Goal: Information Seeking & Learning: Check status

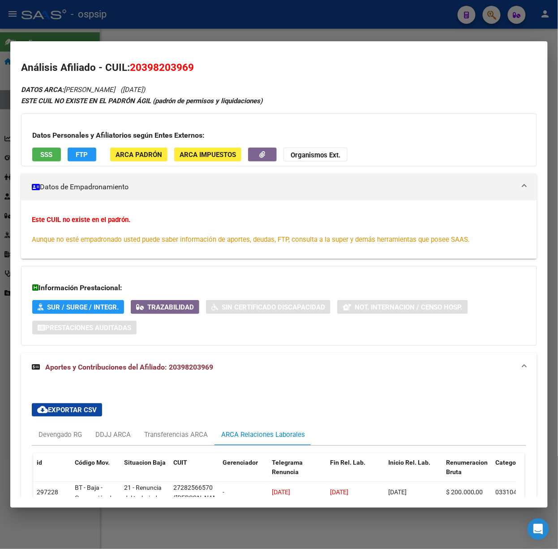
scroll to position [106, 0]
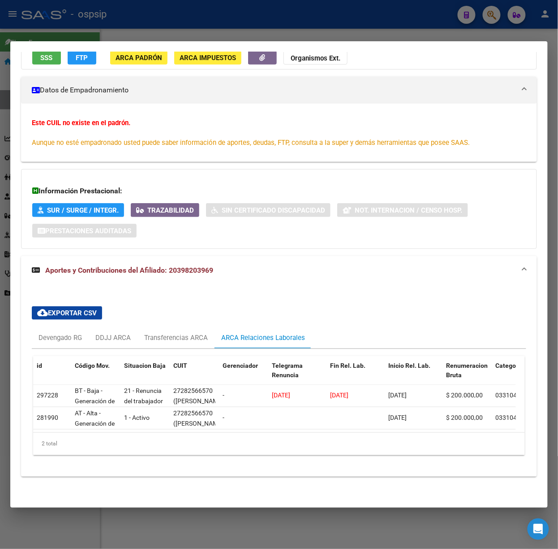
click at [97, 31] on div at bounding box center [279, 274] width 558 height 549
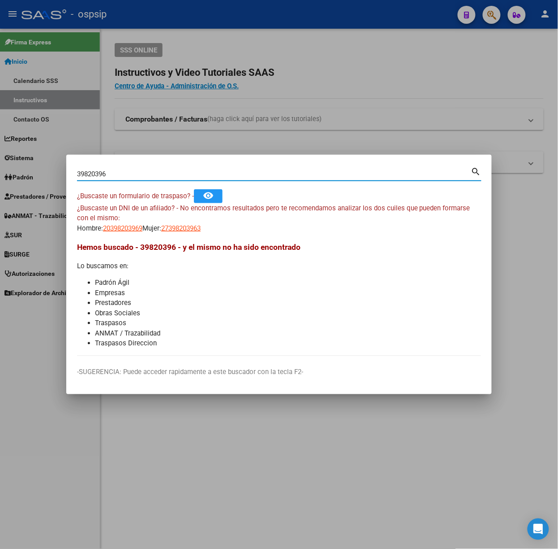
click at [163, 173] on input "39820396" at bounding box center [274, 174] width 394 height 8
type input "31880637"
click at [126, 228] on span "20318806374" at bounding box center [122, 228] width 39 height 8
type textarea "20318806374"
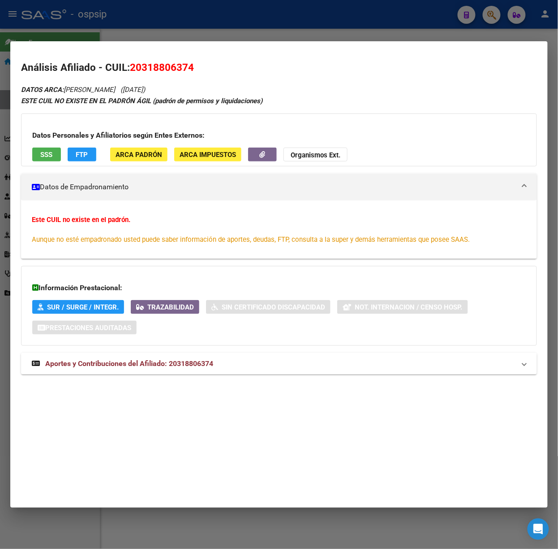
click at [182, 364] on span "Aportes y Contribuciones del Afiliado: 20318806374" at bounding box center [129, 363] width 168 height 9
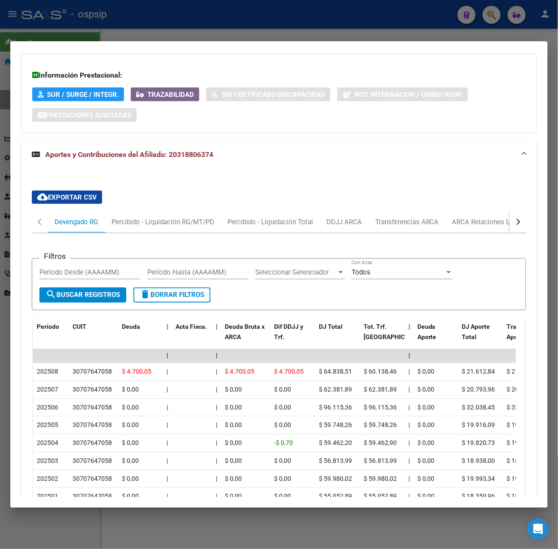
scroll to position [336, 0]
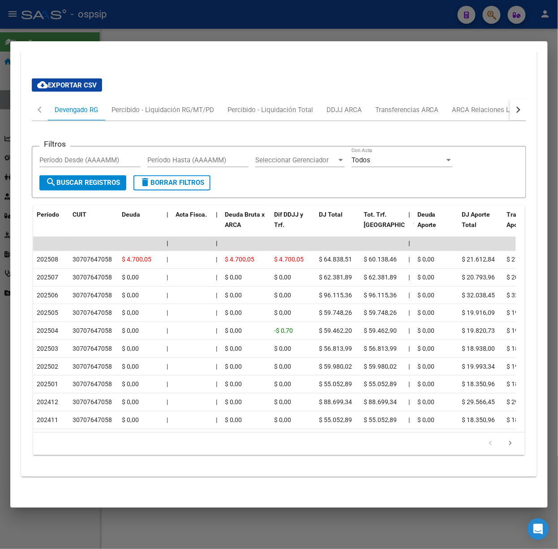
drag, startPoint x: 169, startPoint y: 30, endPoint x: 167, endPoint y: 40, distance: 10.1
click at [169, 30] on div at bounding box center [279, 274] width 558 height 549
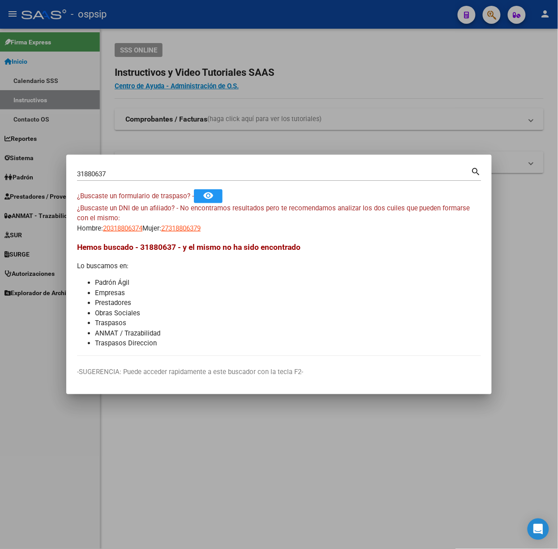
click at [139, 170] on input "31880637" at bounding box center [274, 174] width 394 height 8
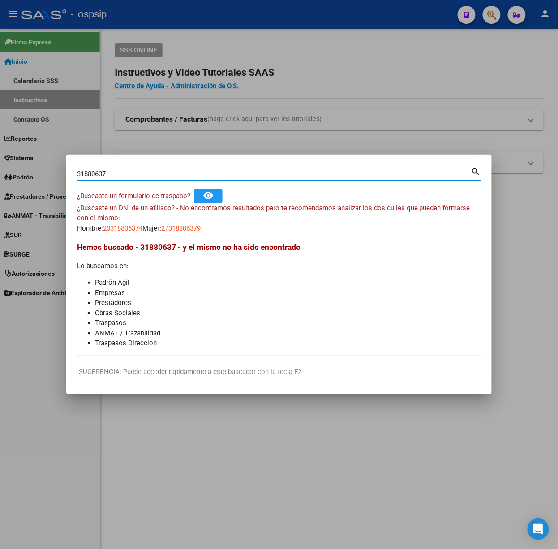
click at [139, 169] on div "31880637 Buscar (apellido, dni, [PERSON_NAME], [PERSON_NAME], cuit, obra social)" at bounding box center [274, 173] width 394 height 13
type input "46302555"
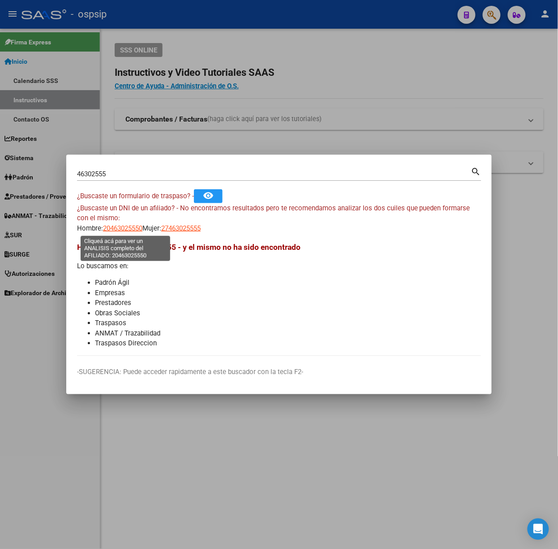
click at [107, 229] on span "20463025550" at bounding box center [122, 228] width 39 height 8
type textarea "20463025550"
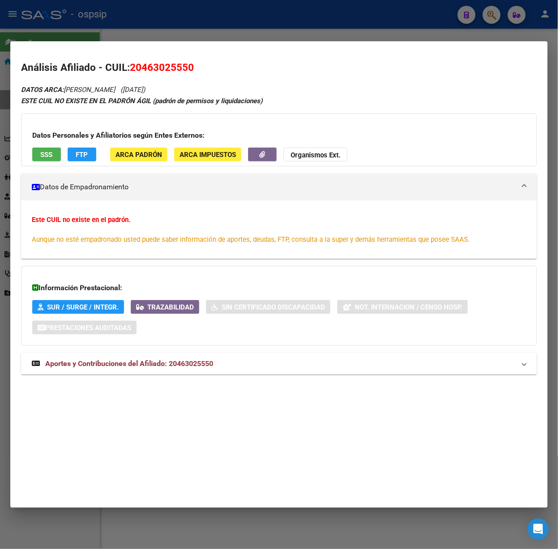
click at [196, 359] on strong "Aportes y Contribuciones del Afiliado: 20463025550" at bounding box center [123, 363] width 182 height 11
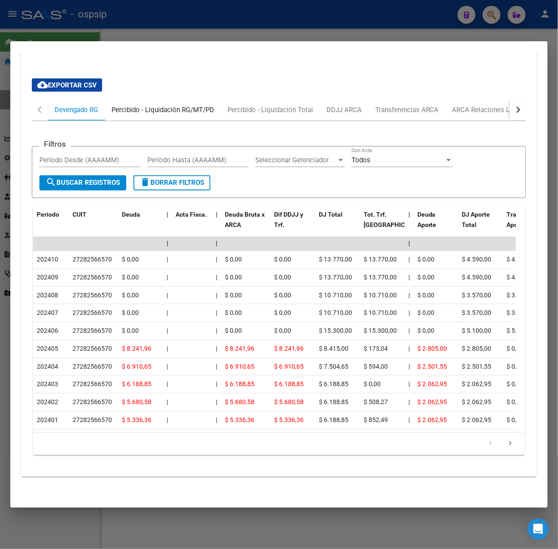
click at [131, 105] on div "Percibido - Liquidación RG/MT/PD" at bounding box center [163, 110] width 103 height 10
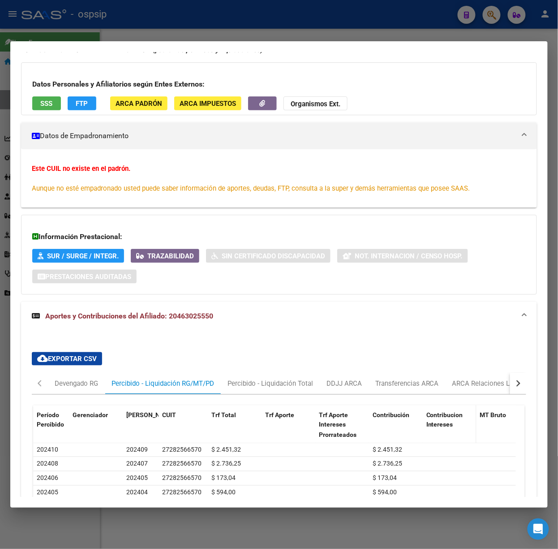
scroll to position [119, 0]
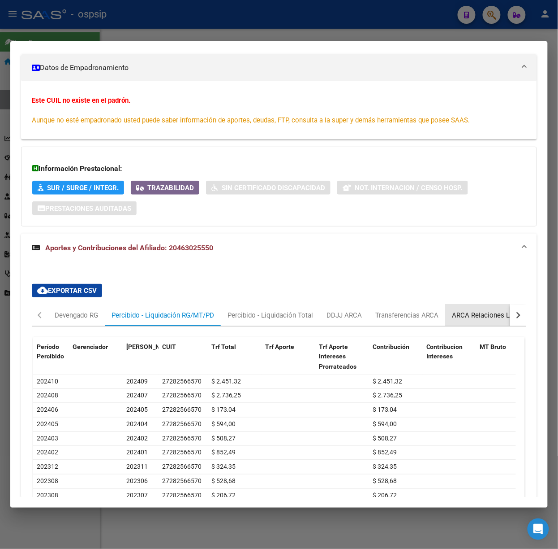
click at [446, 307] on div "ARCA Relaciones Laborales" at bounding box center [494, 315] width 97 height 22
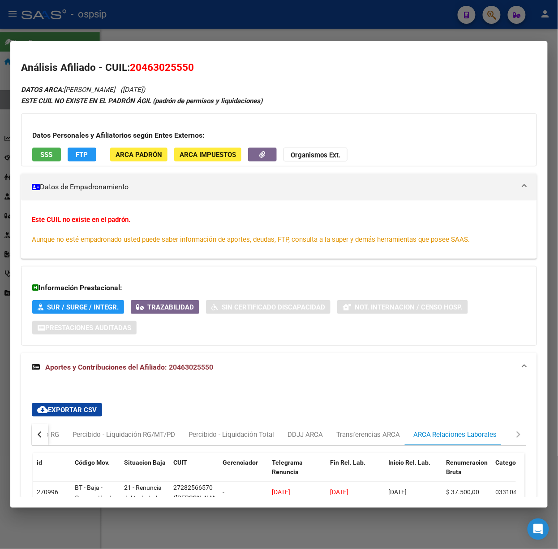
click at [35, 151] on button "SSS" at bounding box center [46, 154] width 29 height 14
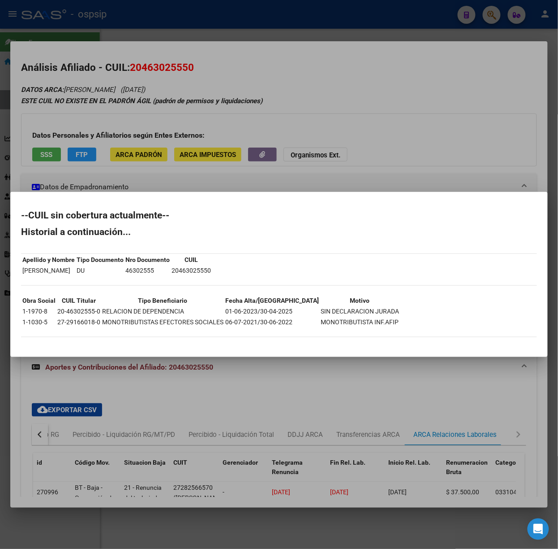
click at [85, 165] on div at bounding box center [279, 274] width 558 height 549
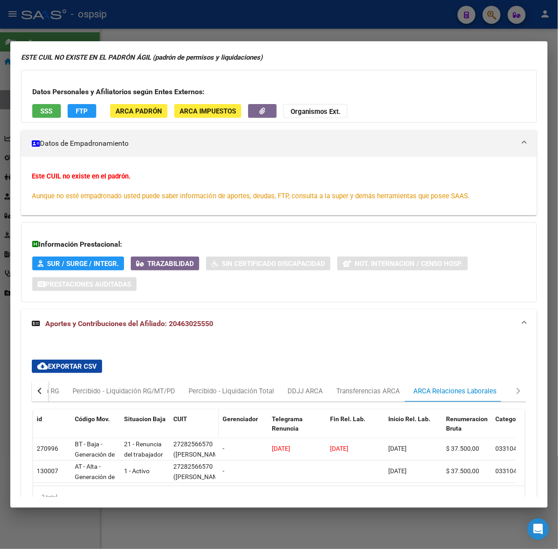
scroll to position [106, 0]
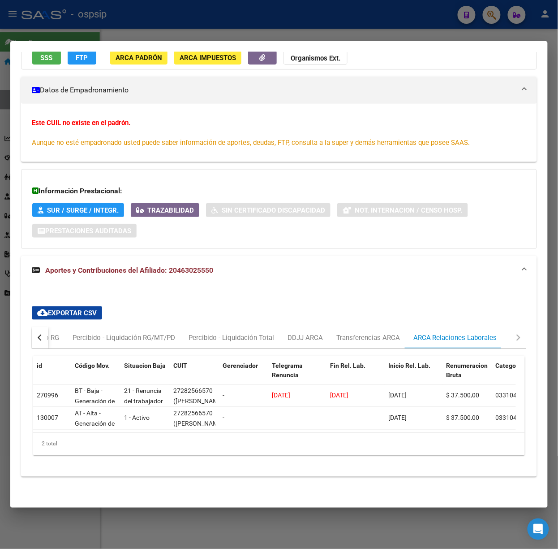
drag, startPoint x: 217, startPoint y: 28, endPoint x: 180, endPoint y: 78, distance: 62.2
click at [217, 28] on div at bounding box center [279, 274] width 558 height 549
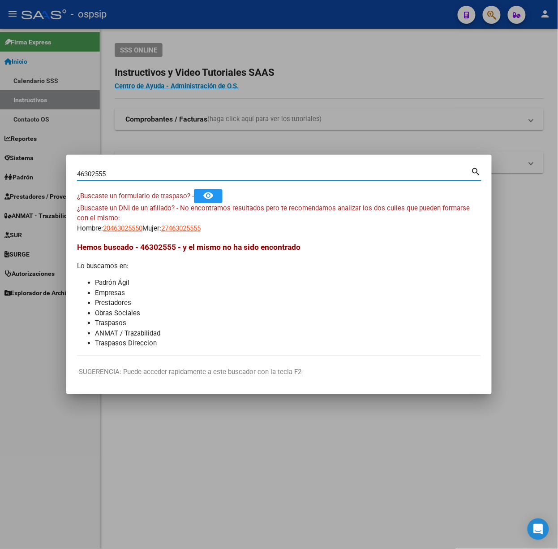
click at [134, 173] on input "46302555" at bounding box center [274, 174] width 394 height 8
type input "25363658"
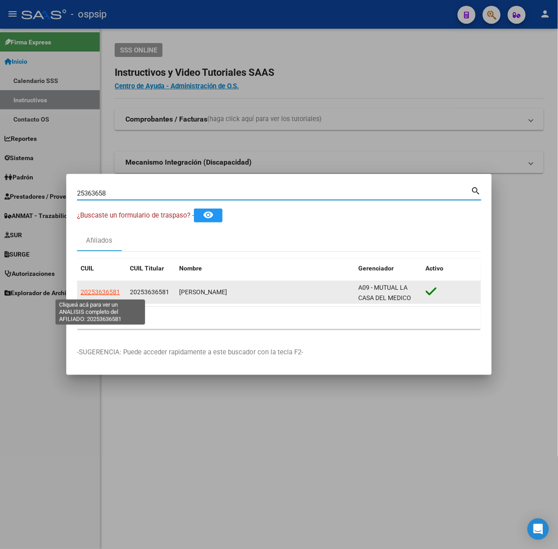
click at [112, 290] on span "20253636581" at bounding box center [100, 291] width 39 height 7
type textarea "20253636581"
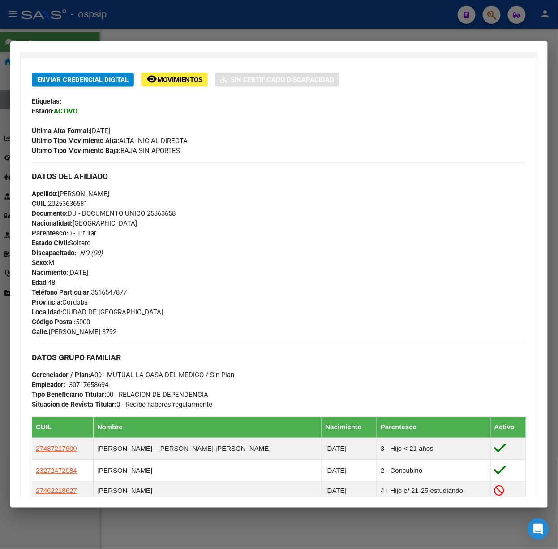
scroll to position [358, 0]
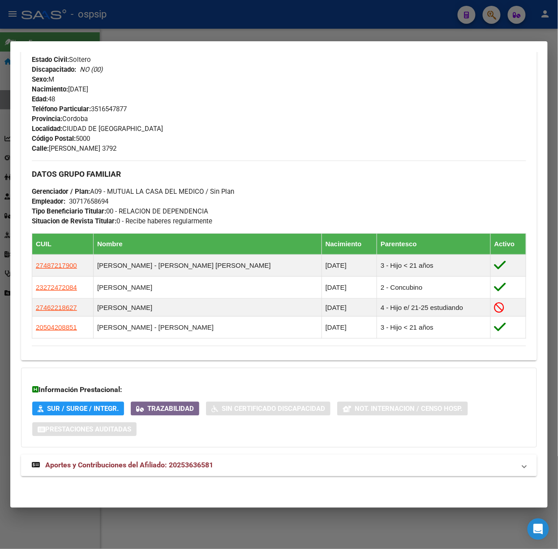
click at [188, 459] on mat-expansion-panel-header "Aportes y Contribuciones del Afiliado: 20253636581" at bounding box center [279, 465] width 516 height 22
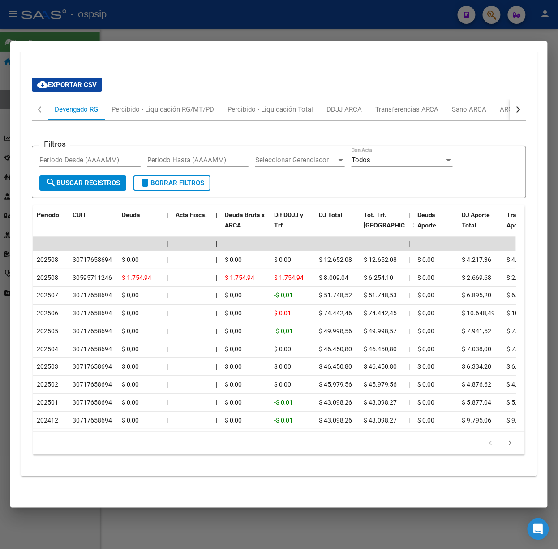
scroll to position [795, 0]
click at [147, 29] on div at bounding box center [279, 274] width 558 height 549
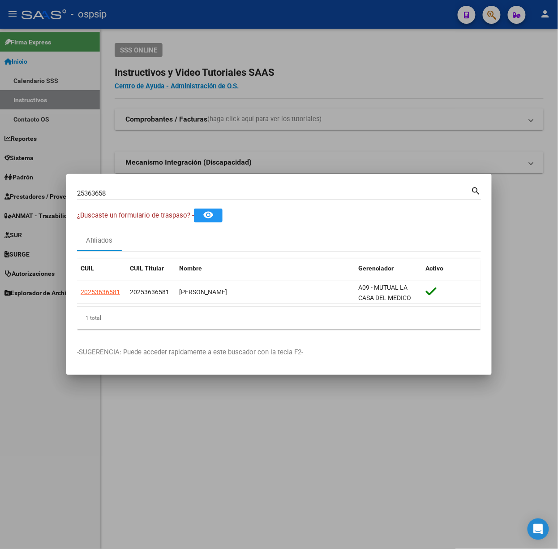
click at [141, 192] on input "25363658" at bounding box center [274, 193] width 394 height 8
type input "35194492"
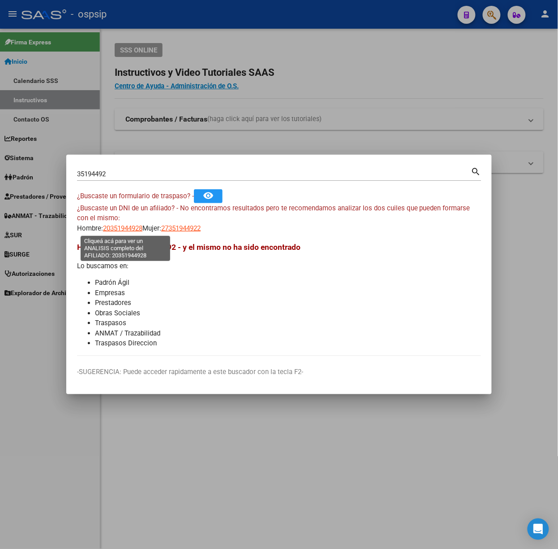
click at [132, 226] on span "20351944928" at bounding box center [122, 228] width 39 height 8
copy span "4"
type textarea "20351944928"
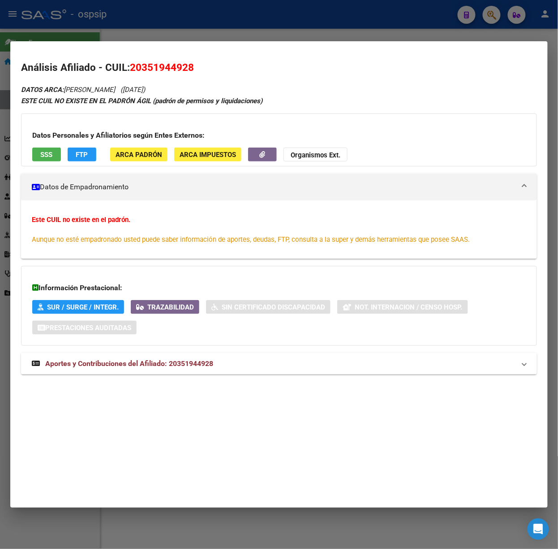
click at [145, 359] on strong "Aportes y Contribuciones del Afiliado: 20351944928" at bounding box center [123, 363] width 182 height 11
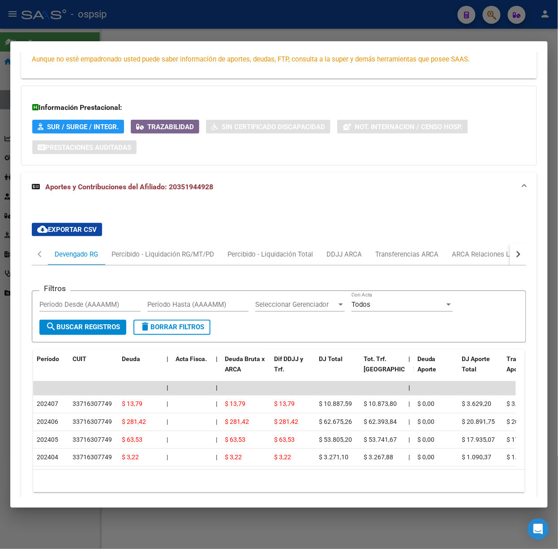
scroll to position [228, 0]
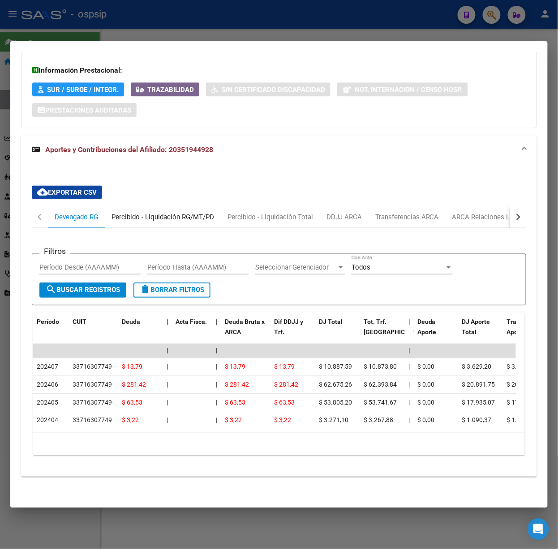
click at [187, 217] on div "Percibido - Liquidación RG/MT/PD" at bounding box center [163, 217] width 116 height 22
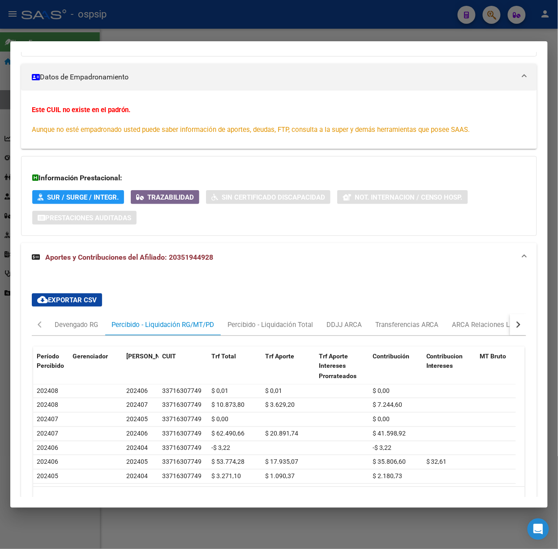
scroll to position [175, 0]
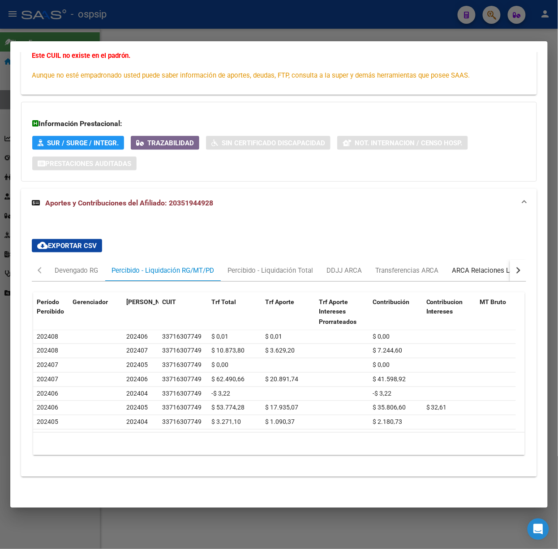
click at [462, 265] on div "ARCA Relaciones Laborales" at bounding box center [495, 270] width 84 height 10
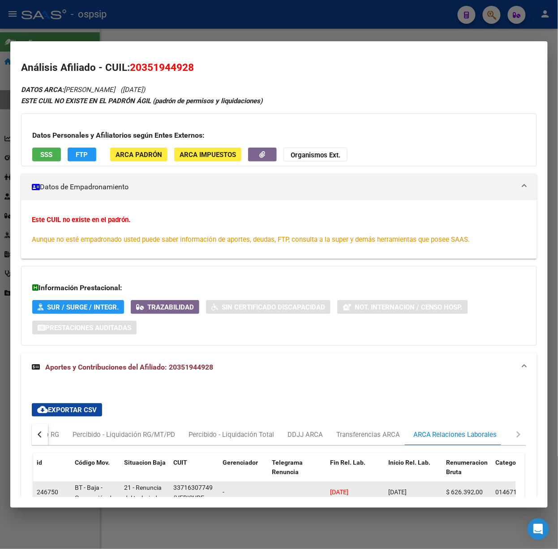
scroll to position [106, 0]
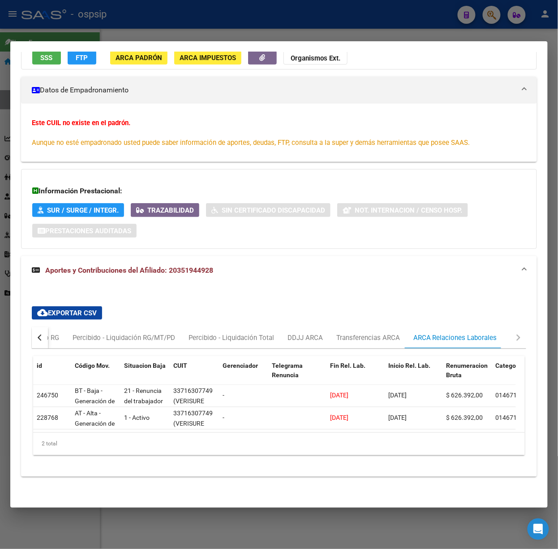
click at [205, 6] on div at bounding box center [279, 274] width 558 height 549
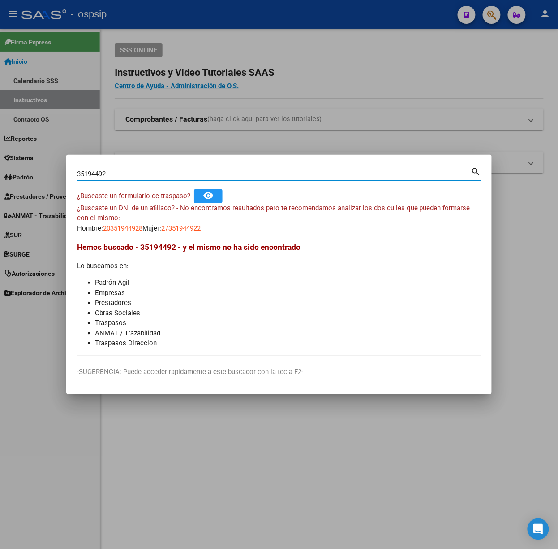
click at [130, 170] on input "35194492" at bounding box center [274, 174] width 394 height 8
type input "24120572"
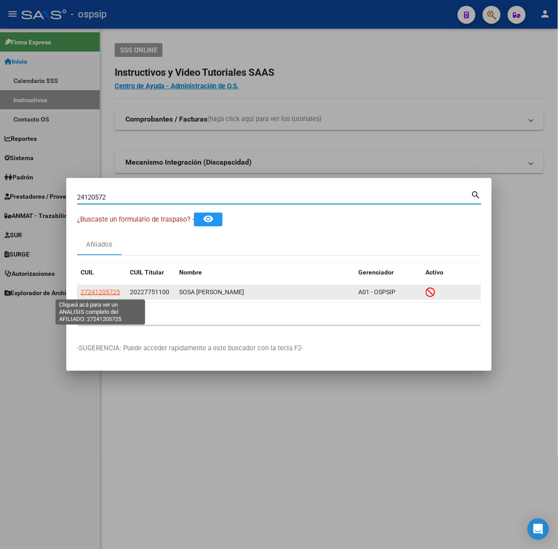
click at [94, 294] on span "27241205725" at bounding box center [100, 291] width 39 height 7
type textarea "27241205725"
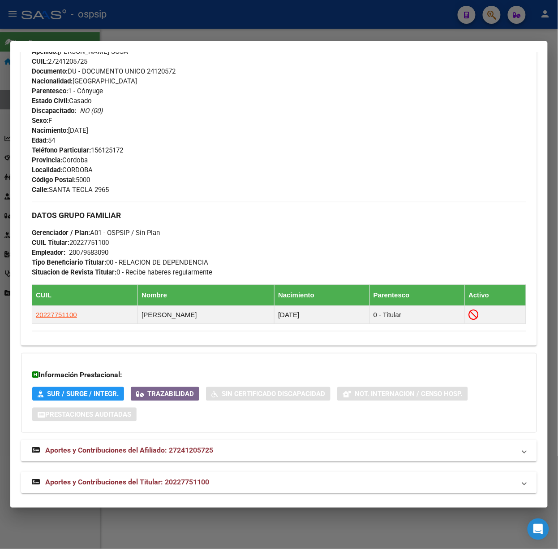
scroll to position [331, 0]
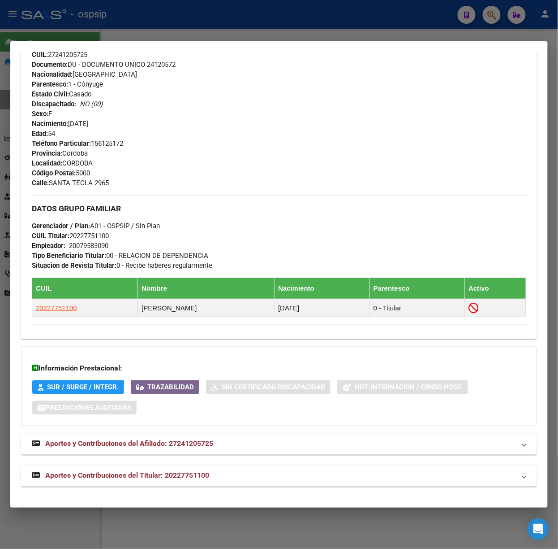
click at [234, 481] on mat-panel-title "Aportes y Contribuciones del Titular: 20227751100" at bounding box center [274, 475] width 484 height 11
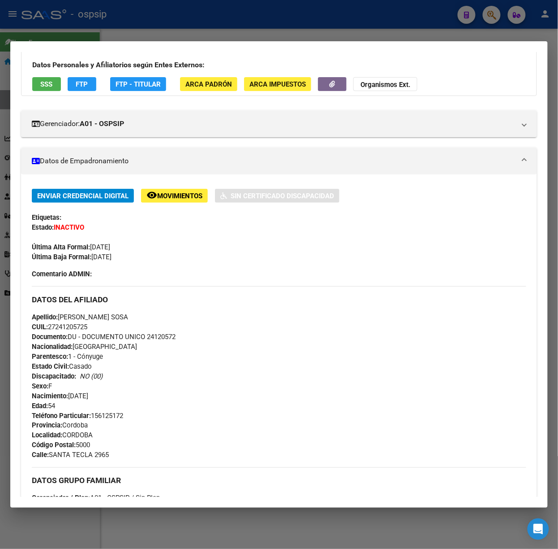
scroll to position [0, 0]
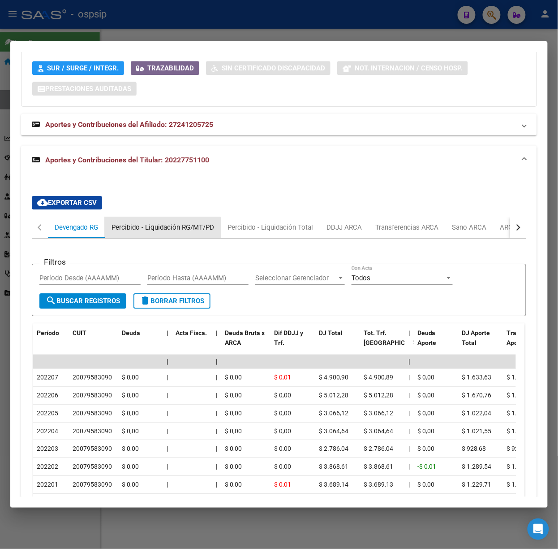
click at [158, 238] on div "Percibido - Liquidación RG/MT/PD" at bounding box center [163, 227] width 116 height 22
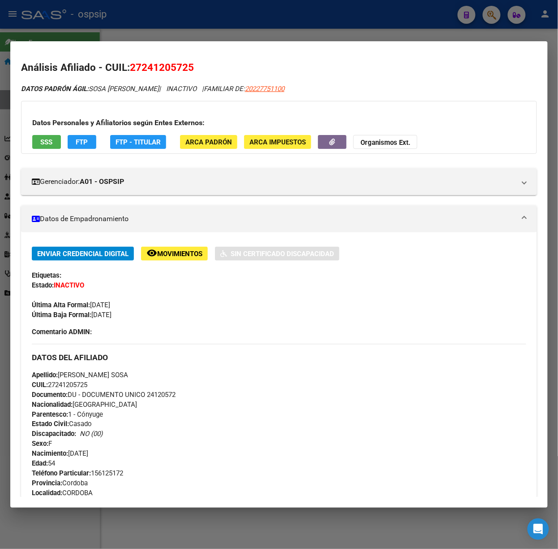
click at [41, 135] on button "SSS" at bounding box center [46, 142] width 29 height 14
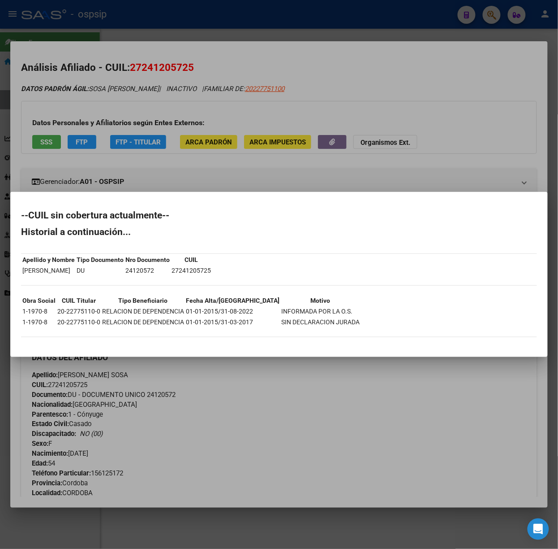
drag, startPoint x: 190, startPoint y: 117, endPoint x: 190, endPoint y: 223, distance: 106.2
click at [190, 118] on div at bounding box center [279, 274] width 558 height 549
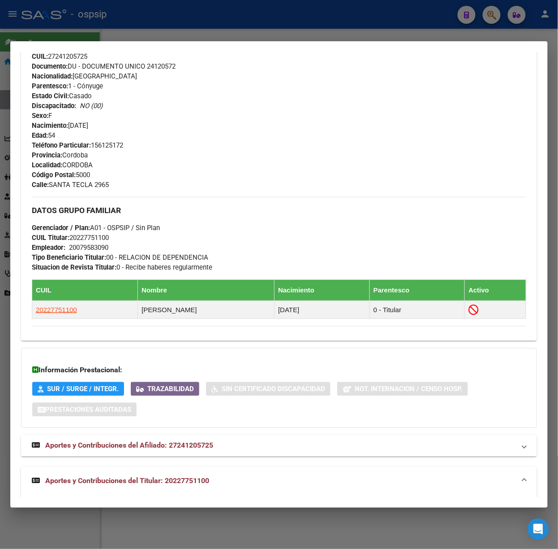
scroll to position [536, 0]
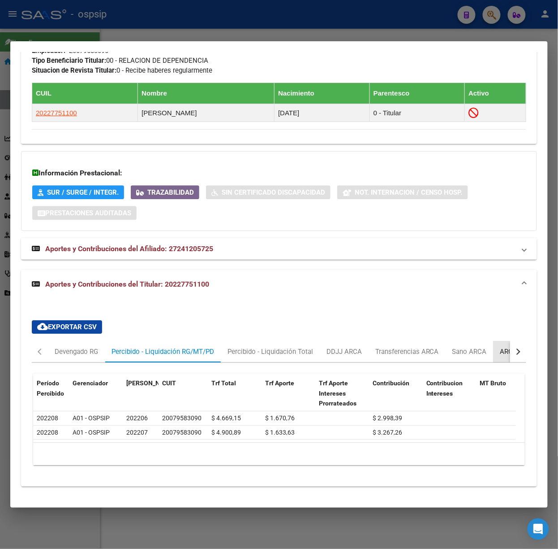
click at [501, 346] on div "ARCA Relaciones Laborales" at bounding box center [543, 351] width 84 height 10
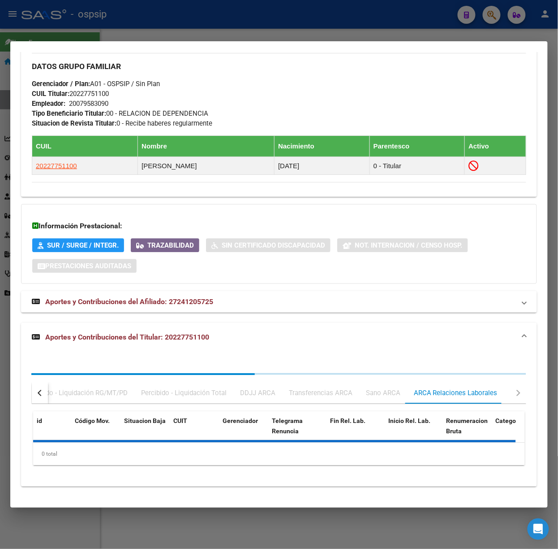
scroll to position [517, 0]
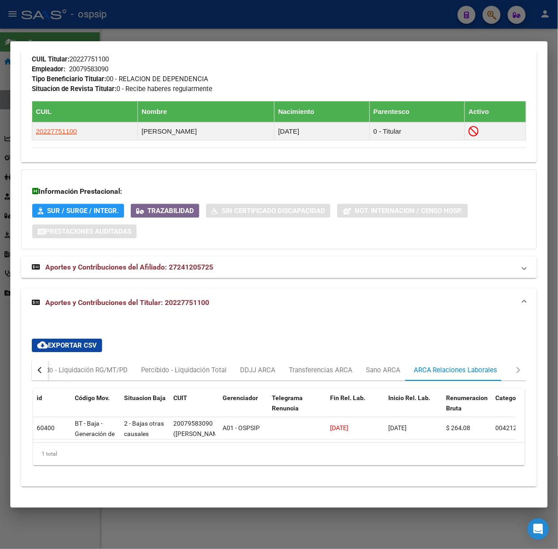
click at [171, 14] on div at bounding box center [279, 274] width 558 height 549
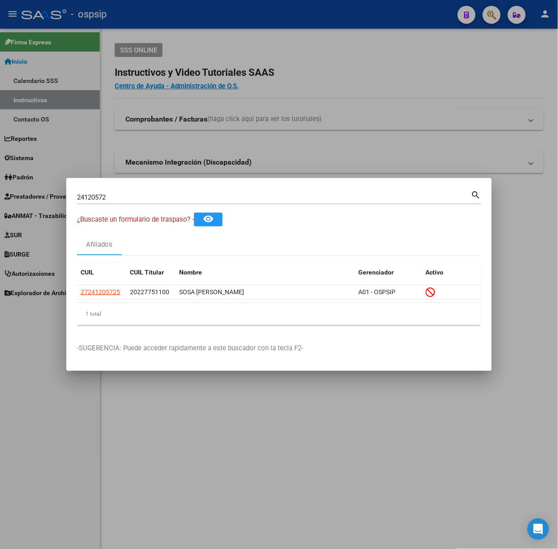
click at [212, 200] on input "24120572" at bounding box center [274, 197] width 394 height 8
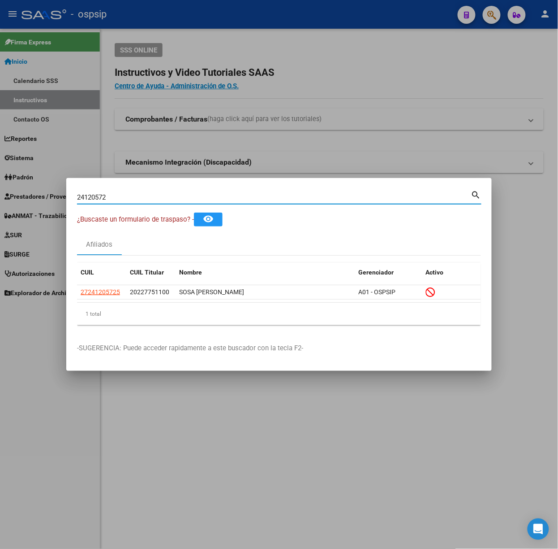
click at [212, 200] on input "24120572" at bounding box center [274, 197] width 394 height 8
type input "42863699"
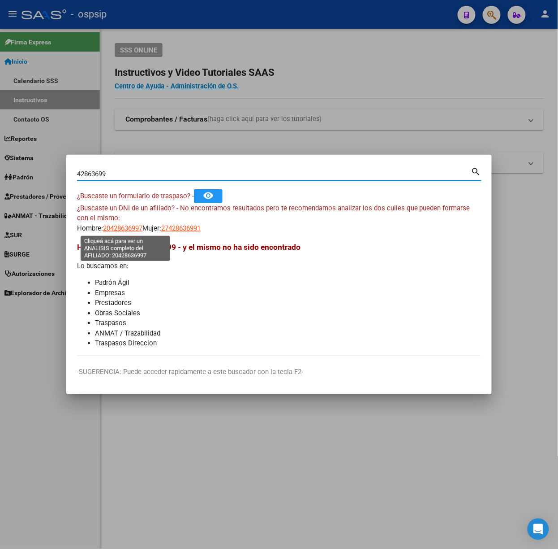
click at [116, 221] on div "¿Buscaste un DNI de un afiliado? - No encontramos resultados pero te recomendam…" at bounding box center [279, 218] width 404 height 30
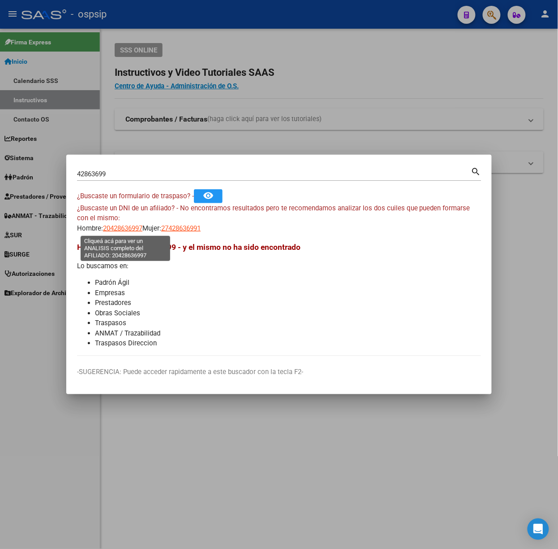
click at [117, 224] on span "20428636997" at bounding box center [122, 228] width 39 height 8
type textarea "20428636997"
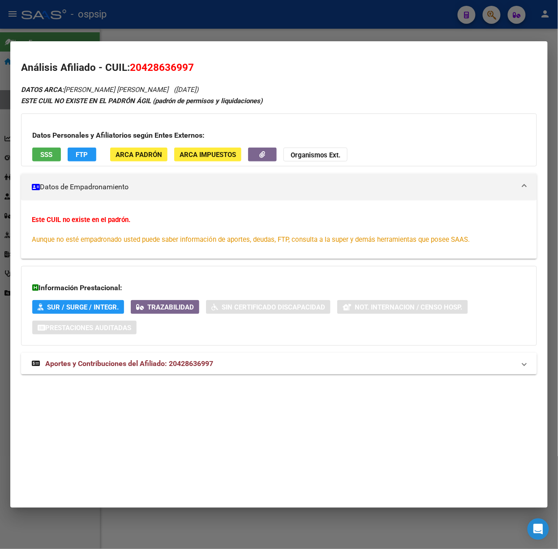
click at [45, 162] on div "Datos Personales y Afiliatorios según Entes Externos: SSS FTP ARCA Padrón ARCA …" at bounding box center [279, 139] width 516 height 53
click at [43, 161] on div "Datos Personales y Afiliatorios según Entes Externos: SSS FTP ARCA Padrón ARCA …" at bounding box center [279, 139] width 516 height 53
click at [43, 156] on span "SSS" at bounding box center [47, 155] width 12 height 8
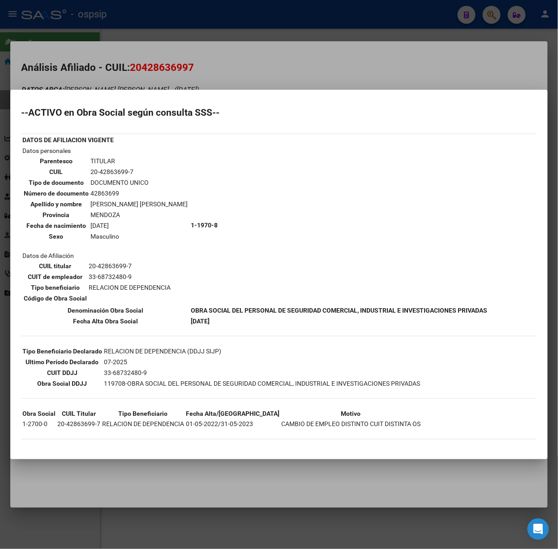
click at [124, 69] on div at bounding box center [279, 274] width 558 height 549
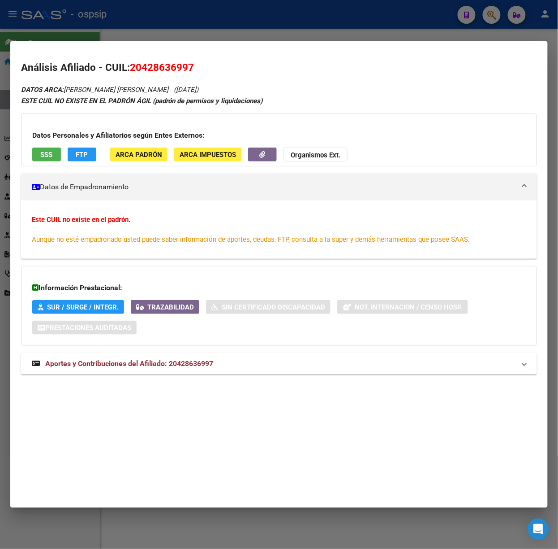
click at [186, 364] on span "Aportes y Contribuciones del Afiliado: 20428636997" at bounding box center [129, 363] width 168 height 9
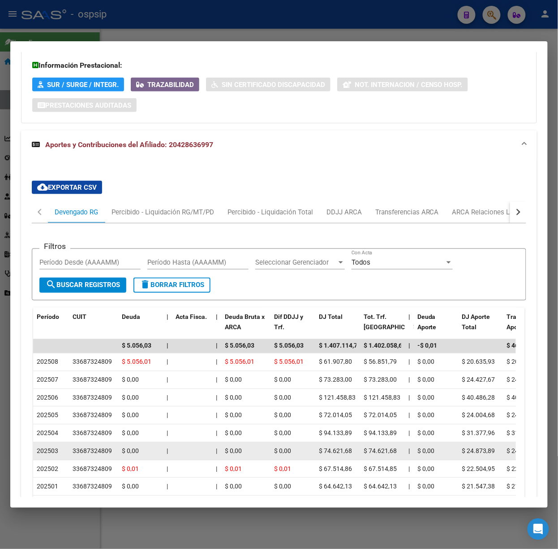
scroll to position [336, 0]
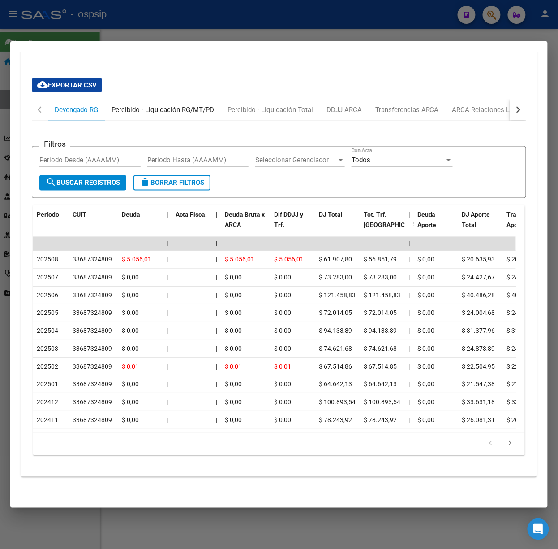
click at [138, 104] on div "Percibido - Liquidación RG/MT/PD" at bounding box center [163, 110] width 116 height 22
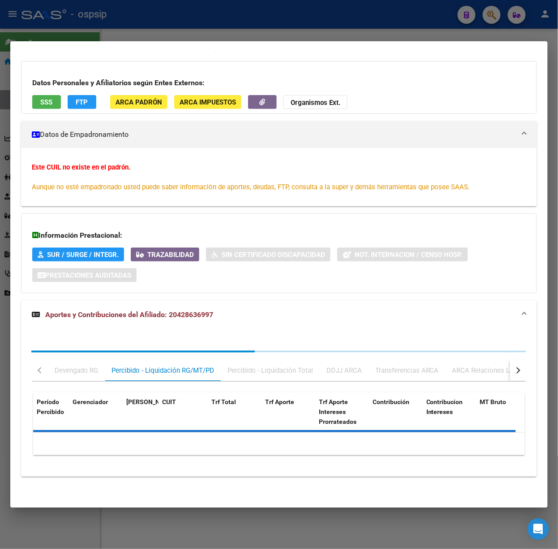
scroll to position [0, 0]
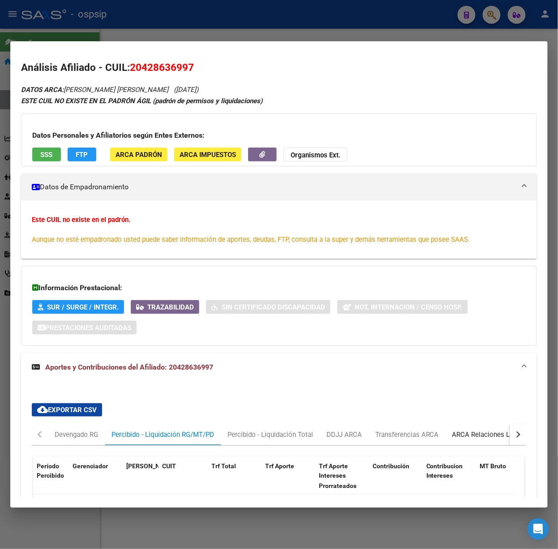
click at [496, 436] on div "ARCA Relaciones Laborales" at bounding box center [495, 434] width 84 height 10
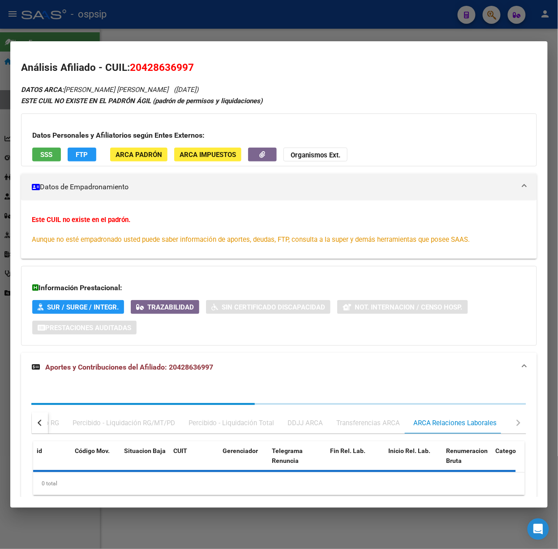
click at [495, 437] on div "id Código Mov. Situacion Baja CUIT Gerenciador Telegrama Renuncia Fin Rel. Lab.…" at bounding box center [279, 468] width 495 height 68
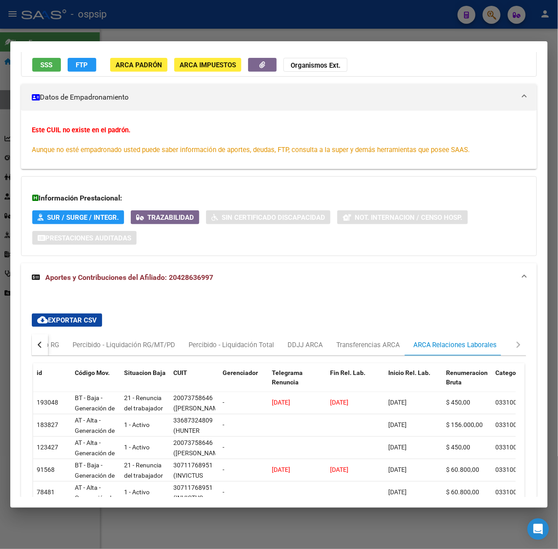
scroll to position [174, 0]
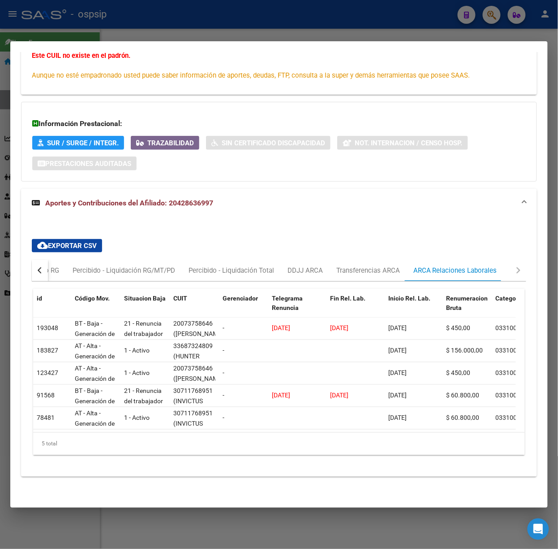
click at [43, 259] on button "button" at bounding box center [40, 270] width 16 height 22
click at [48, 259] on div "Devengado RG" at bounding box center [76, 270] width 57 height 22
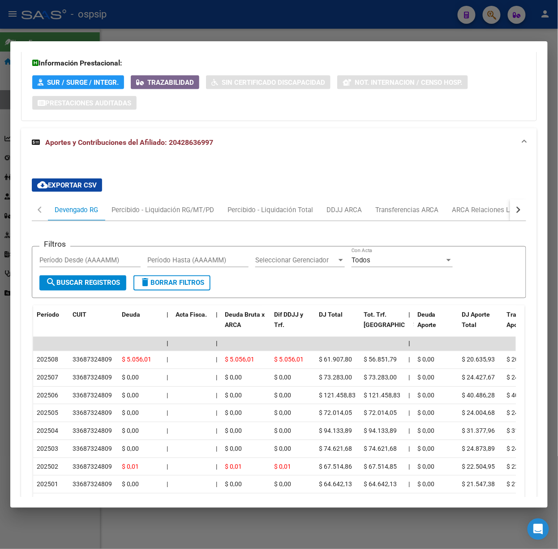
scroll to position [239, 0]
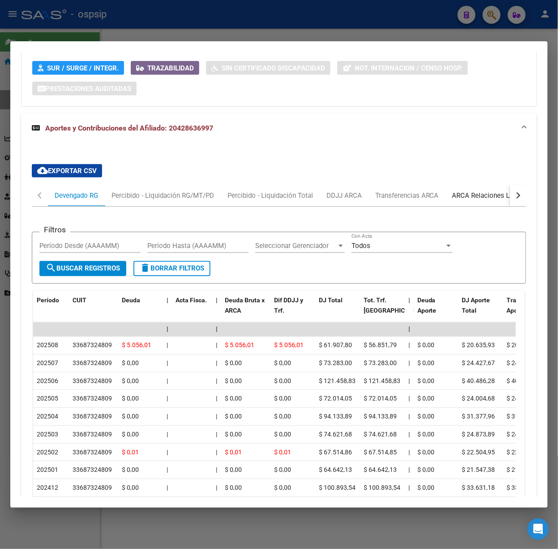
click at [469, 203] on div "ARCA Relaciones Laborales" at bounding box center [494, 196] width 97 height 22
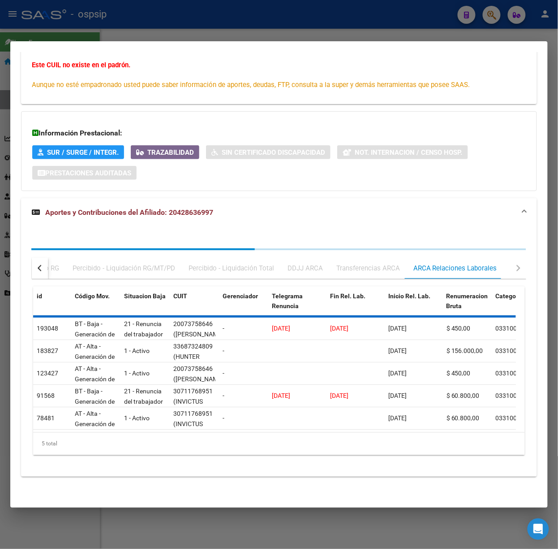
scroll to position [0, 0]
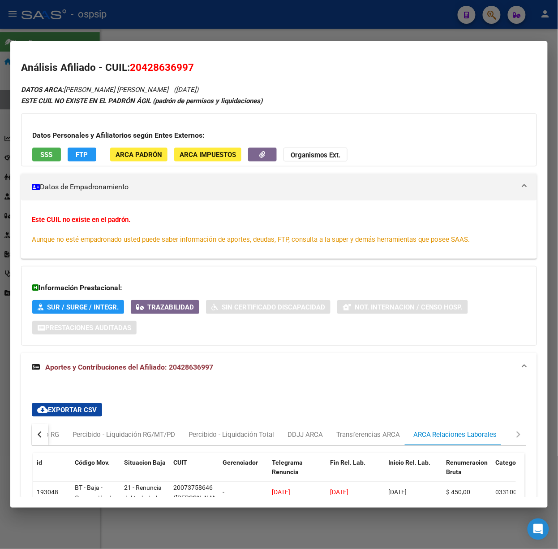
click at [210, 36] on div at bounding box center [279, 274] width 558 height 549
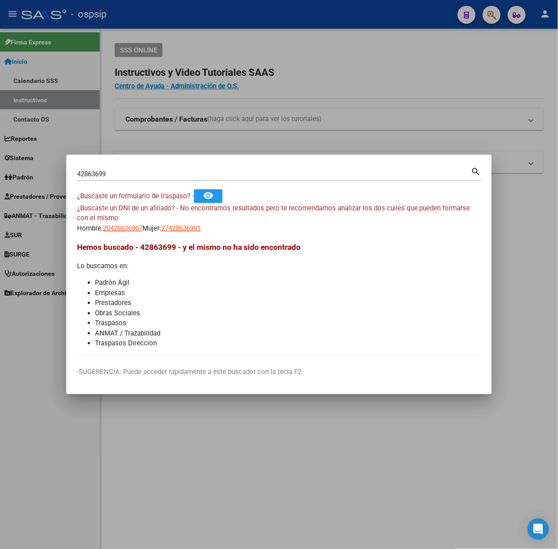
click at [146, 169] on div "42863699 Buscar (apellido, dni, [PERSON_NAME], nro traspaso, cuit, obra social)" at bounding box center [274, 173] width 394 height 13
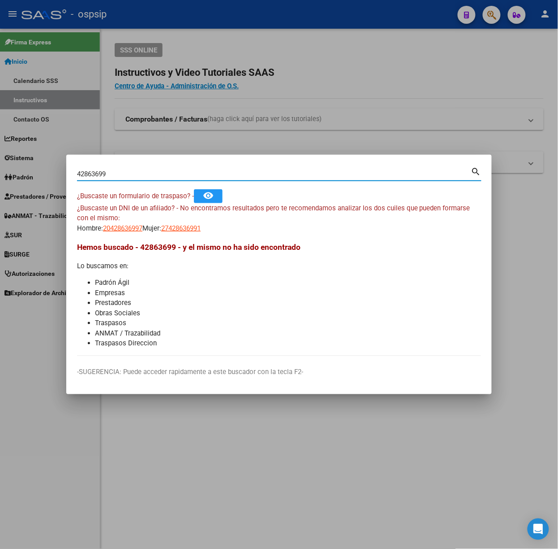
click at [146, 169] on div "42863699 Buscar (apellido, dni, [PERSON_NAME], nro traspaso, cuit, obra social)" at bounding box center [274, 173] width 394 height 13
click at [147, 173] on input "42863699" at bounding box center [274, 174] width 394 height 8
type input "36292043"
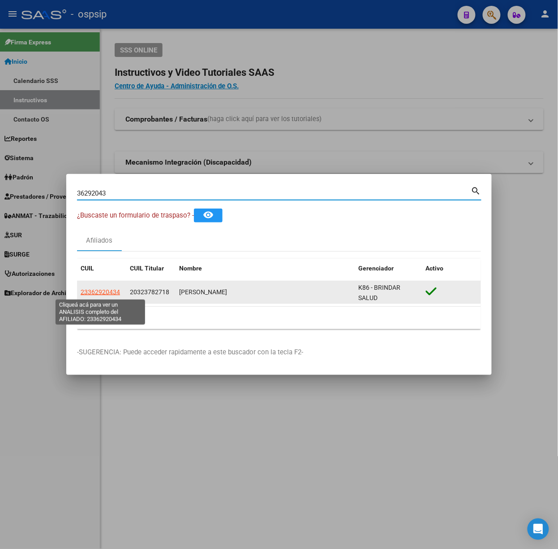
click at [106, 290] on span "23362920434" at bounding box center [100, 291] width 39 height 7
type textarea "23362920434"
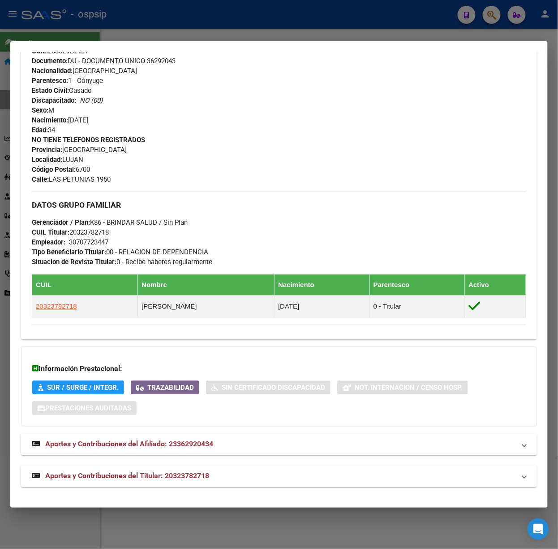
click at [241, 484] on mat-expansion-panel-header "Aportes y Contribuciones del Titular: 20323782718" at bounding box center [279, 476] width 516 height 22
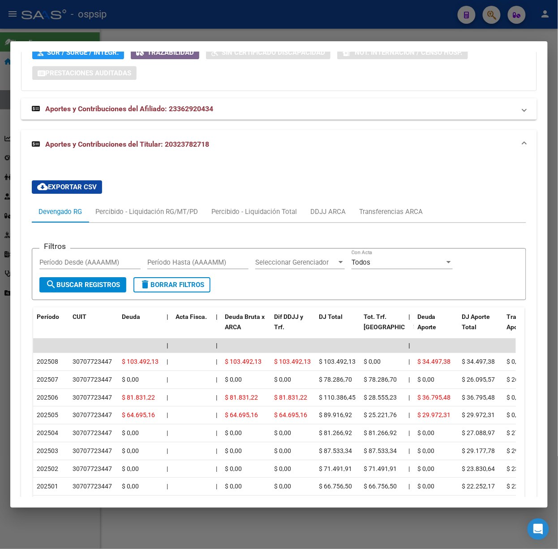
scroll to position [755, 0]
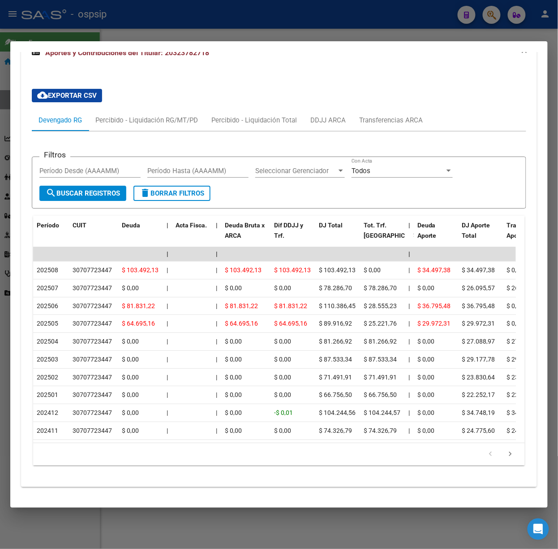
click at [212, 38] on div at bounding box center [279, 274] width 558 height 549
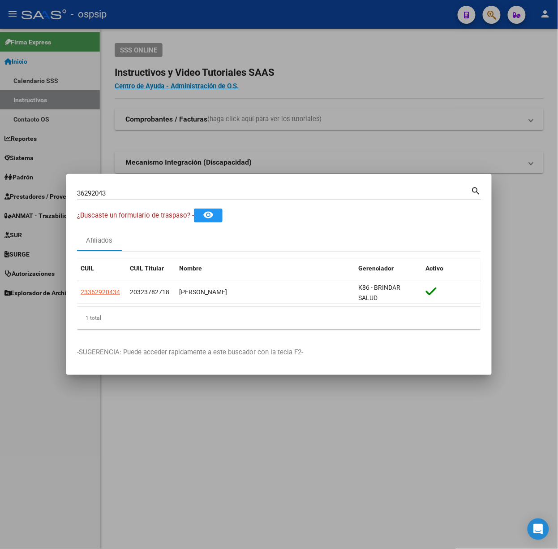
click at [131, 194] on input "36292043" at bounding box center [274, 193] width 394 height 8
type input "32487487"
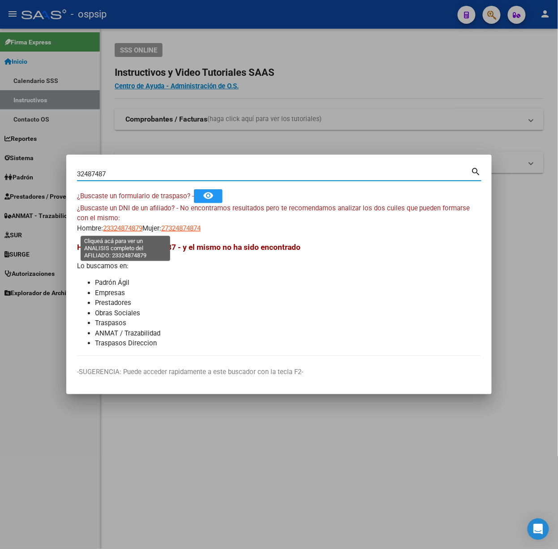
click at [126, 229] on span "23324874879" at bounding box center [122, 228] width 39 height 8
type textarea "23324874879"
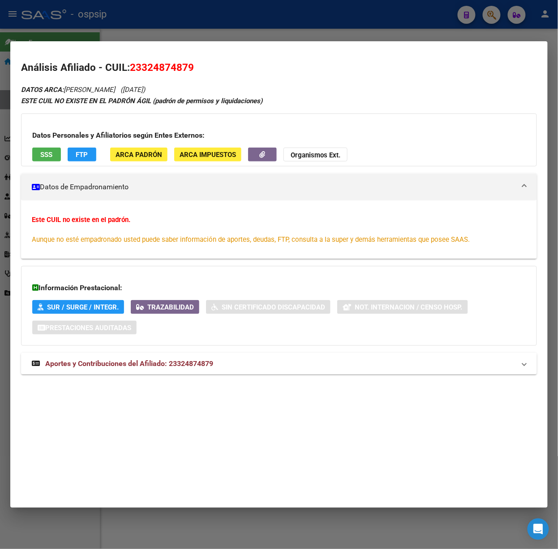
click at [185, 358] on mat-expansion-panel-header "Aportes y Contribuciones del Afiliado: 23324874879" at bounding box center [279, 364] width 516 height 22
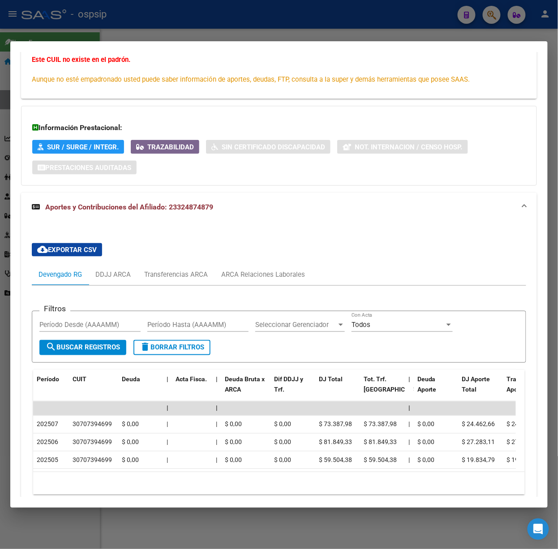
scroll to position [180, 0]
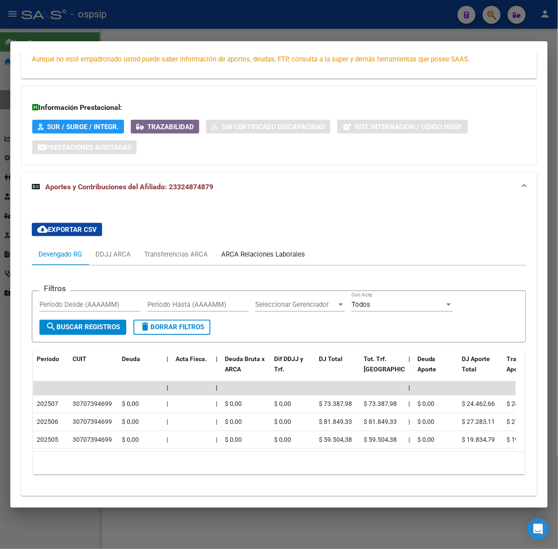
click at [291, 253] on div "ARCA Relaciones Laborales" at bounding box center [263, 254] width 84 height 10
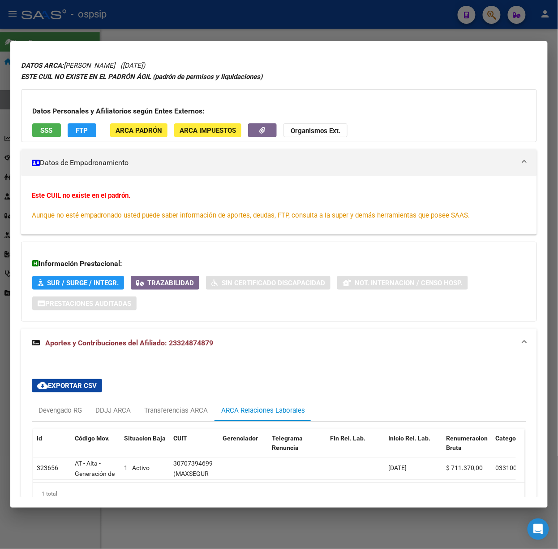
scroll to position [0, 0]
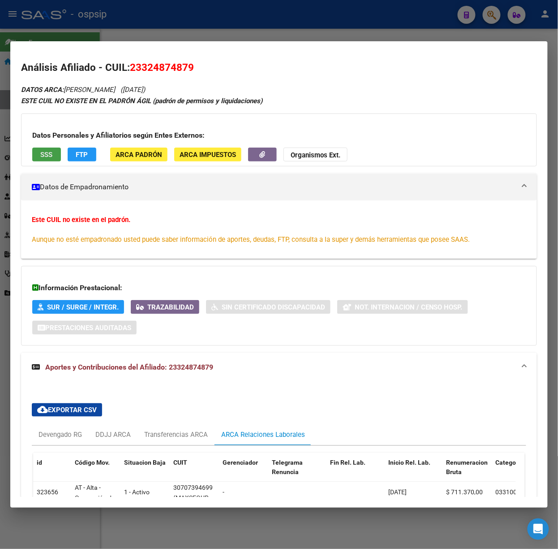
click at [43, 154] on span "SSS" at bounding box center [47, 155] width 12 height 8
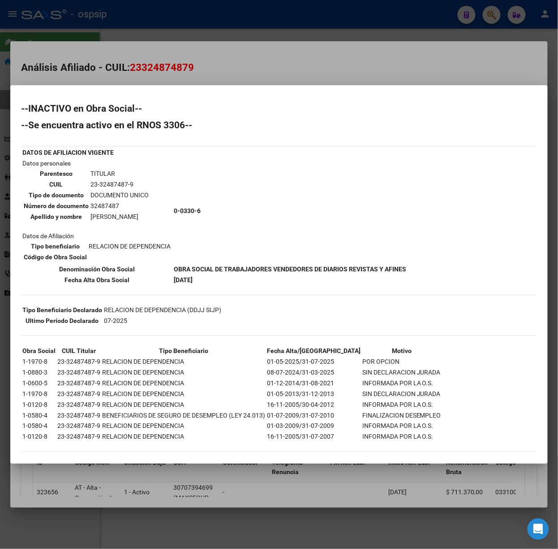
click at [132, 76] on div at bounding box center [279, 274] width 558 height 549
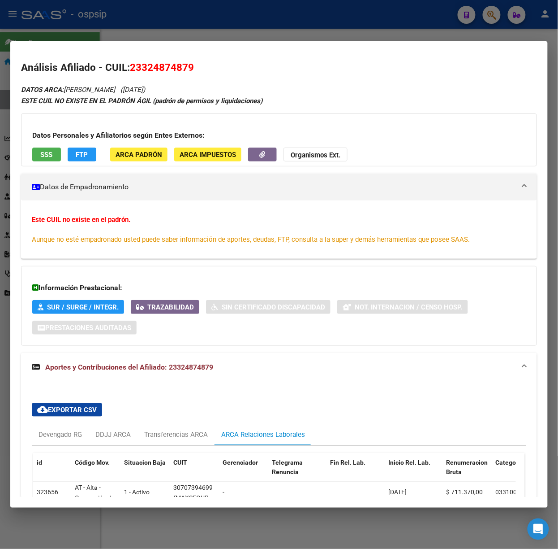
click at [85, 30] on div at bounding box center [279, 274] width 558 height 549
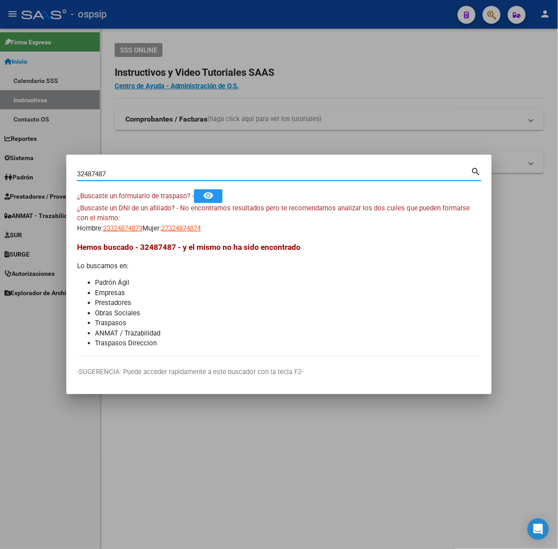
click at [137, 171] on input "32487487" at bounding box center [274, 174] width 394 height 8
type input "18120472"
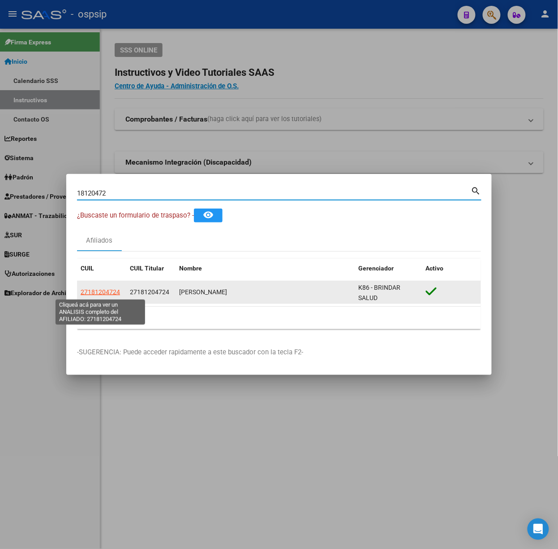
click at [108, 293] on span "27181204724" at bounding box center [100, 291] width 39 height 7
type textarea "27181204724"
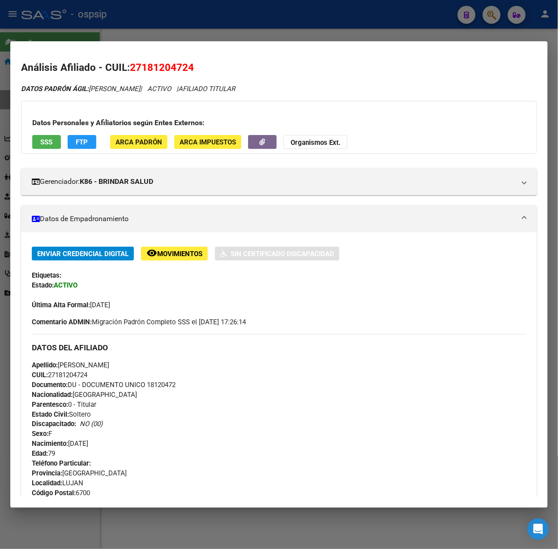
scroll to position [271, 0]
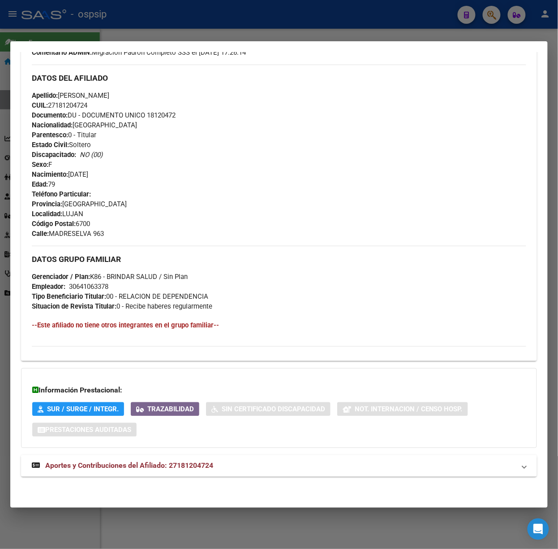
click at [226, 475] on mat-expansion-panel-header "Aportes y Contribuciones del Afiliado: 27181204724" at bounding box center [279, 466] width 516 height 22
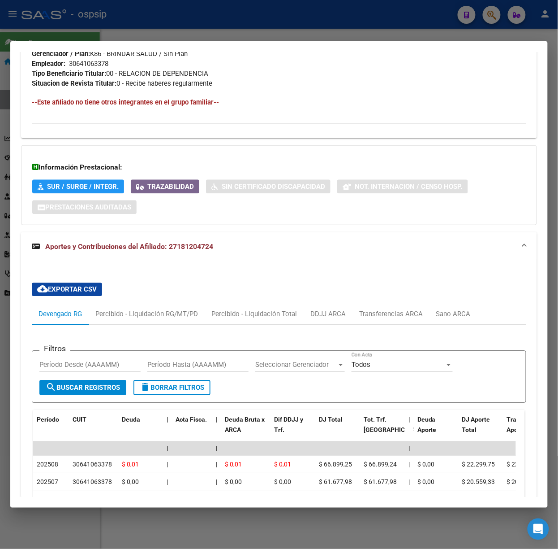
scroll to position [552, 0]
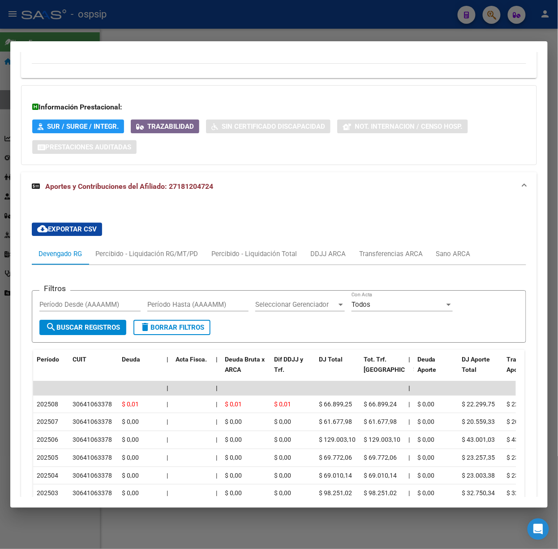
click at [176, 38] on div at bounding box center [279, 274] width 558 height 549
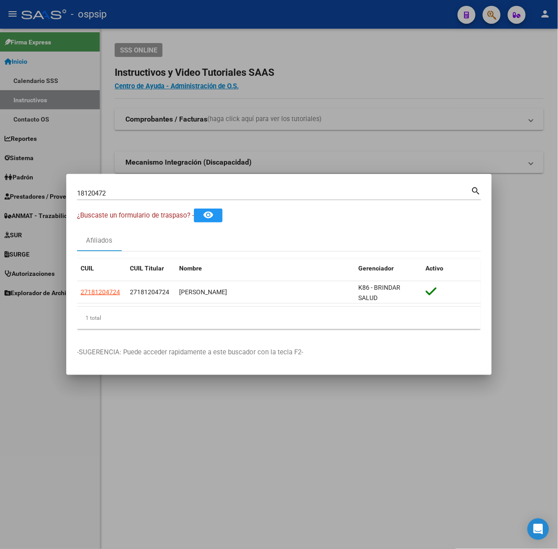
click at [166, 189] on input "18120472" at bounding box center [274, 193] width 394 height 8
type input "26026277"
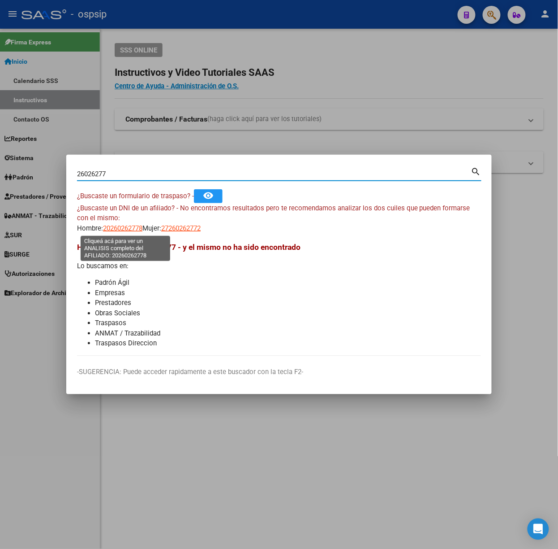
click at [133, 231] on span "20260262778" at bounding box center [122, 228] width 39 height 8
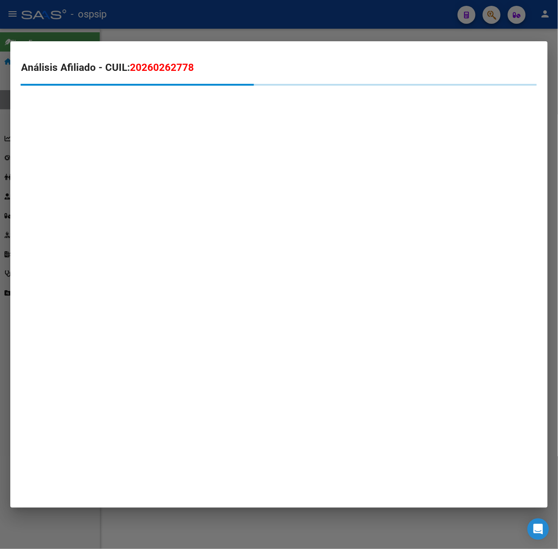
click at [226, 6] on div at bounding box center [279, 274] width 558 height 549
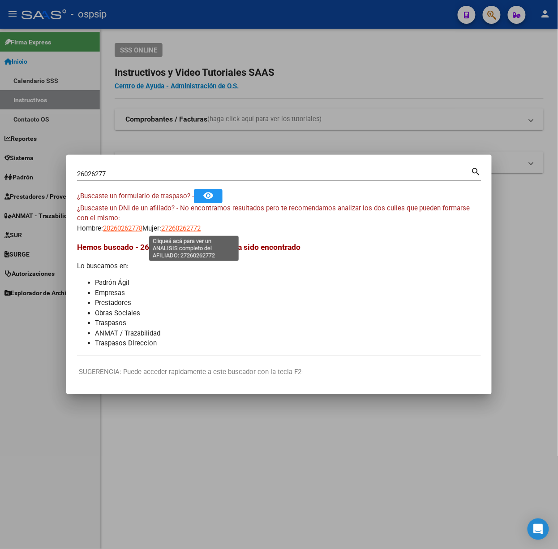
click at [195, 232] on span "27260262772" at bounding box center [180, 228] width 39 height 8
type textarea "27260262772"
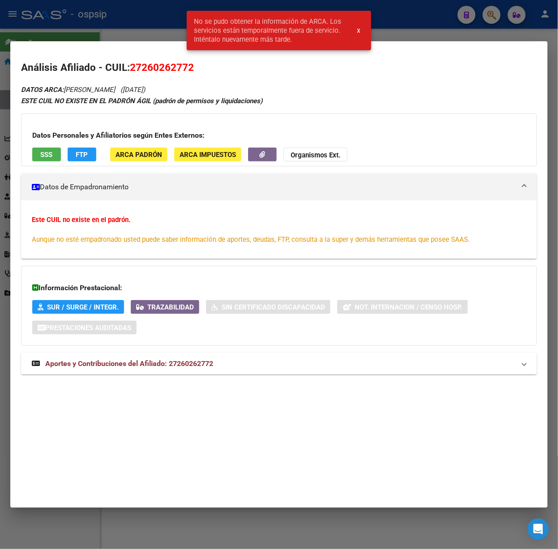
click at [217, 366] on mat-panel-title "Aportes y Contribuciones del Afiliado: 27260262772" at bounding box center [274, 363] width 484 height 11
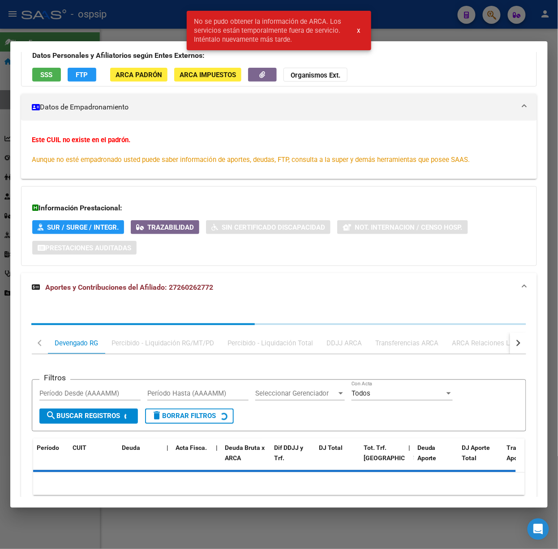
scroll to position [121, 0]
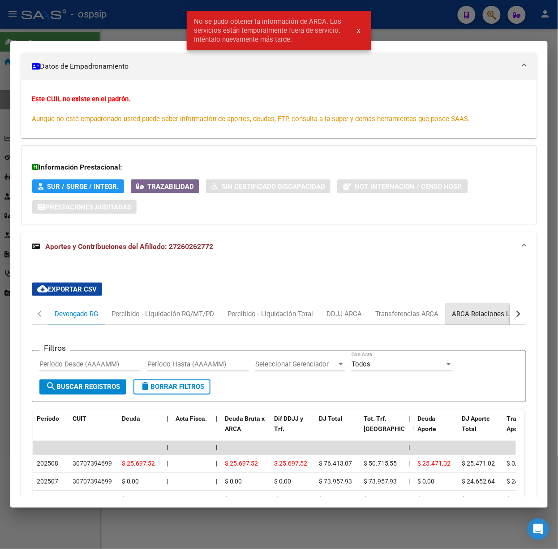
click at [479, 307] on div "ARCA Relaciones Laborales" at bounding box center [494, 314] width 97 height 22
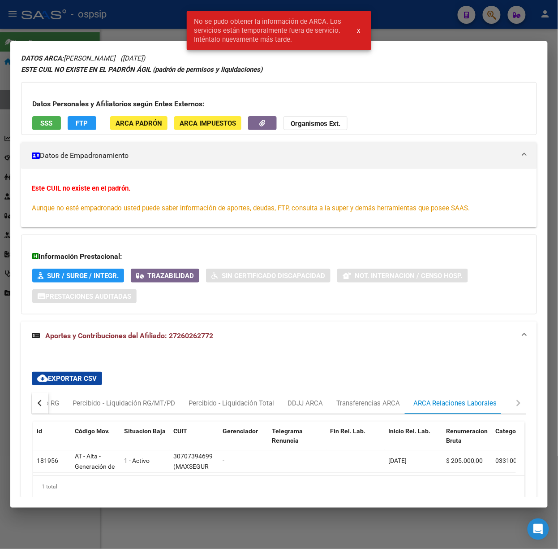
scroll to position [84, 0]
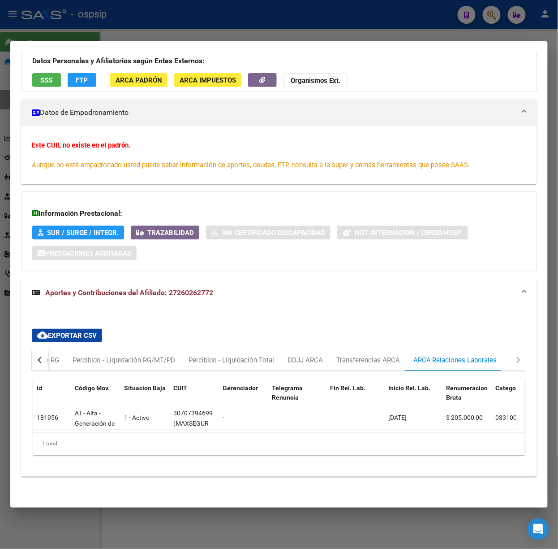
click at [323, 41] on mat-dialog-container "Análisis Afiliado - CUIL: 27260262772 DATOS ARCA: GUERRERO [PERSON_NAME] ([DATE…" at bounding box center [279, 274] width 538 height 466
click at [318, 31] on div at bounding box center [279, 274] width 558 height 549
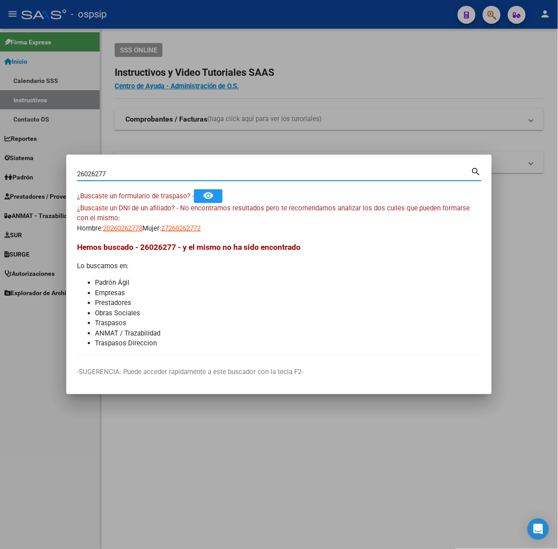
click at [219, 173] on input "26026277" at bounding box center [274, 174] width 394 height 8
type input "16321707"
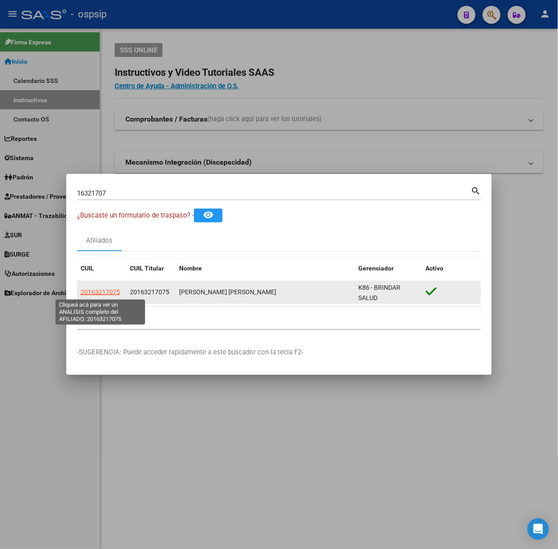
click at [106, 293] on span "20163217075" at bounding box center [100, 291] width 39 height 7
type textarea "20163217075"
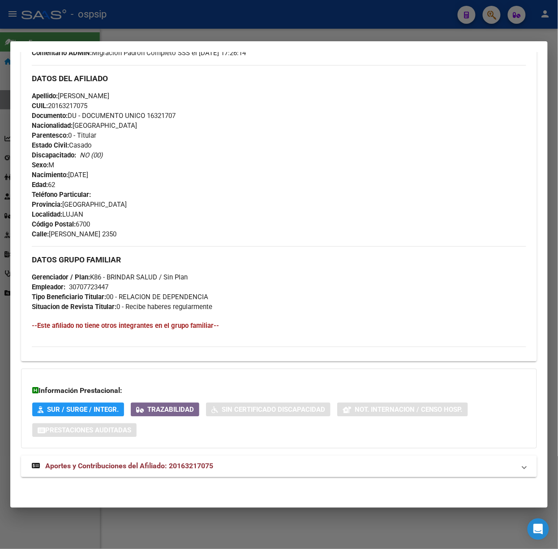
scroll to position [271, 0]
click at [228, 454] on div "DATOS PADRÓN ÁGIL: [PERSON_NAME] [PERSON_NAME] | ACTIVO | AFILIADO TITULAR Dato…" at bounding box center [279, 150] width 516 height 672
click at [228, 457] on mat-expansion-panel-header "Aportes y Contribuciones del Afiliado: 20163217075" at bounding box center [279, 466] width 516 height 22
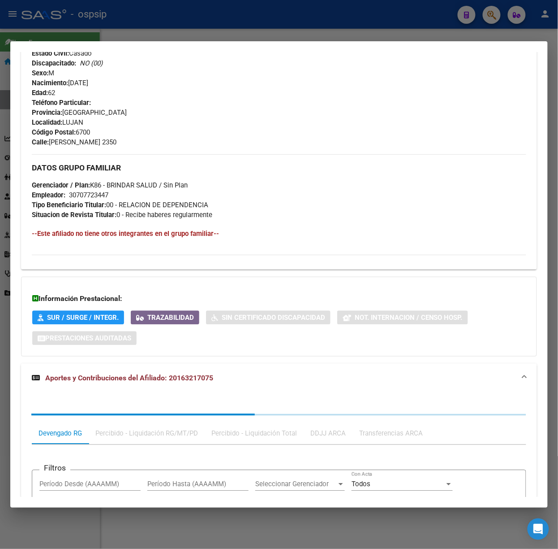
scroll to position [492, 0]
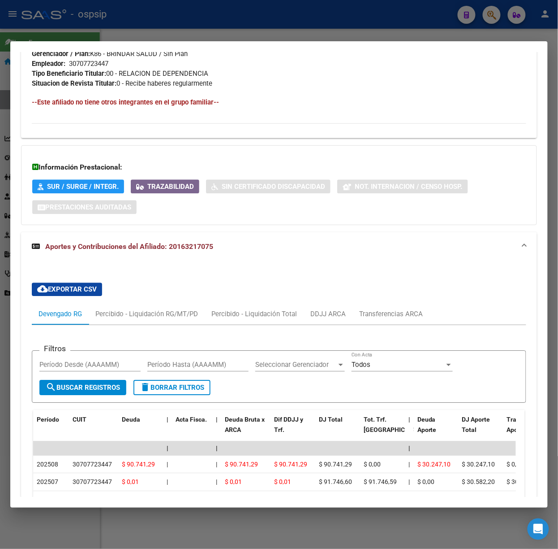
click at [221, 26] on div at bounding box center [279, 274] width 558 height 549
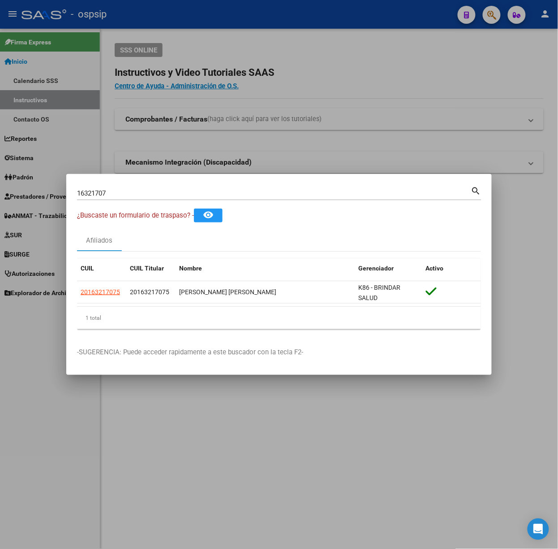
click at [200, 194] on input "16321707" at bounding box center [274, 193] width 394 height 8
type input "37665298"
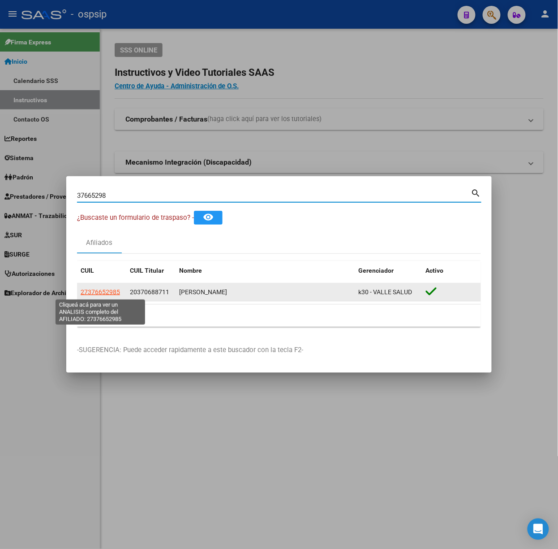
click at [107, 294] on span "27376652985" at bounding box center [100, 291] width 39 height 7
type textarea "27376652985"
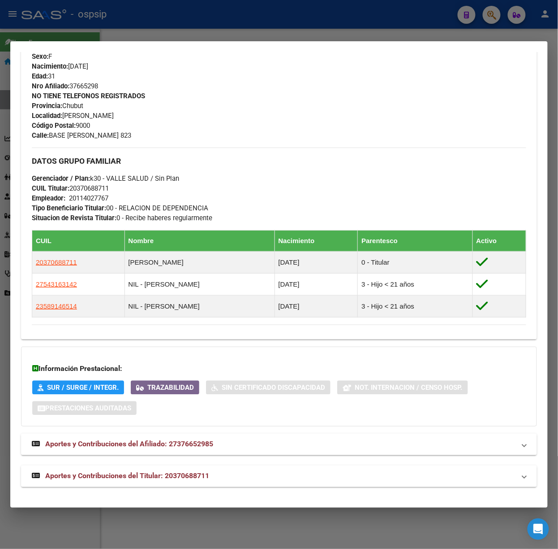
click at [177, 468] on mat-expansion-panel-header "Aportes y Contribuciones del Titular: 20370688711" at bounding box center [279, 476] width 516 height 22
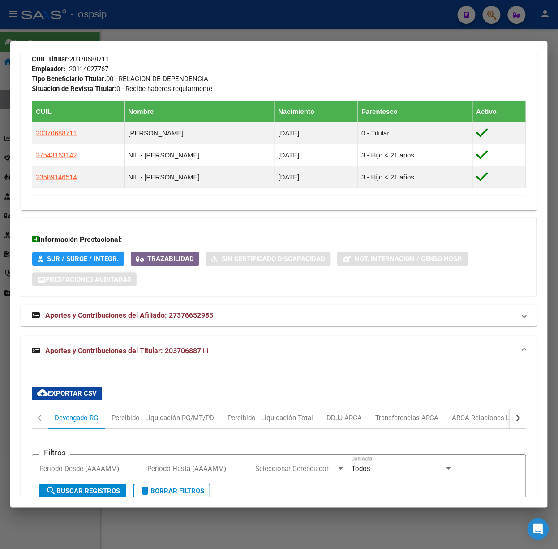
scroll to position [65, 0]
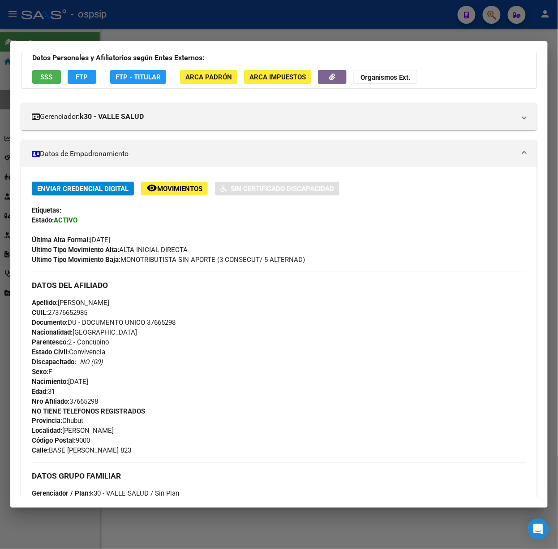
click at [48, 77] on span "SSS" at bounding box center [47, 77] width 12 height 8
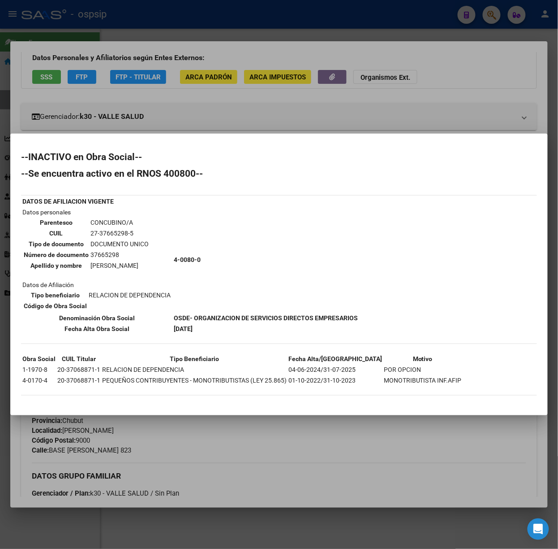
click at [103, 85] on div at bounding box center [279, 274] width 558 height 549
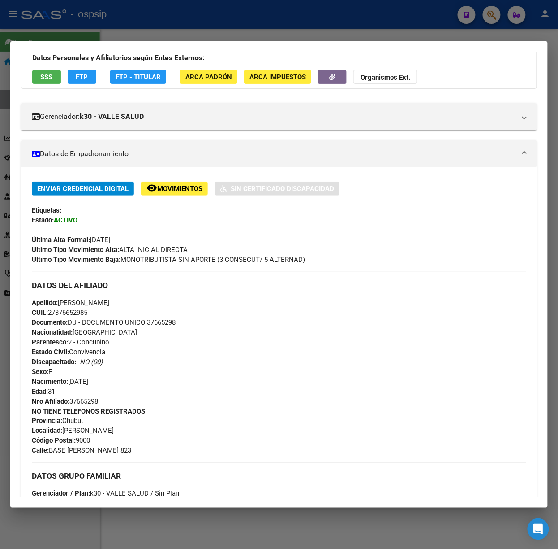
click at [174, 32] on div at bounding box center [279, 274] width 558 height 549
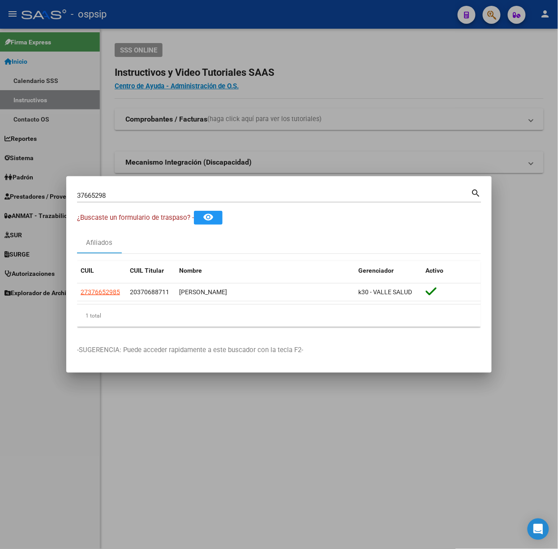
click at [166, 185] on mat-dialog-container "37665298 Buscar (apellido, dni, cuil, nro traspaso, cuit, obra social) search ¿…" at bounding box center [279, 274] width 426 height 196
click at [166, 195] on input "37665298" at bounding box center [274, 195] width 394 height 8
type input "54636557"
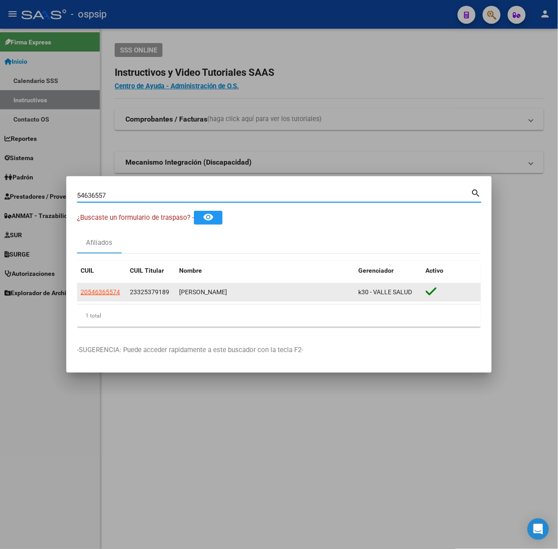
click at [98, 296] on app-link-go-to "20546365574" at bounding box center [100, 292] width 39 height 10
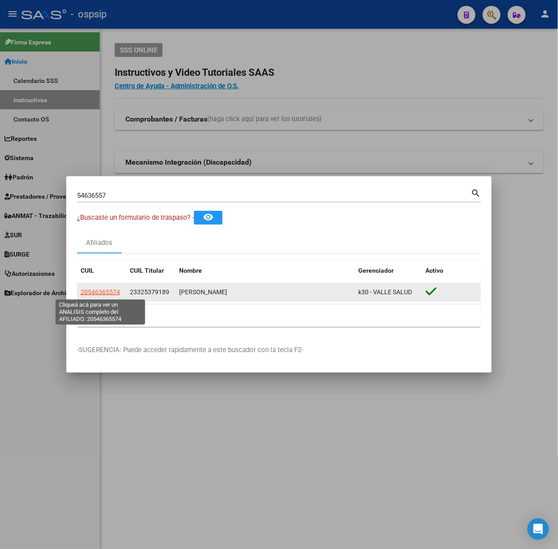
click at [100, 292] on span "20546365574" at bounding box center [100, 291] width 39 height 7
type textarea "20546365574"
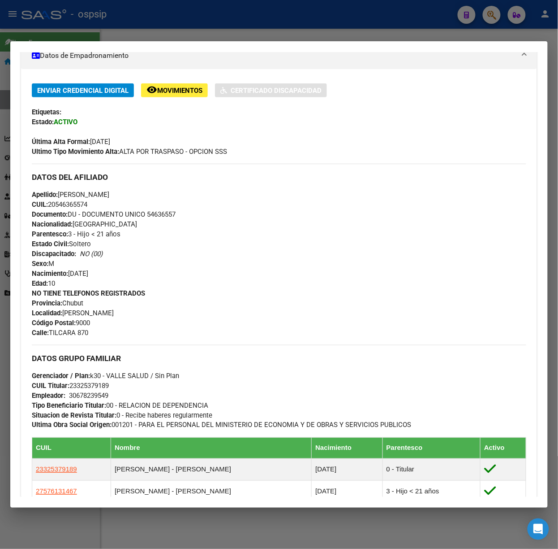
scroll to position [341, 0]
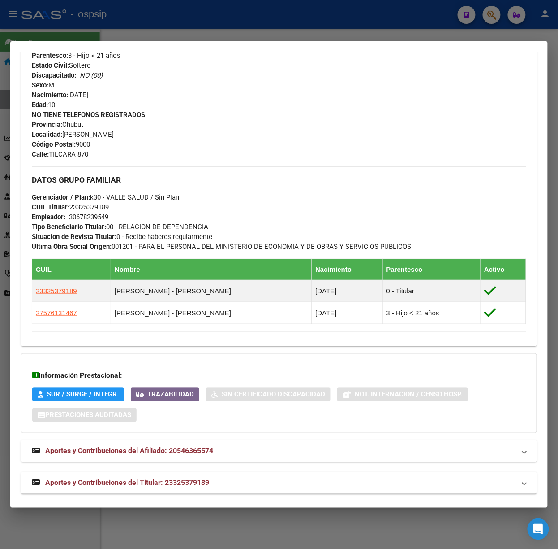
click at [198, 470] on div "DATOS PADRÓN ÁGIL: [PERSON_NAME] | ACTIVO | FAMILIAR DE: 23325379189 Datos Pers…" at bounding box center [279, 117] width 516 height 751
click at [198, 479] on span "Aportes y Contribuciones del Titular: 23325379189" at bounding box center [127, 482] width 164 height 9
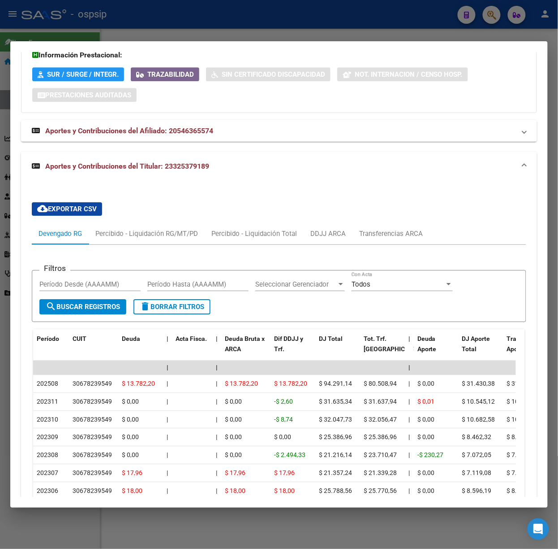
scroll to position [750, 0]
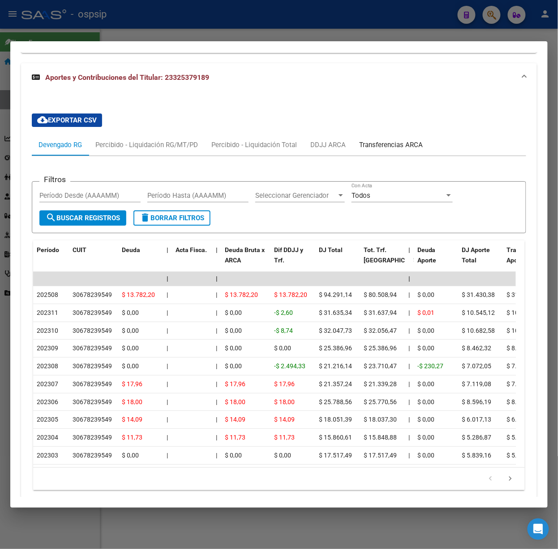
click at [416, 143] on div "Transferencias ARCA" at bounding box center [391, 145] width 64 height 10
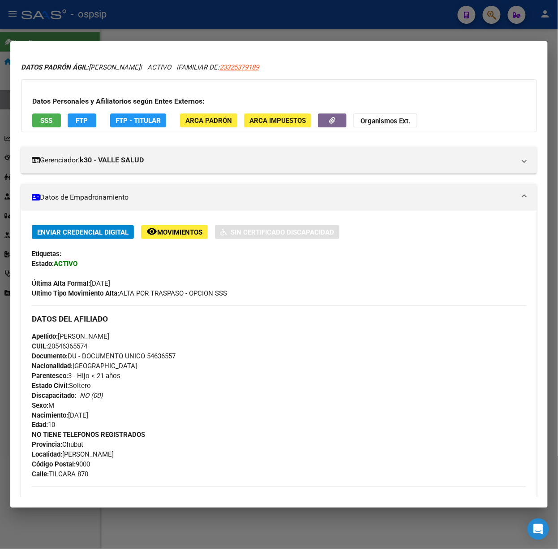
scroll to position [0, 0]
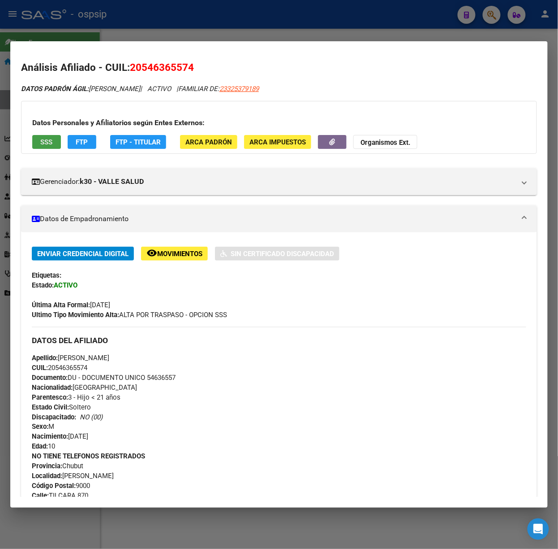
click at [48, 143] on span "SSS" at bounding box center [47, 142] width 12 height 8
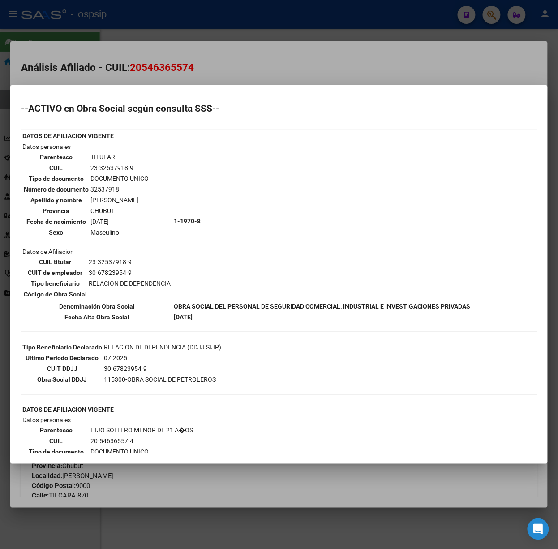
click at [82, 30] on div at bounding box center [279, 274] width 558 height 549
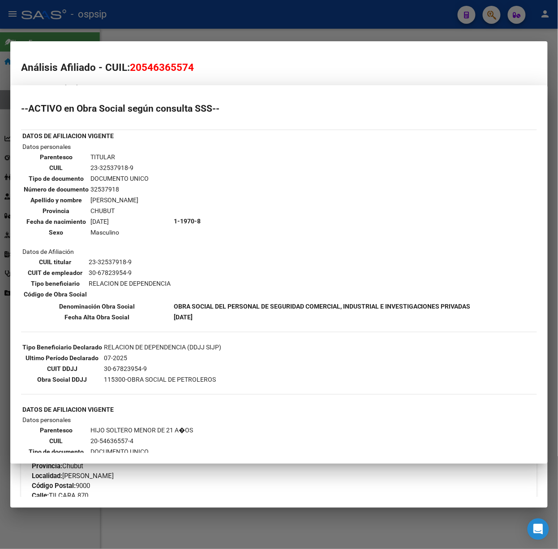
click at [82, 30] on div at bounding box center [279, 274] width 558 height 549
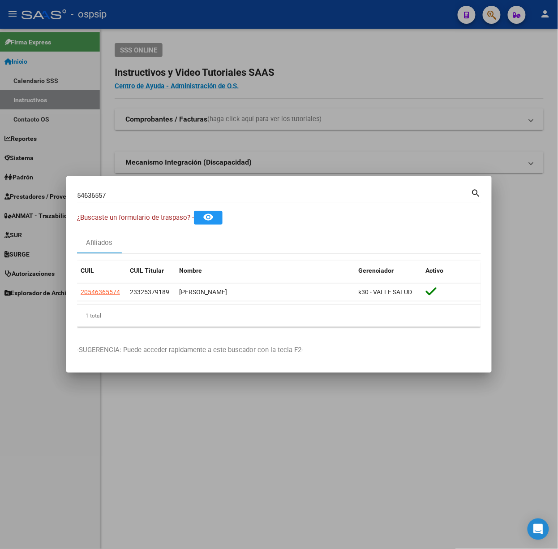
click at [194, 192] on input "54636557" at bounding box center [274, 195] width 394 height 8
type input "58914651"
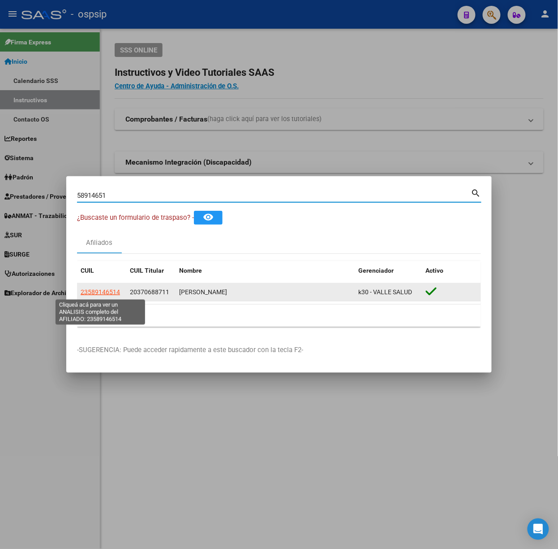
click at [118, 291] on span "23589146514" at bounding box center [100, 291] width 39 height 7
type textarea "23589146514"
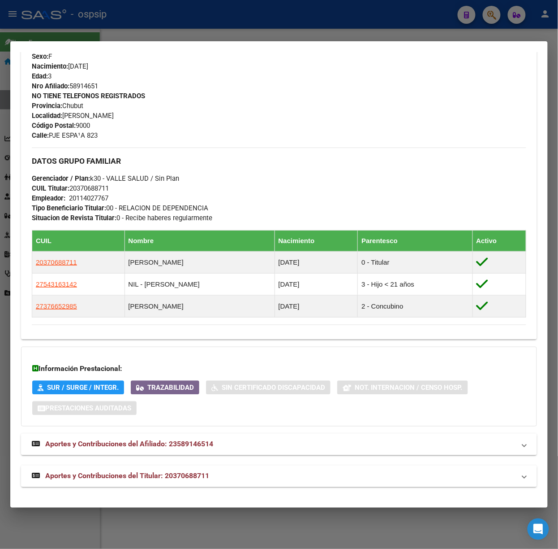
click at [204, 475] on span "Aportes y Contribuciones del Titular: 20370688711" at bounding box center [127, 475] width 164 height 9
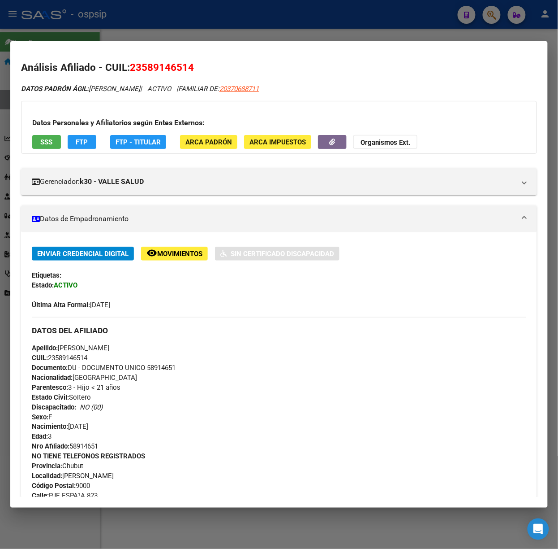
drag, startPoint x: 66, startPoint y: 151, endPoint x: 60, endPoint y: 145, distance: 8.6
click at [63, 148] on div "Datos Personales y Afiliatorios según Entes Externos: SSS FTP FTP - Titular ARC…" at bounding box center [279, 127] width 516 height 53
click at [57, 143] on button "SSS" at bounding box center [46, 142] width 29 height 14
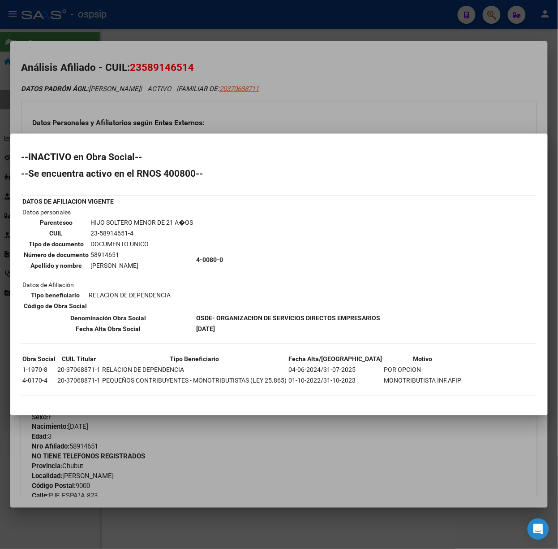
click at [110, 116] on div at bounding box center [279, 274] width 558 height 549
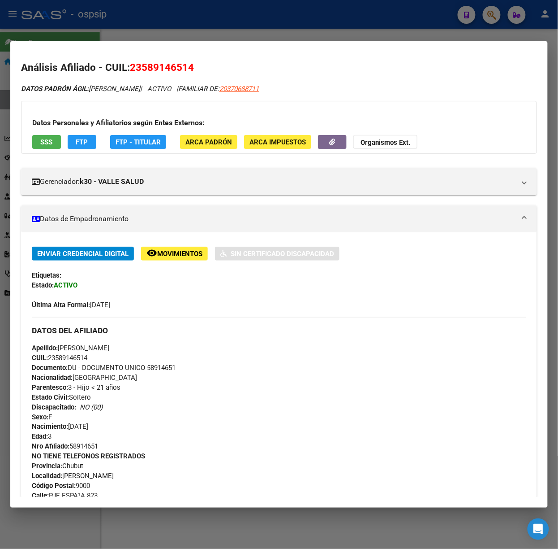
click at [40, 24] on div at bounding box center [279, 274] width 558 height 549
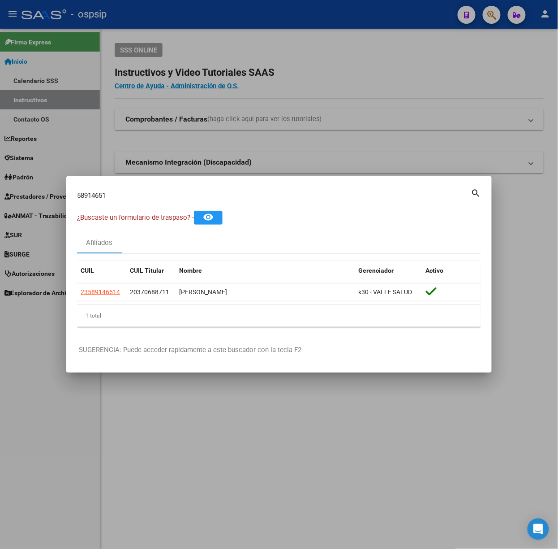
click at [119, 193] on input "58914651" at bounding box center [274, 195] width 394 height 8
type input "1"
type input "26415944"
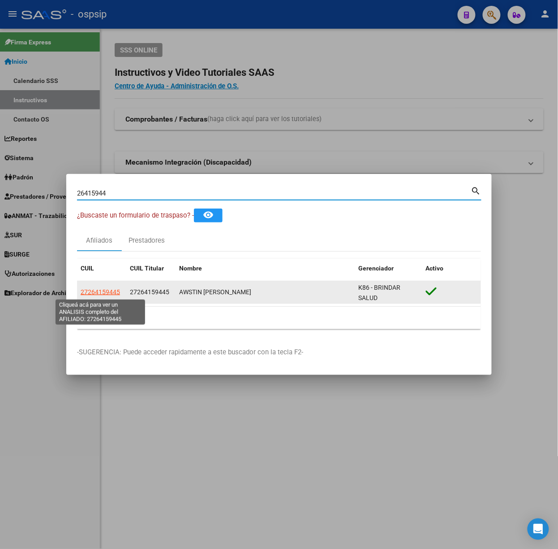
click at [92, 290] on span "27264159445" at bounding box center [100, 291] width 39 height 7
type textarea "27264159445"
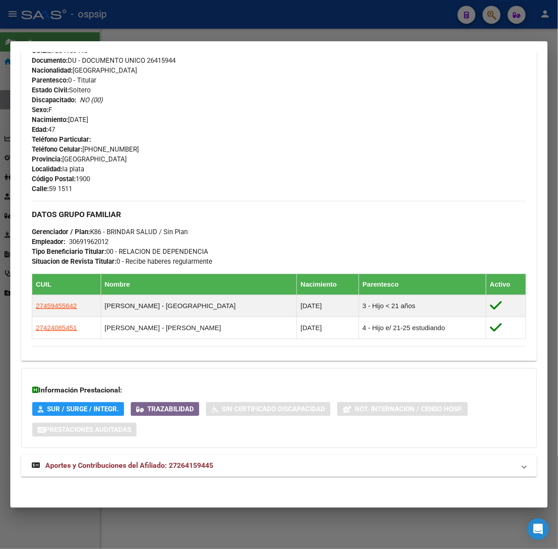
click at [179, 475] on mat-expansion-panel-header "Aportes y Contribuciones del Afiliado: 27264159445" at bounding box center [279, 466] width 516 height 22
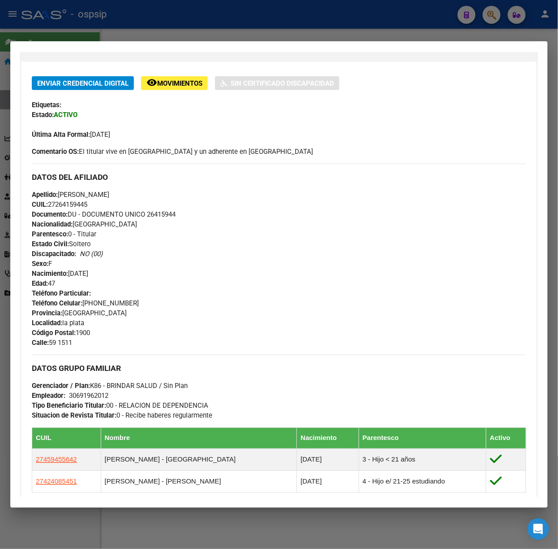
scroll to position [69, 0]
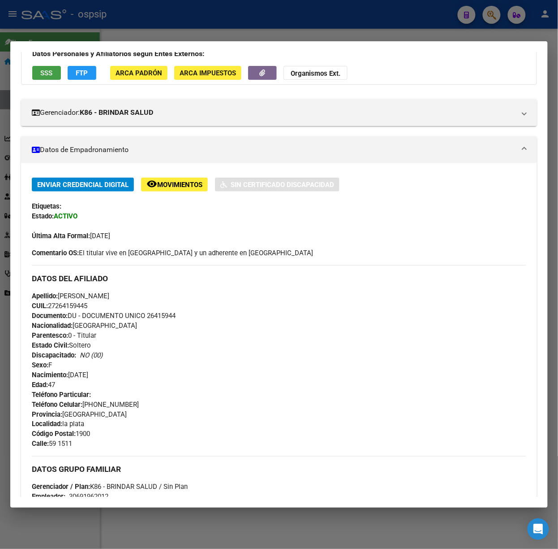
click at [48, 75] on span "SSS" at bounding box center [47, 73] width 12 height 8
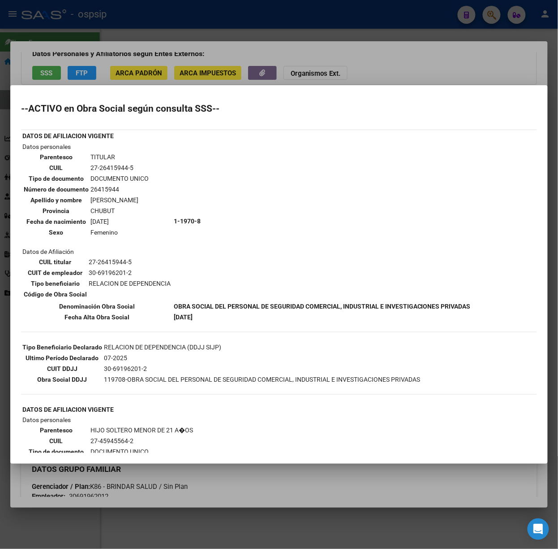
click at [133, 21] on div at bounding box center [279, 274] width 558 height 549
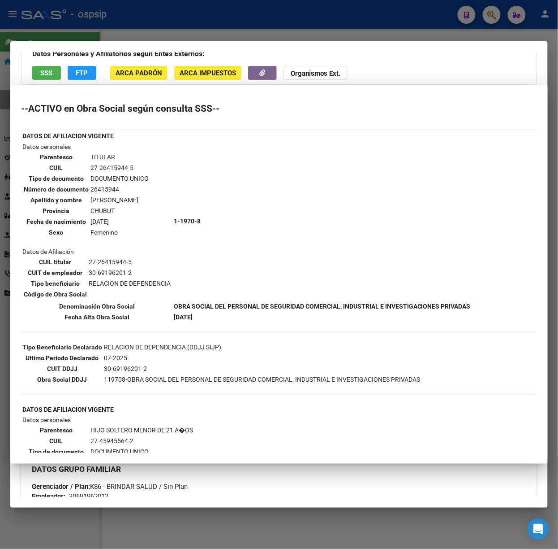
click at [133, 21] on div at bounding box center [279, 274] width 558 height 549
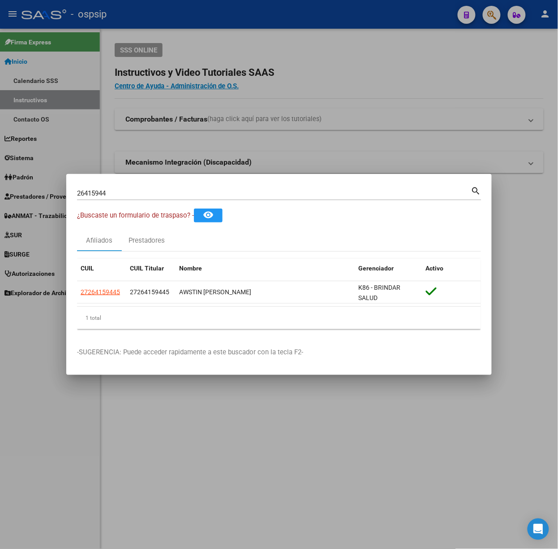
click at [168, 185] on div "26415944 Buscar (apellido, dni, [PERSON_NAME], [PERSON_NAME], cuit, obra social…" at bounding box center [279, 192] width 405 height 15
click at [170, 186] on div "26415944 Buscar (apellido, dni, [PERSON_NAME], [PERSON_NAME], cuit, obra social…" at bounding box center [279, 192] width 405 height 15
click at [174, 191] on input "26415944" at bounding box center [274, 193] width 394 height 8
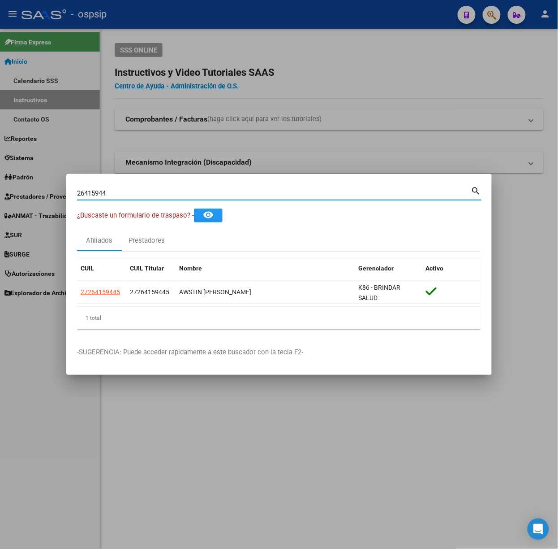
click at [174, 191] on input "26415944" at bounding box center [274, 193] width 394 height 8
type input "51414506"
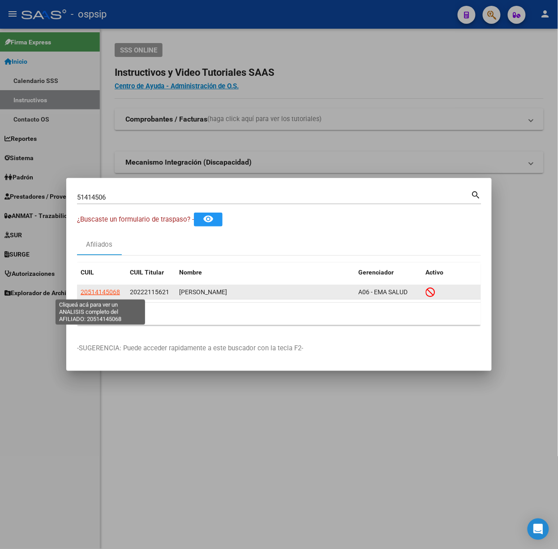
click at [109, 288] on span "20514145068" at bounding box center [100, 291] width 39 height 7
type textarea "20514145068"
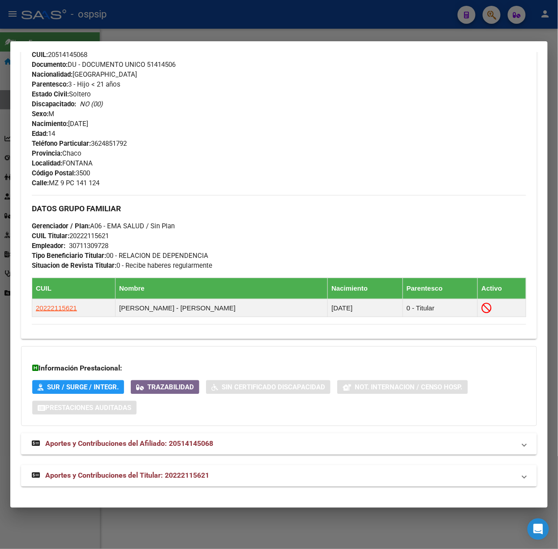
click at [207, 471] on strong "Aportes y Contribuciones del Titular: 20222115621" at bounding box center [120, 475] width 177 height 11
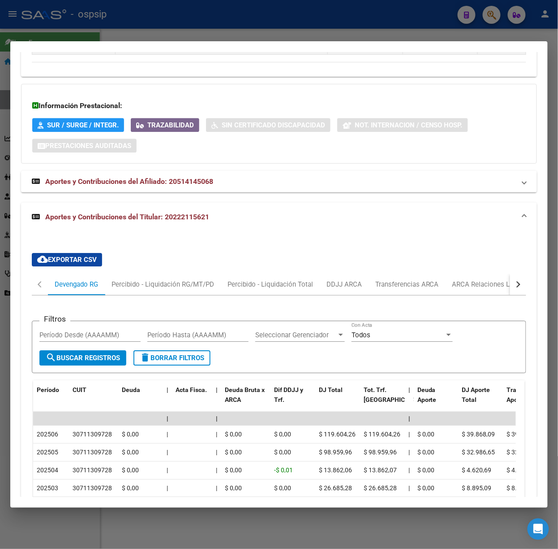
scroll to position [606, 0]
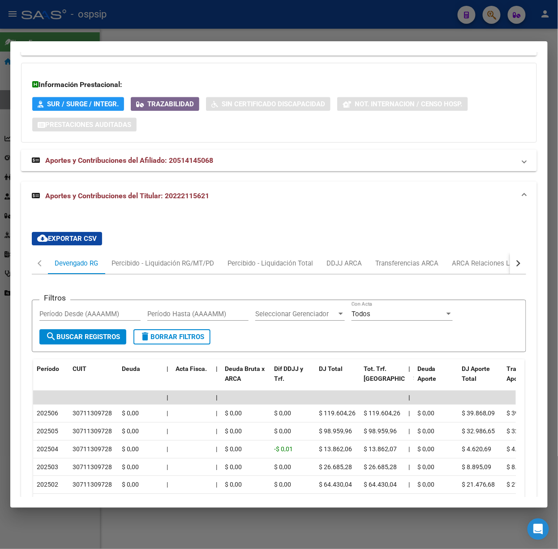
click at [251, 38] on div at bounding box center [279, 274] width 558 height 549
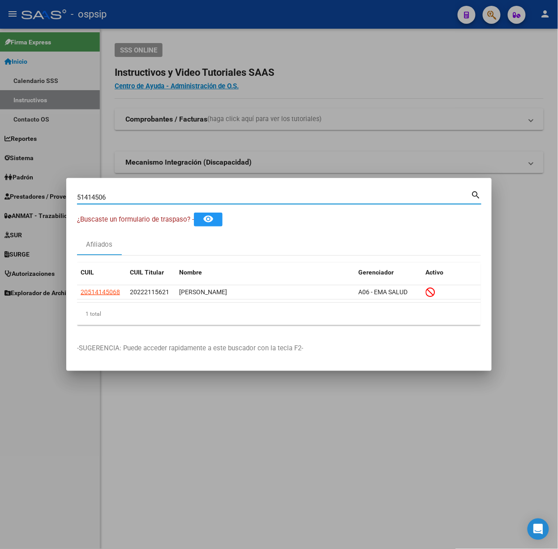
click at [160, 194] on input "51414506" at bounding box center [274, 197] width 394 height 8
type input "14364703"
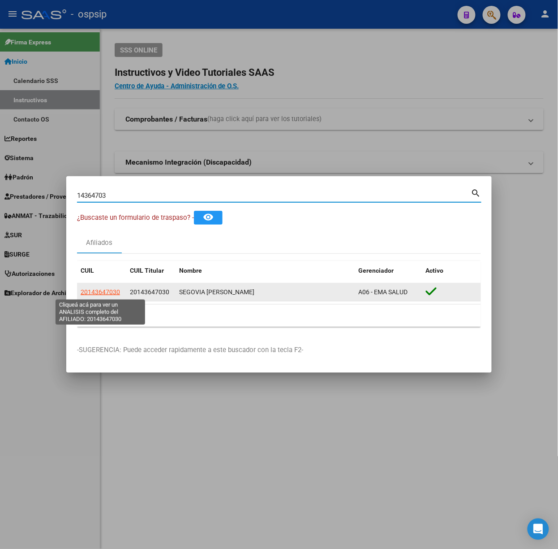
click at [110, 293] on span "20143647030" at bounding box center [100, 291] width 39 height 7
type textarea "20143647030"
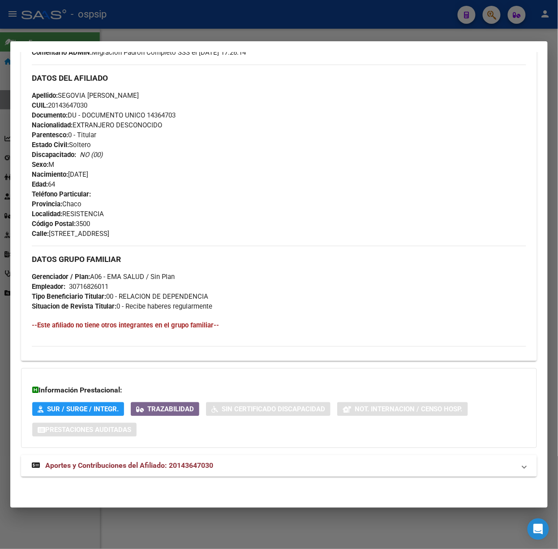
click at [215, 467] on mat-panel-title "Aportes y Contribuciones del Afiliado: 20143647030" at bounding box center [274, 465] width 484 height 11
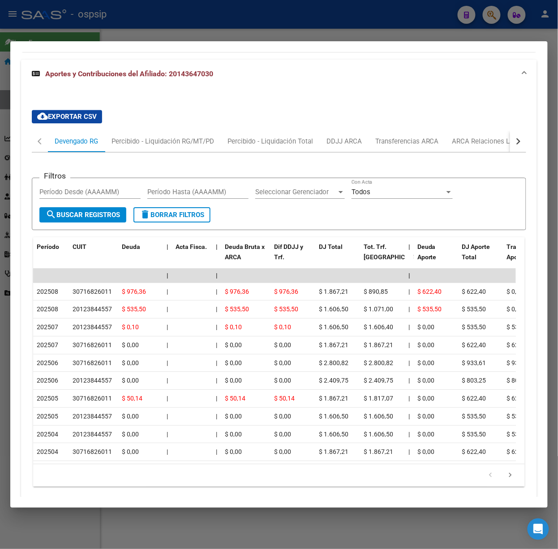
scroll to position [682, 0]
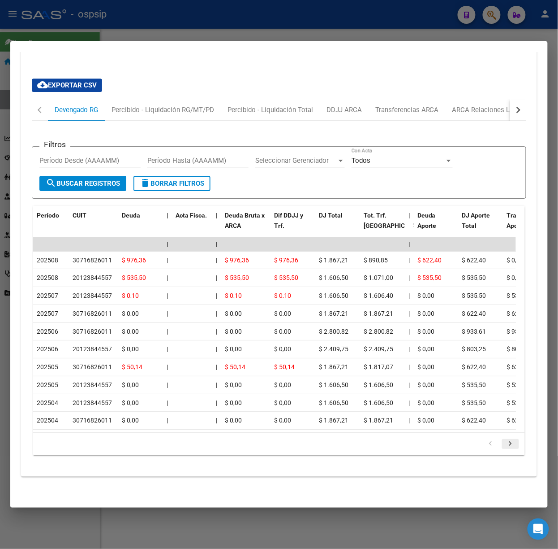
click at [505, 448] on icon "go to next page" at bounding box center [511, 444] width 12 height 11
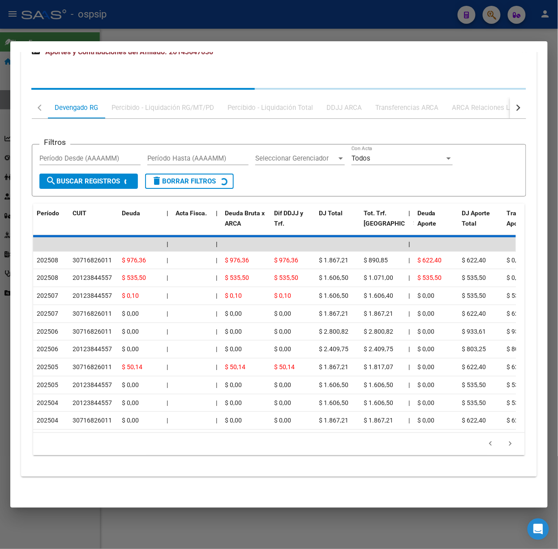
scroll to position [718, 0]
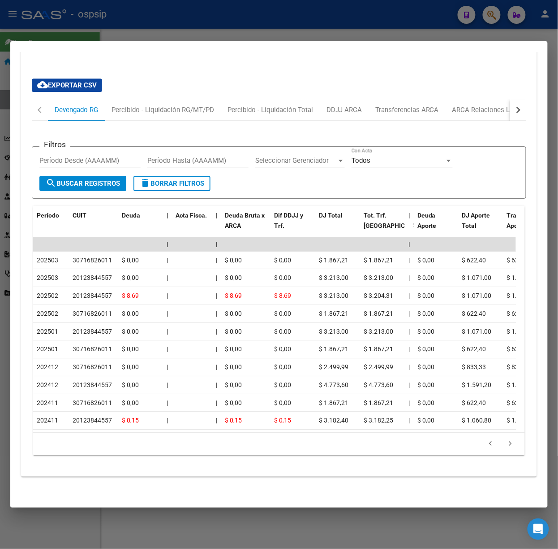
click at [144, 29] on div at bounding box center [279, 274] width 558 height 549
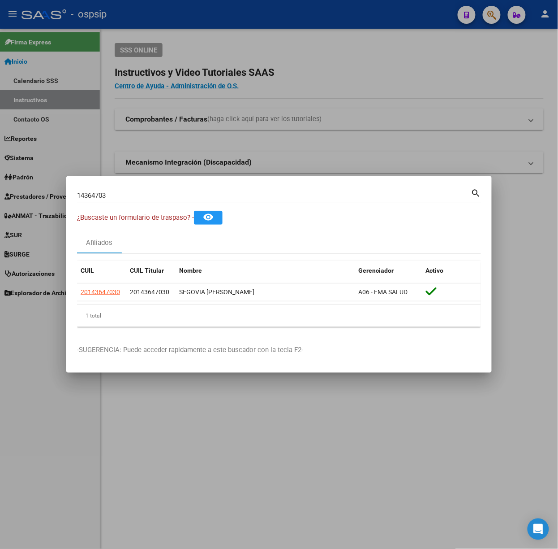
click at [180, 197] on input "14364703" at bounding box center [274, 195] width 394 height 8
type input "29021137"
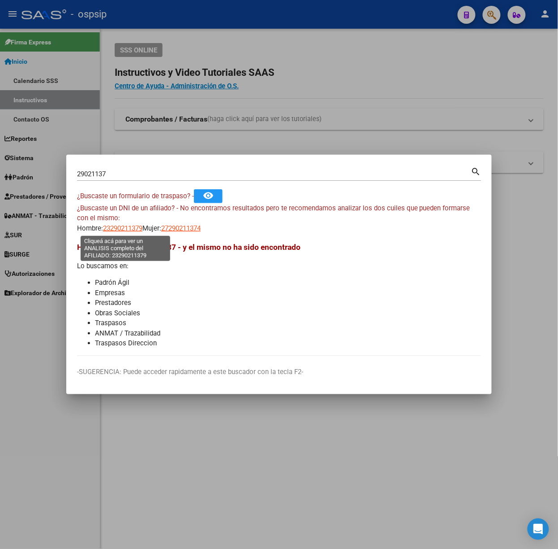
click at [114, 230] on span "23290211379" at bounding box center [122, 228] width 39 height 8
type textarea "23290211379"
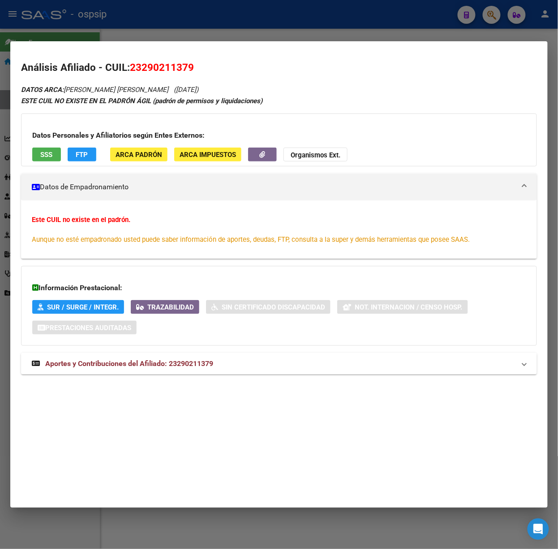
click at [186, 373] on mat-expansion-panel-header "Aportes y Contribuciones del Afiliado: 23290211379" at bounding box center [279, 364] width 516 height 22
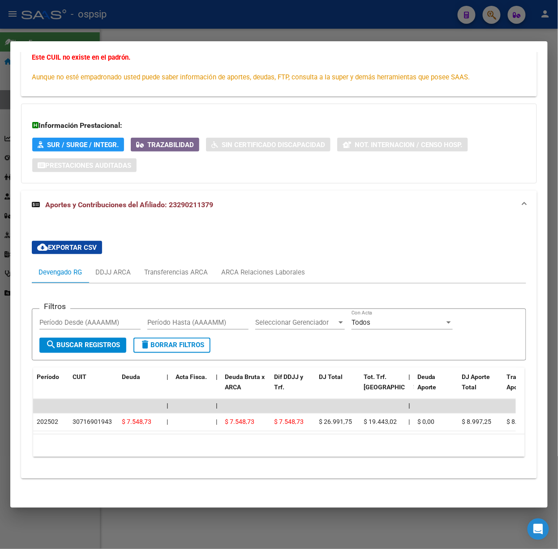
scroll to position [174, 0]
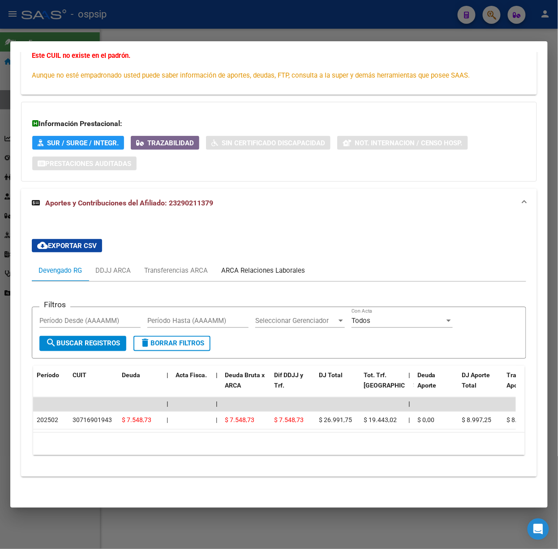
click at [255, 266] on div "ARCA Relaciones Laborales" at bounding box center [263, 270] width 97 height 22
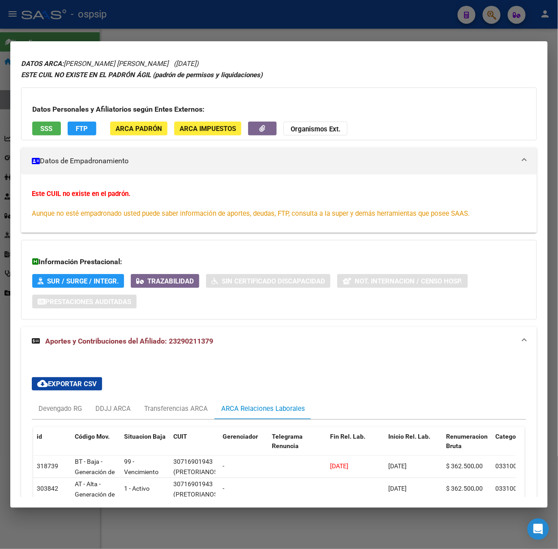
scroll to position [0, 0]
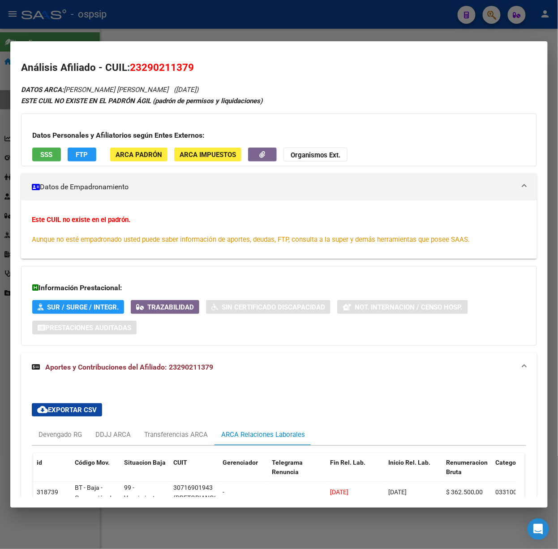
click at [44, 153] on span "SSS" at bounding box center [47, 155] width 12 height 8
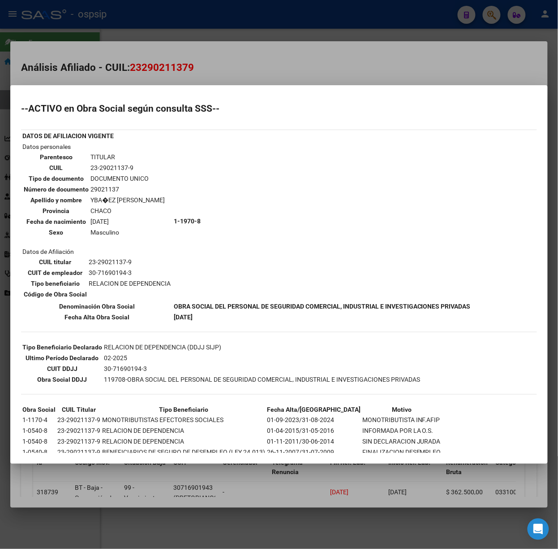
click at [138, 63] on div at bounding box center [279, 274] width 558 height 549
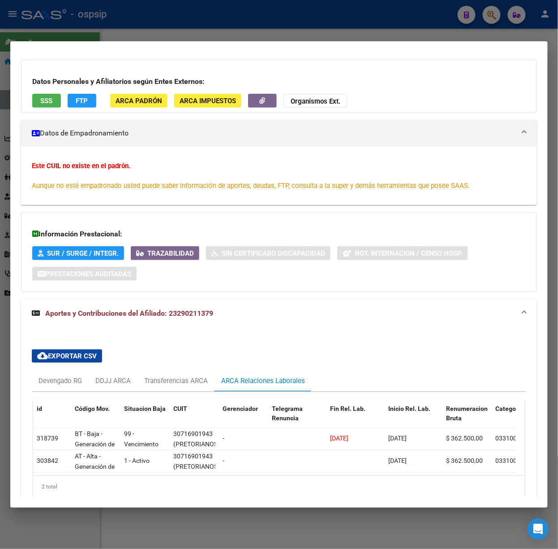
scroll to position [106, 0]
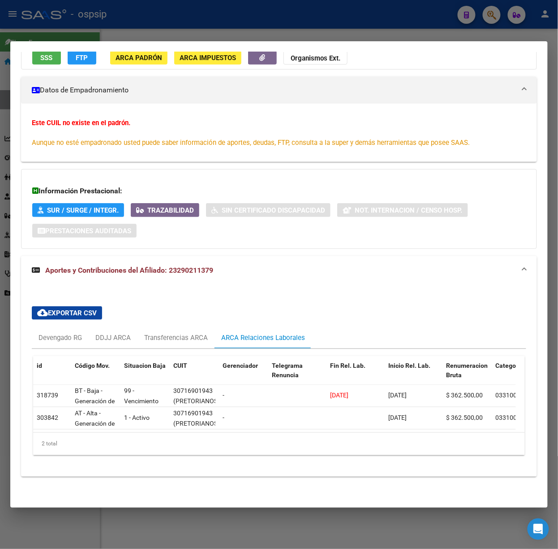
click at [210, 29] on div at bounding box center [279, 274] width 558 height 549
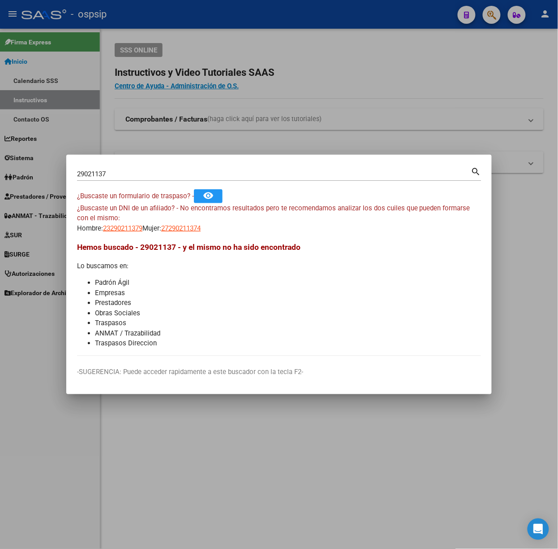
click at [205, 170] on input "29021137" at bounding box center [274, 174] width 394 height 8
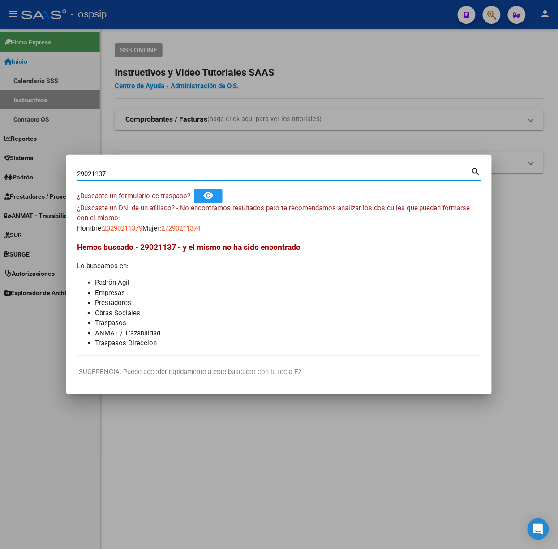
click at [205, 170] on input "29021137" at bounding box center [274, 174] width 394 height 8
type input "34795775"
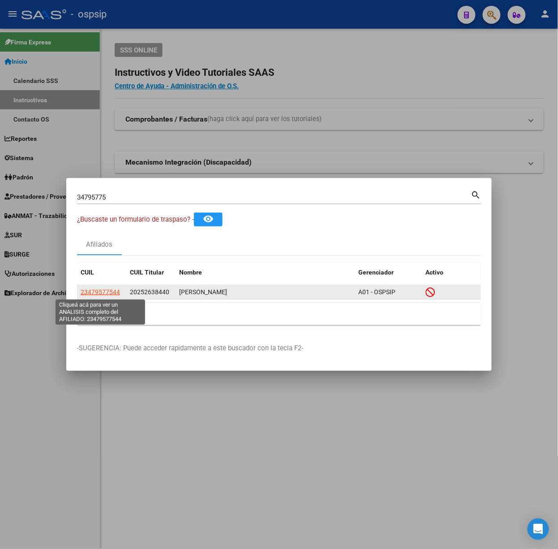
click at [112, 291] on span "23479577544" at bounding box center [100, 291] width 39 height 7
type textarea "23479577544"
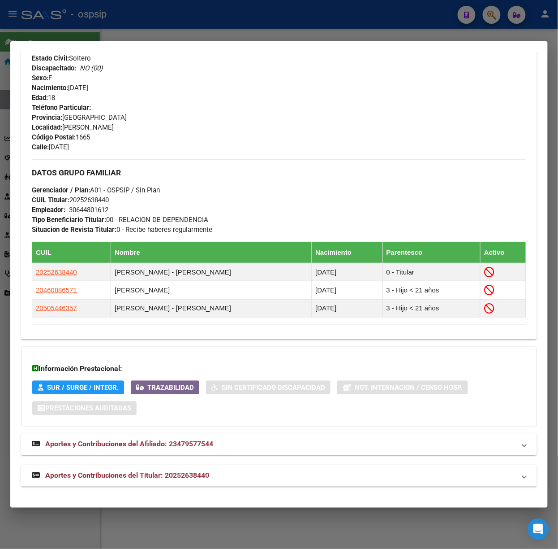
click at [209, 480] on span "Aportes y Contribuciones del Titular: 20252638440" at bounding box center [127, 475] width 164 height 9
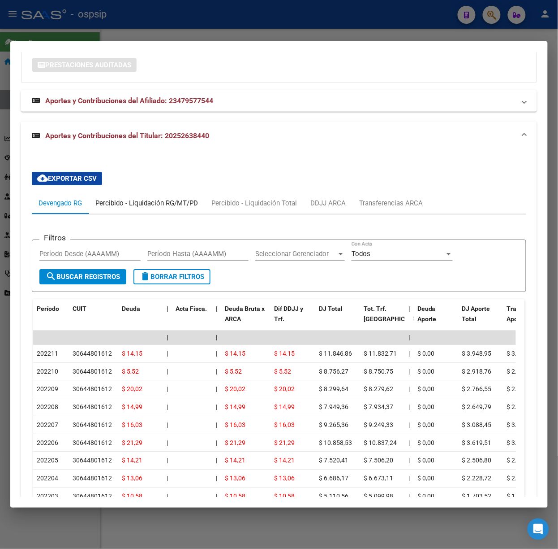
click at [140, 201] on div "Percibido - Liquidación RG/MT/PD" at bounding box center [146, 203] width 103 height 10
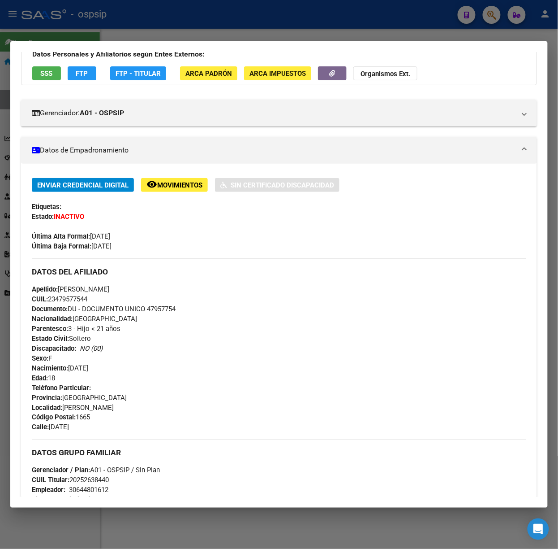
scroll to position [0, 0]
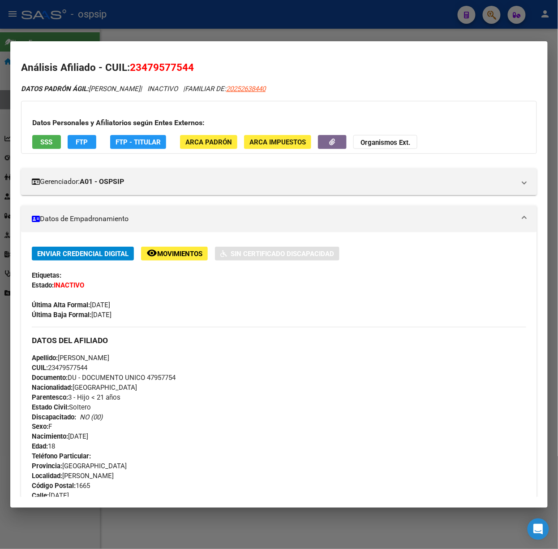
click at [33, 148] on button "SSS" at bounding box center [46, 142] width 29 height 14
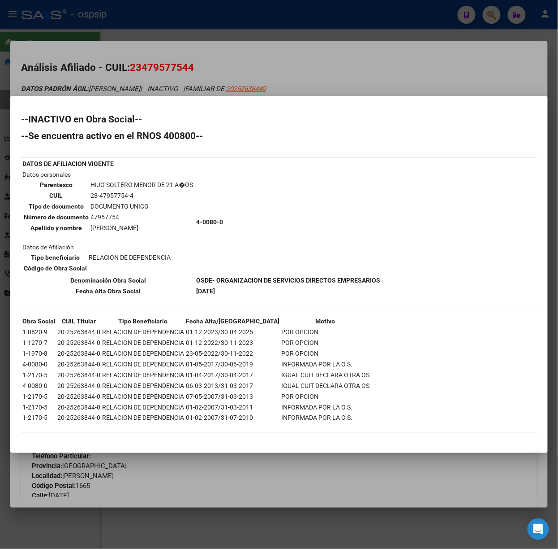
click at [150, 7] on div at bounding box center [279, 274] width 558 height 549
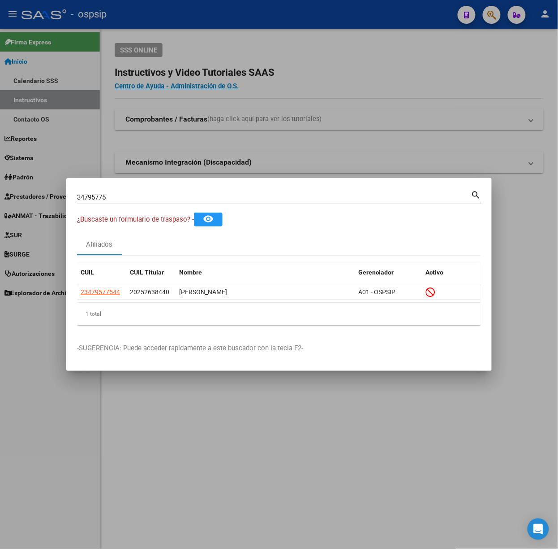
click at [183, 183] on mat-dialog-container "34795775 Buscar (apellido, dni, cuil, nro traspaso, cuit, obra social) search ¿…" at bounding box center [279, 274] width 426 height 193
click at [185, 195] on input "34795775" at bounding box center [274, 197] width 394 height 8
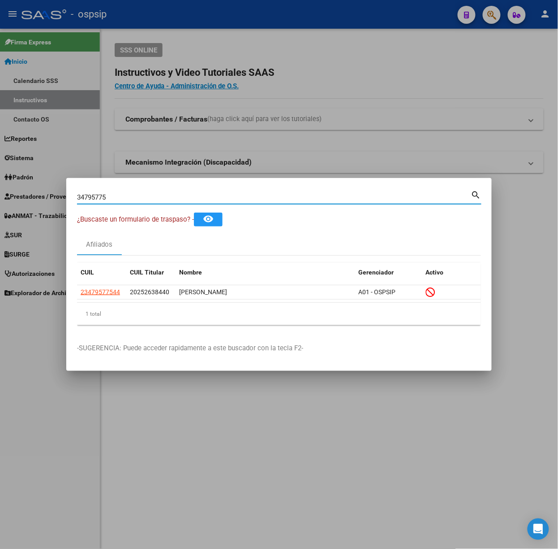
click at [185, 195] on input "34795775" at bounding box center [274, 197] width 394 height 8
type input "44223020"
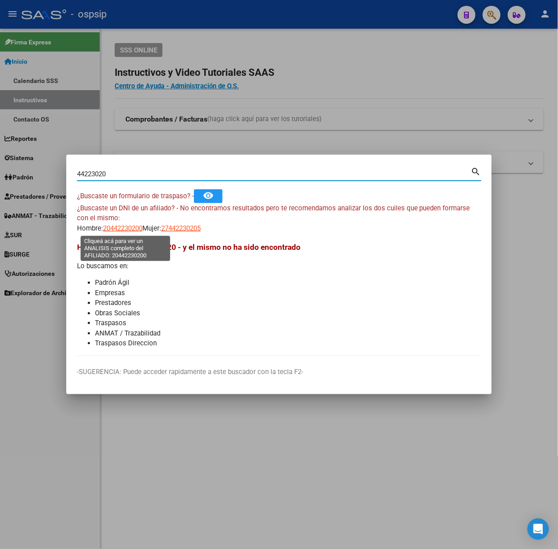
click at [123, 232] on span "20442230200" at bounding box center [122, 228] width 39 height 8
type textarea "20442230200"
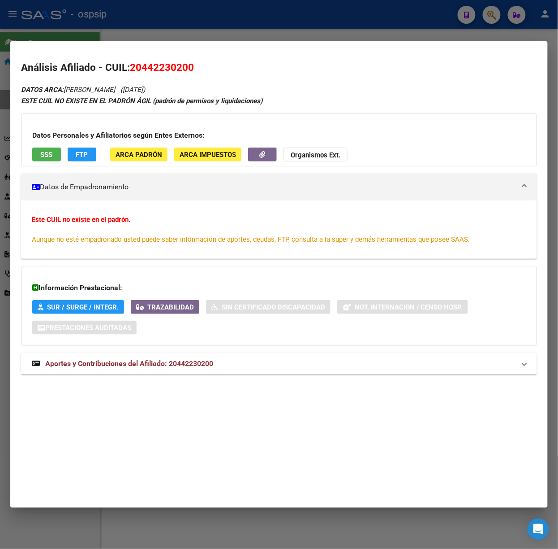
click at [214, 345] on div "Información Prestacional: SUR / SURGE / INTEGR. Trazabilidad Sin Certificado Di…" at bounding box center [279, 306] width 516 height 80
click at [217, 357] on mat-expansion-panel-header "Aportes y Contribuciones del Afiliado: 20442230200" at bounding box center [279, 364] width 516 height 22
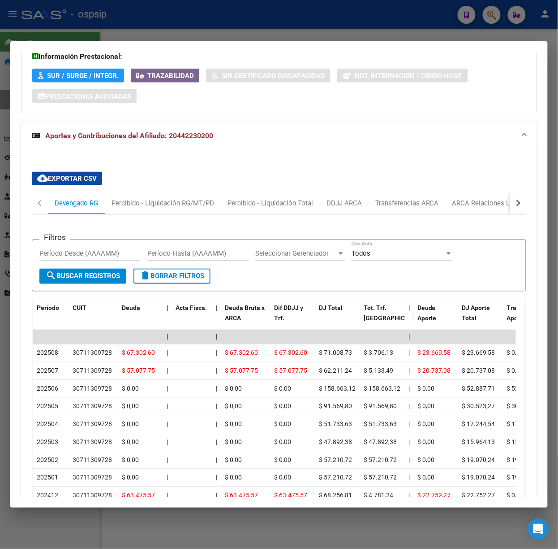
scroll to position [240, 0]
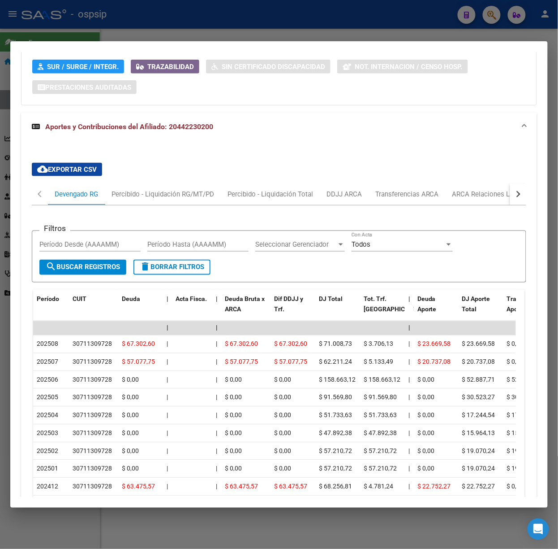
click at [285, 23] on div at bounding box center [279, 274] width 558 height 549
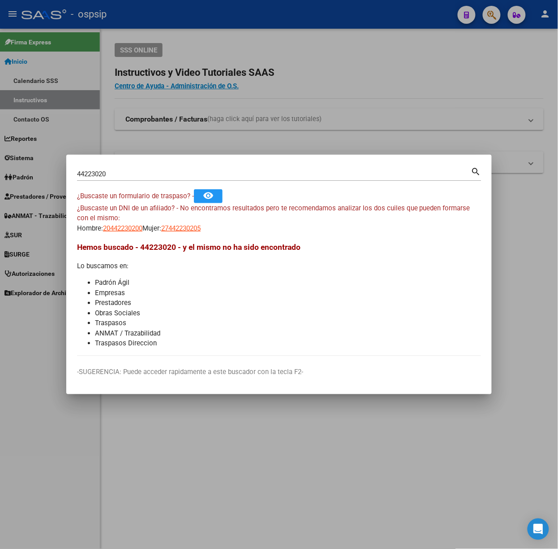
click at [220, 170] on input "44223020" at bounding box center [274, 174] width 394 height 8
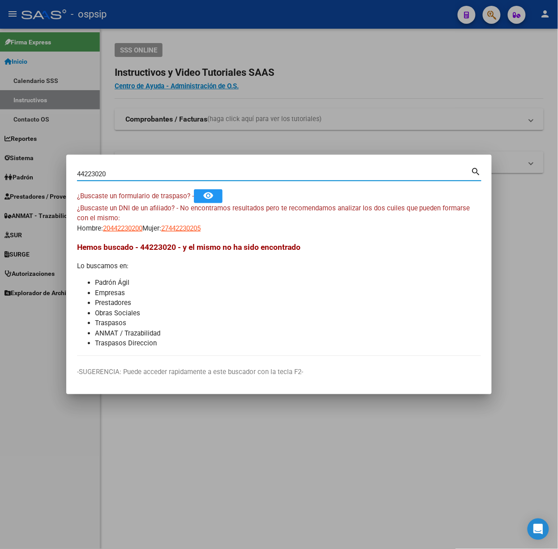
click at [220, 170] on input "44223020" at bounding box center [274, 174] width 394 height 8
type input "18561650"
click at [131, 228] on span "23185616509" at bounding box center [122, 228] width 39 height 8
type textarea "23185616509"
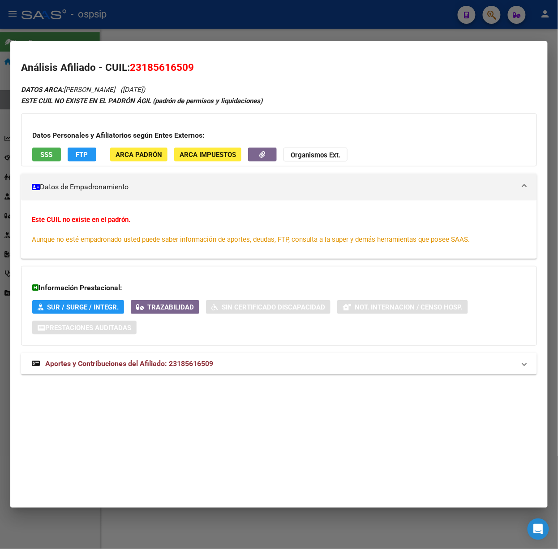
click at [260, 361] on mat-panel-title "Aportes y Contribuciones del Afiliado: 23185616509" at bounding box center [274, 363] width 484 height 11
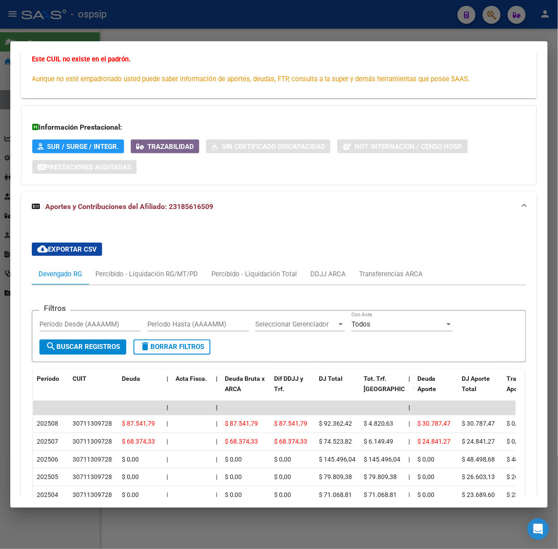
scroll to position [336, 0]
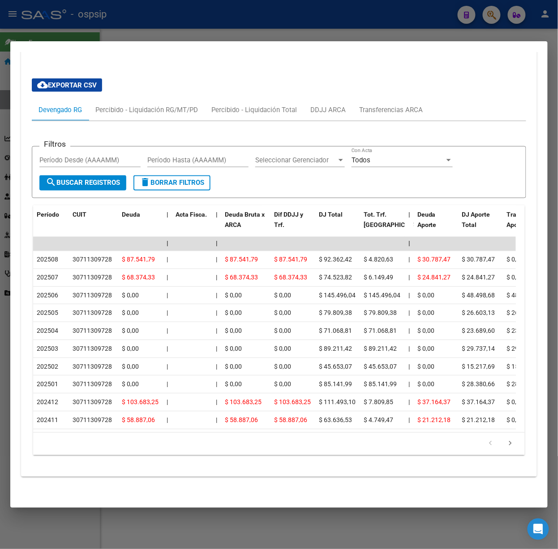
click at [223, 24] on div at bounding box center [279, 274] width 558 height 549
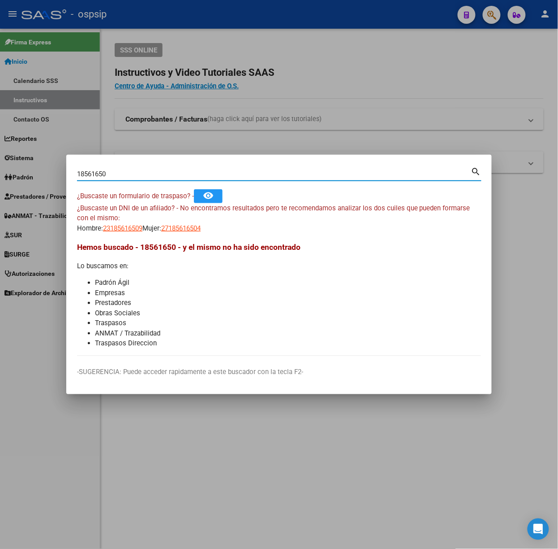
click at [189, 171] on input "18561650" at bounding box center [274, 174] width 394 height 8
type input "17975881"
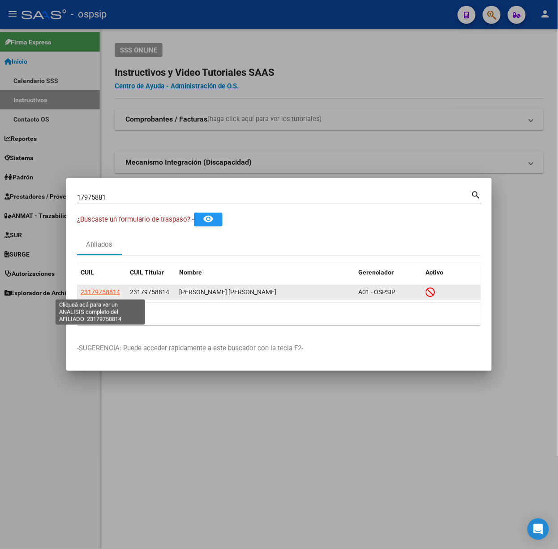
click at [103, 294] on span "23179758814" at bounding box center [100, 291] width 39 height 7
type textarea "23179758814"
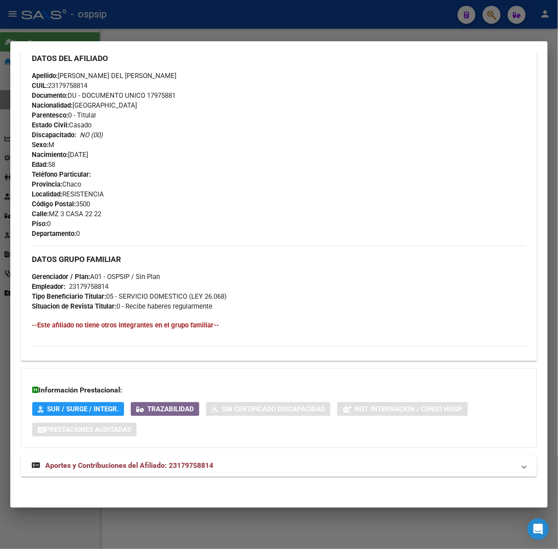
click at [201, 475] on mat-expansion-panel-header "Aportes y Contribuciones del Afiliado: 23179758814" at bounding box center [279, 466] width 516 height 22
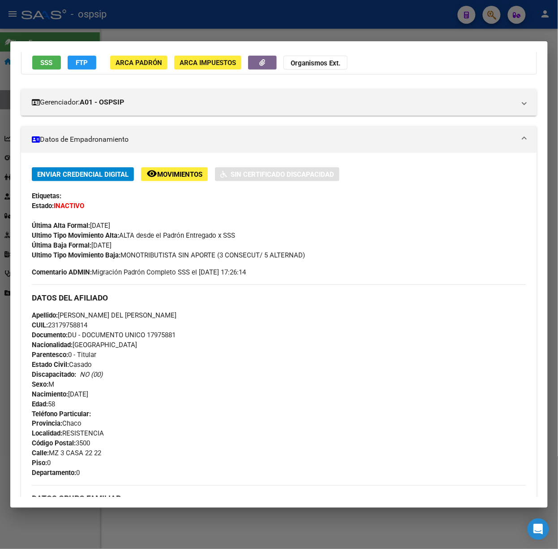
scroll to position [0, 0]
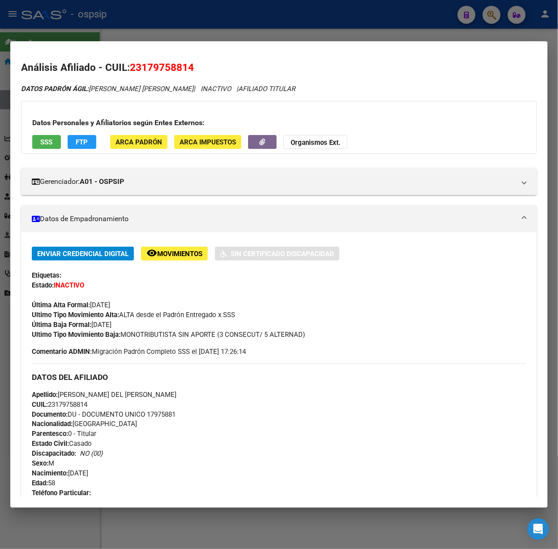
click at [38, 152] on div "Datos Personales y Afiliatorios según Entes Externos: SSS FTP ARCA Padrón ARCA …" at bounding box center [279, 127] width 516 height 53
click at [42, 151] on div "Datos Personales y Afiliatorios según Entes Externos: SSS FTP ARCA Padrón ARCA …" at bounding box center [279, 127] width 516 height 53
click at [45, 149] on div "Datos Personales y Afiliatorios según Entes Externos: SSS FTP ARCA Padrón ARCA …" at bounding box center [279, 127] width 516 height 53
click at [52, 131] on div "Datos Personales y Afiliatorios según Entes Externos: SSS FTP ARCA Padrón ARCA …" at bounding box center [279, 127] width 516 height 53
click at [54, 138] on button "SSS" at bounding box center [46, 142] width 29 height 14
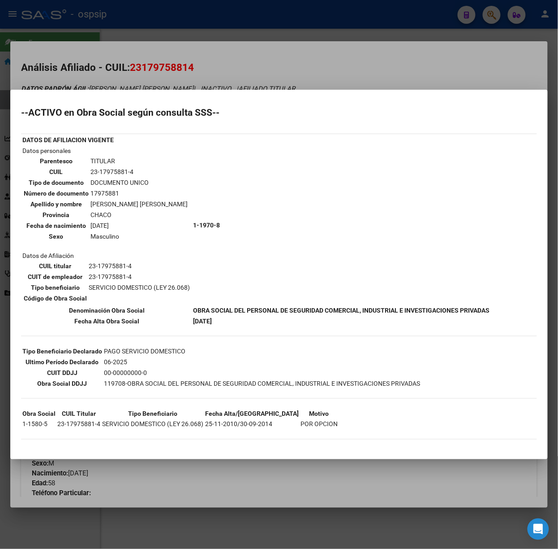
click at [91, 75] on div at bounding box center [279, 274] width 558 height 549
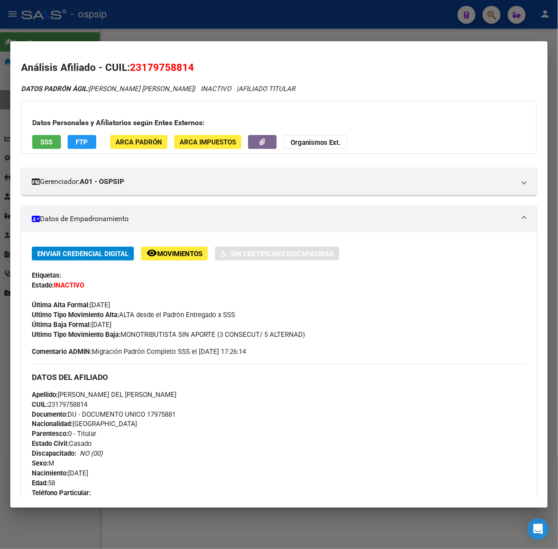
click at [63, 17] on div at bounding box center [279, 274] width 558 height 549
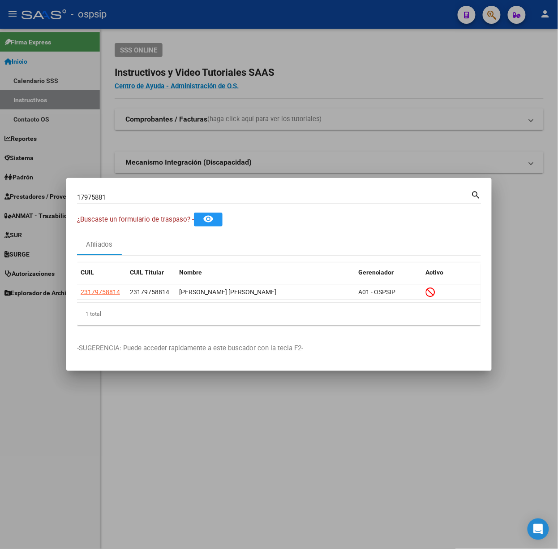
click at [102, 201] on input "17975881" at bounding box center [274, 197] width 394 height 8
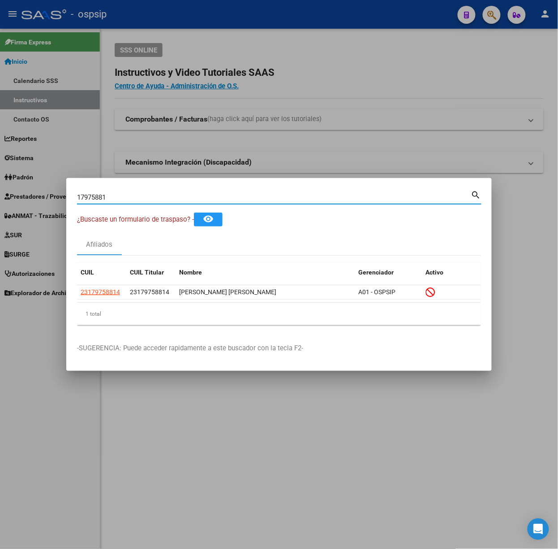
click at [102, 201] on input "17975881" at bounding box center [274, 197] width 394 height 8
type input "31109857"
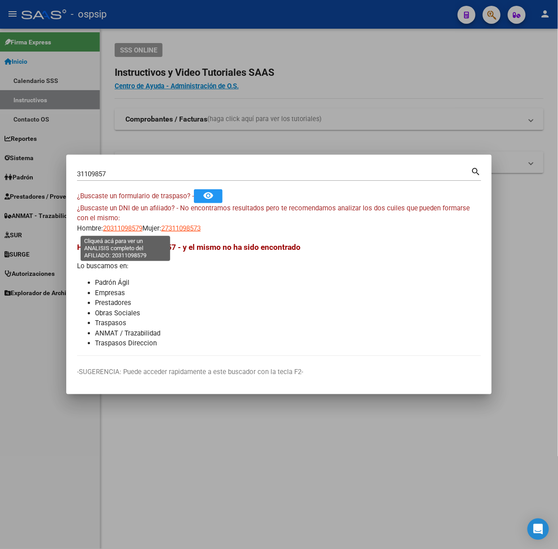
click at [123, 232] on span "20311098579" at bounding box center [122, 228] width 39 height 8
type textarea "20311098579"
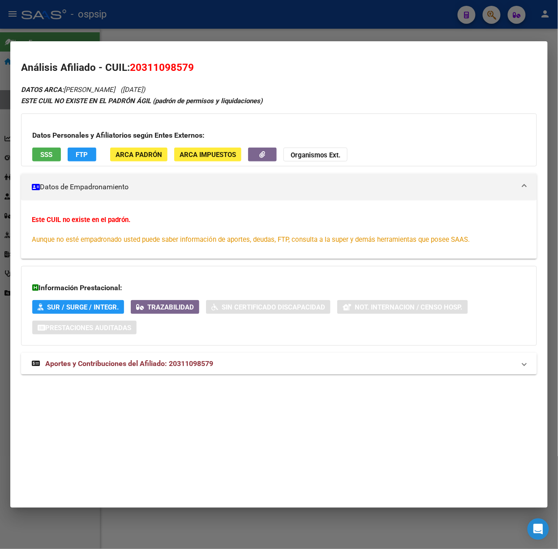
click at [156, 363] on span "Aportes y Contribuciones del Afiliado: 20311098579" at bounding box center [129, 363] width 168 height 9
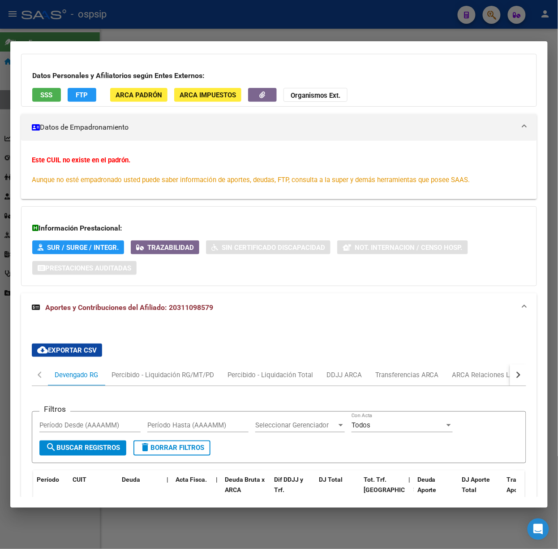
scroll to position [336, 0]
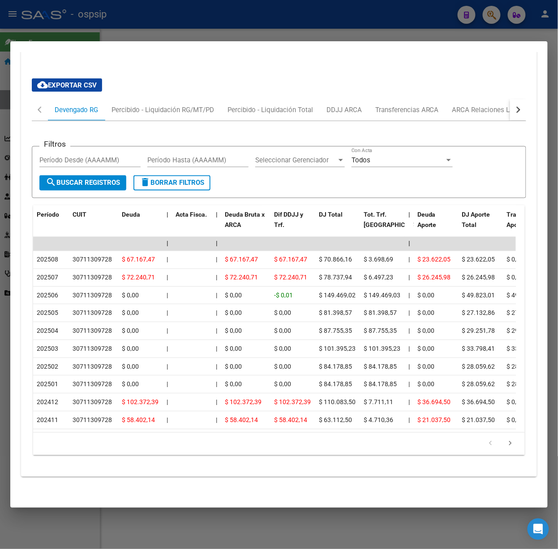
click at [121, 32] on div at bounding box center [279, 274] width 558 height 549
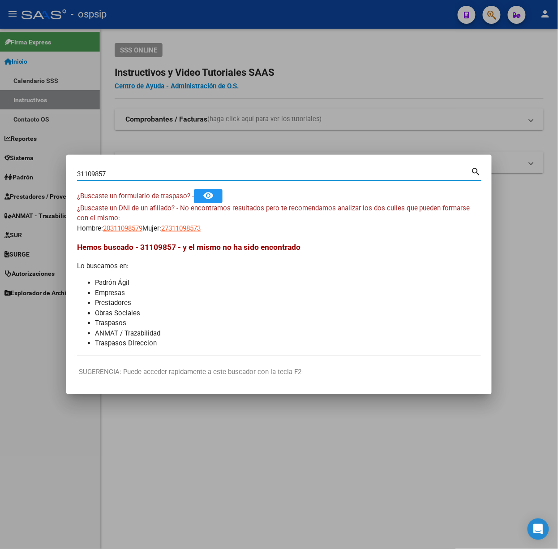
click at [169, 174] on input "31109857" at bounding box center [274, 174] width 394 height 8
type input "25639768"
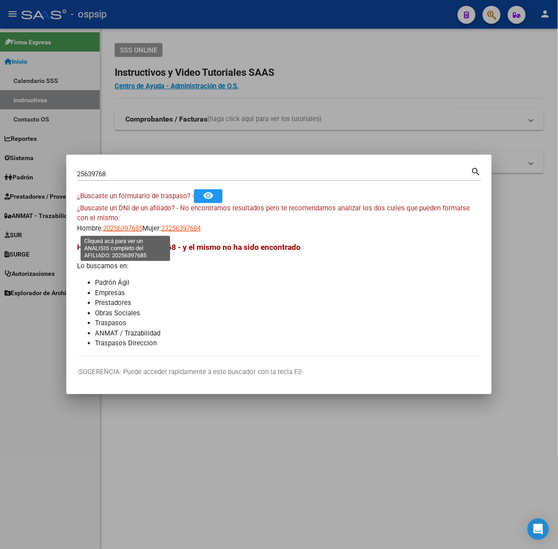
click at [127, 230] on span "20256397685" at bounding box center [122, 228] width 39 height 8
type textarea "20256397685"
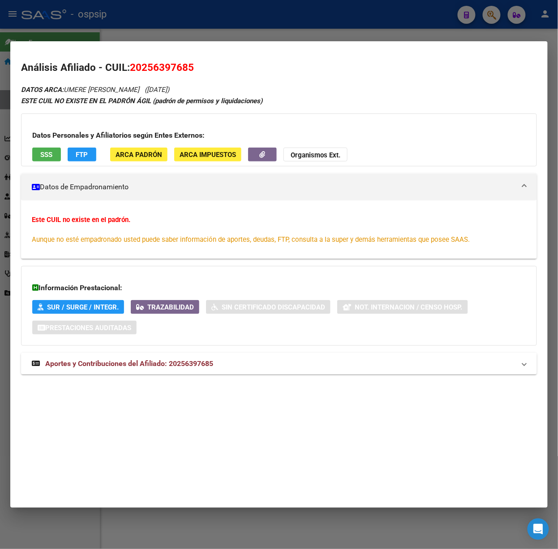
click at [198, 361] on span "Aportes y Contribuciones del Afiliado: 20256397685" at bounding box center [129, 363] width 168 height 9
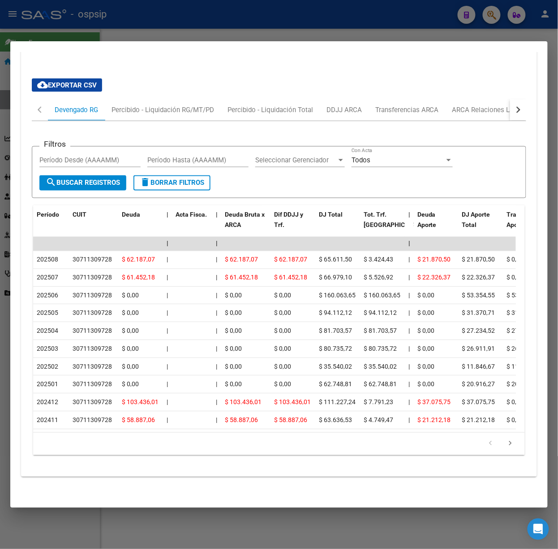
click at [173, 38] on div at bounding box center [279, 274] width 558 height 549
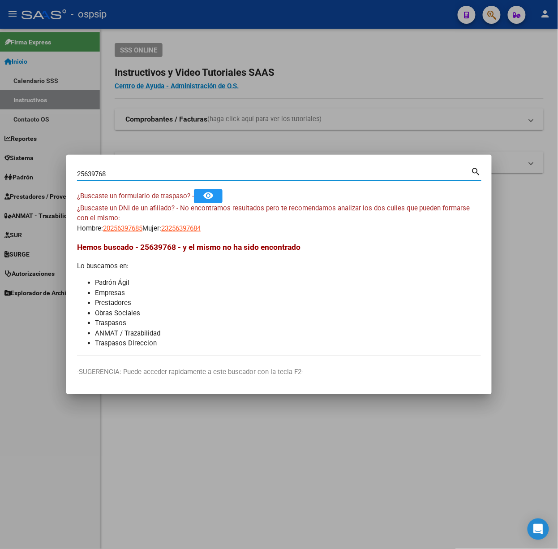
click at [187, 173] on input "25639768" at bounding box center [274, 174] width 394 height 8
type input "26852058"
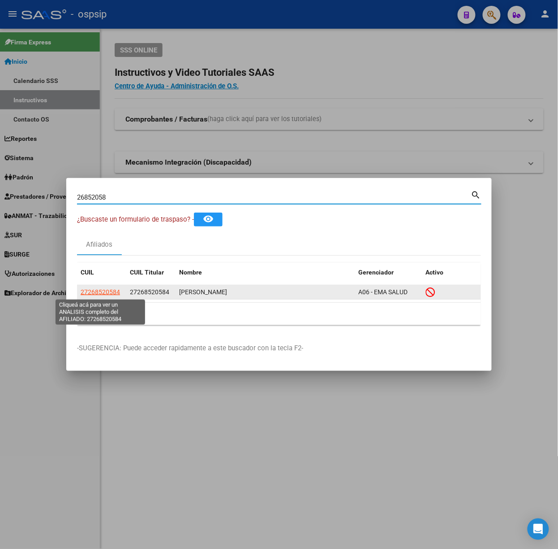
click at [108, 294] on span "27268520584" at bounding box center [100, 291] width 39 height 7
type textarea "27268520584"
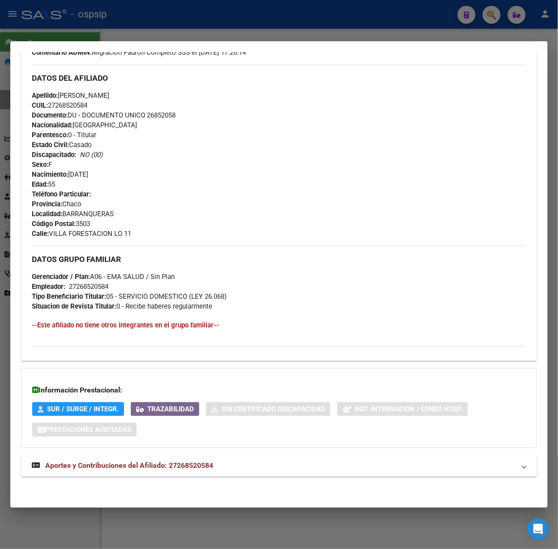
click at [202, 465] on span "Aportes y Contribuciones del Afiliado: 27268520584" at bounding box center [129, 465] width 168 height 9
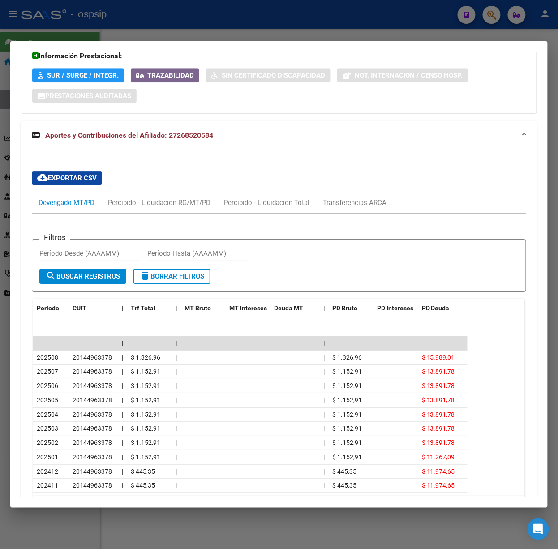
scroll to position [689, 0]
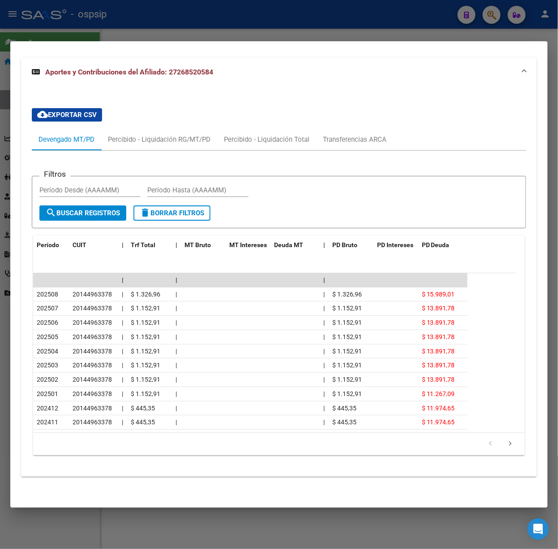
click at [114, 41] on mat-dialog-container "Análisis Afiliado - CUIL: 27268520584 DATOS PADRÓN ÁGIL: [PERSON_NAME] | INACTI…" at bounding box center [279, 274] width 538 height 466
click at [112, 30] on div at bounding box center [279, 274] width 558 height 549
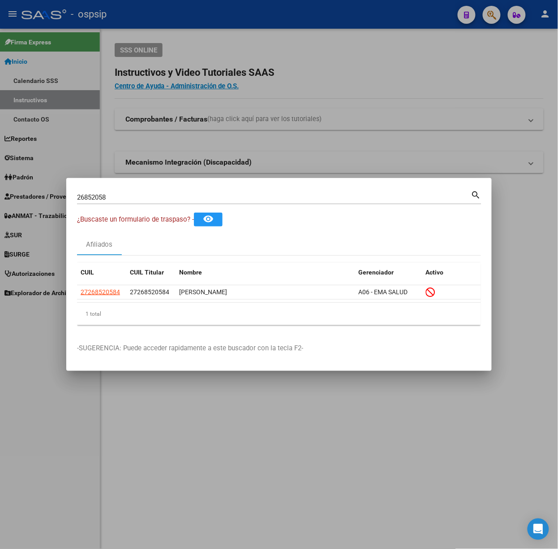
click at [138, 196] on input "26852058" at bounding box center [274, 197] width 394 height 8
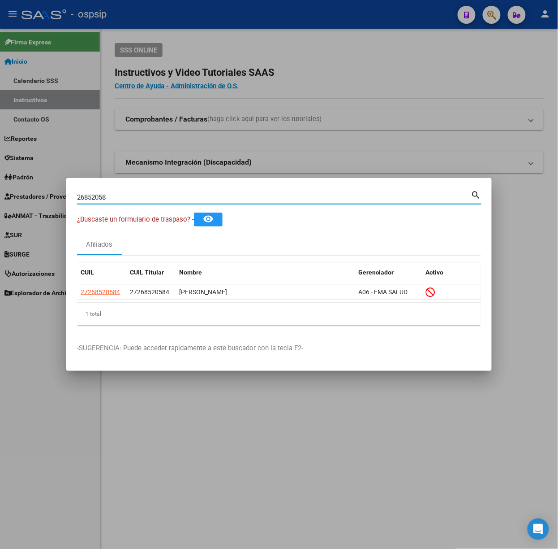
click at [138, 196] on input "26852058" at bounding box center [274, 197] width 394 height 8
type input "18124924"
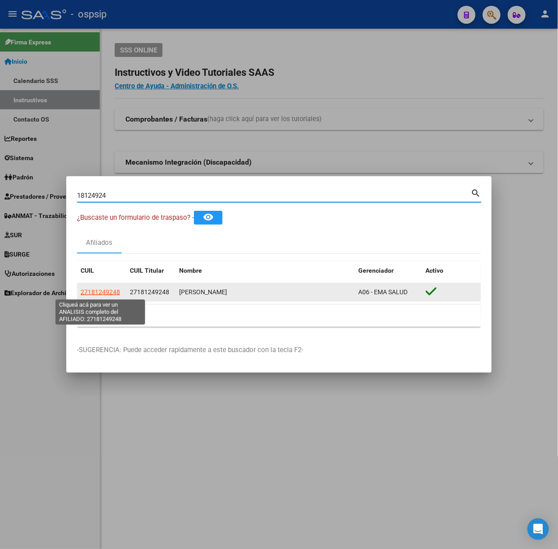
click at [114, 290] on span "27181249248" at bounding box center [100, 291] width 39 height 7
type textarea "27181249248"
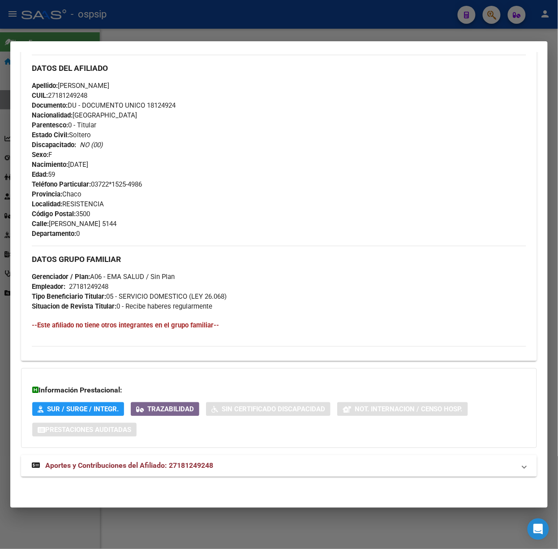
click at [212, 465] on span "Aportes y Contribuciones del Afiliado: 27181249248" at bounding box center [129, 465] width 168 height 9
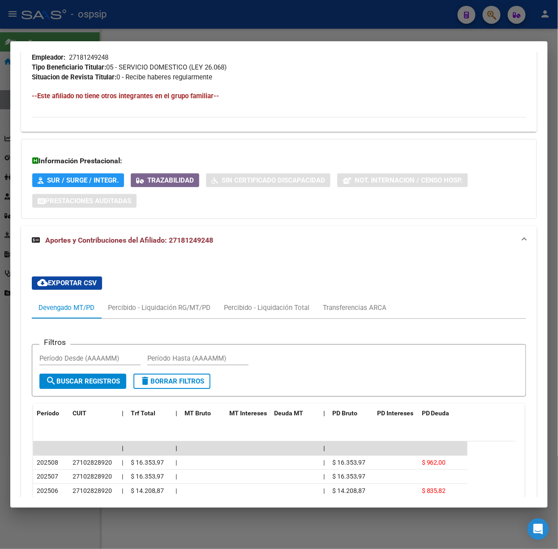
scroll to position [561, 0]
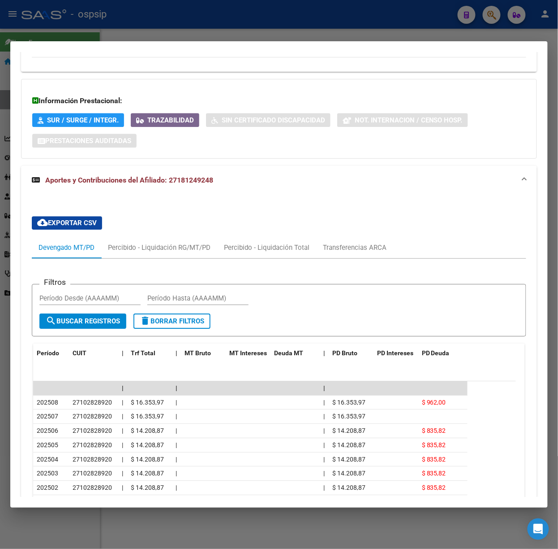
click at [206, 21] on div at bounding box center [279, 274] width 558 height 549
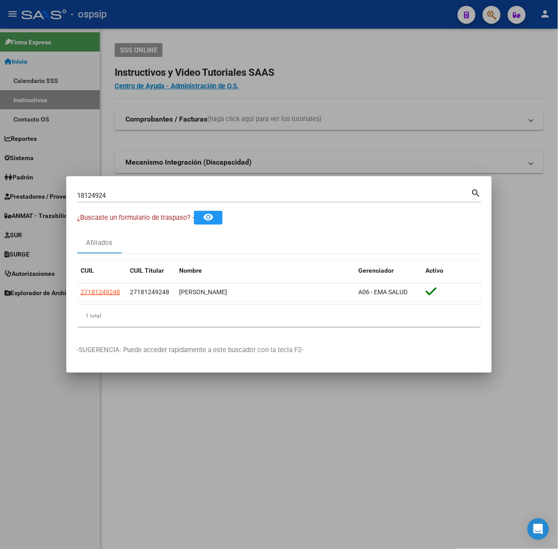
click at [180, 199] on input "18124924" at bounding box center [274, 195] width 394 height 8
type input "39177184"
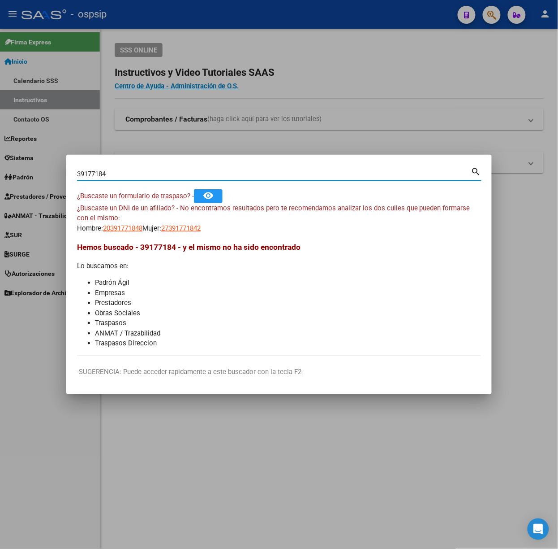
click at [115, 233] on mat-dialog-content "39177184 Buscar (apellido, dni, cuil, nro traspaso, cuit, obra social) search ¿…" at bounding box center [279, 260] width 426 height 190
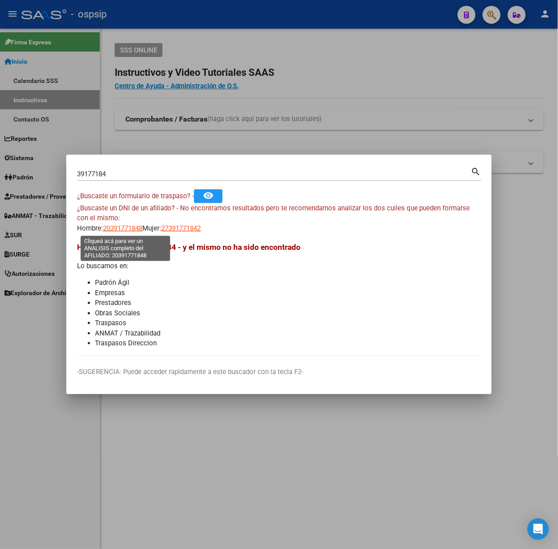
click at [117, 225] on span "20391771848" at bounding box center [122, 228] width 39 height 8
type textarea "20391771848"
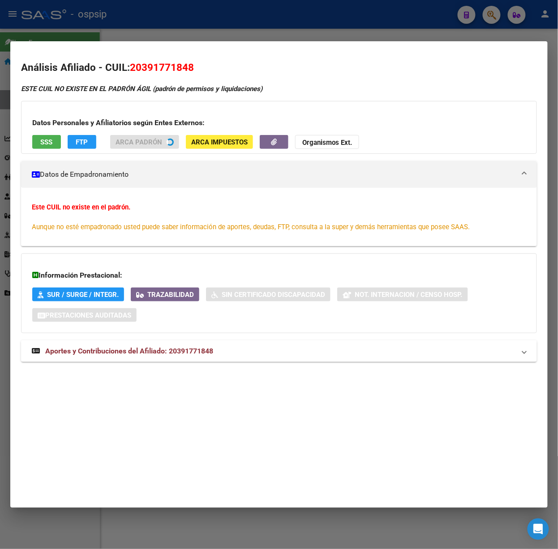
click at [196, 351] on div "ESTE CUIL NO EXISTE EN EL PADRÓN ÁGIL (padrón de permisos y liquidaciones) Dato…" at bounding box center [279, 228] width 516 height 288
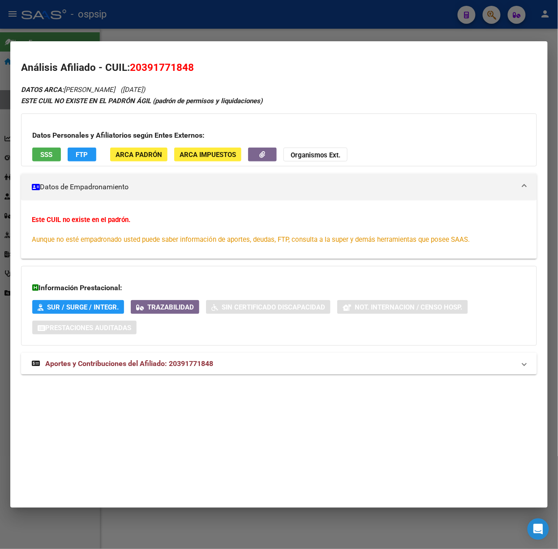
click at [200, 367] on span "Aportes y Contribuciones del Afiliado: 20391771848" at bounding box center [129, 363] width 168 height 9
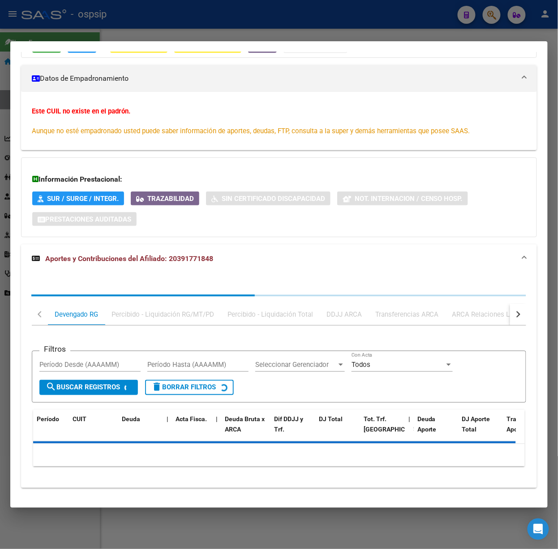
scroll to position [121, 0]
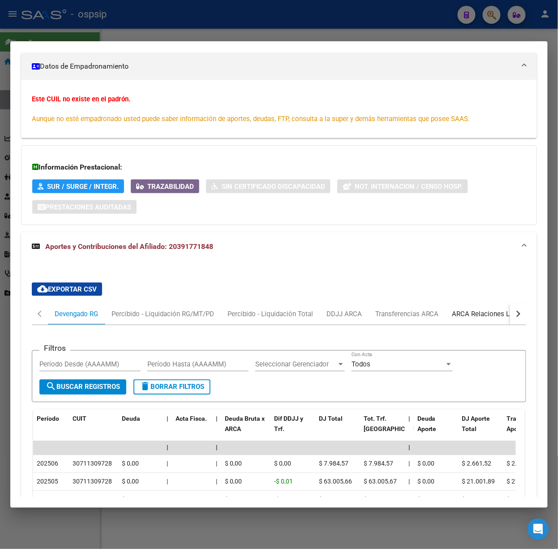
click at [465, 320] on div "ARCA Relaciones Laborales" at bounding box center [494, 314] width 97 height 22
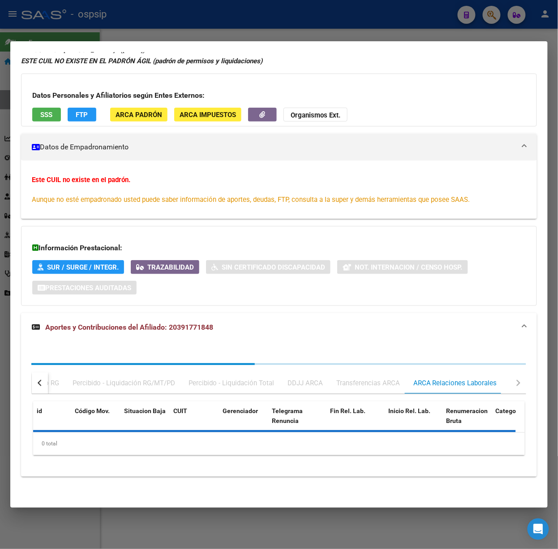
scroll to position [0, 0]
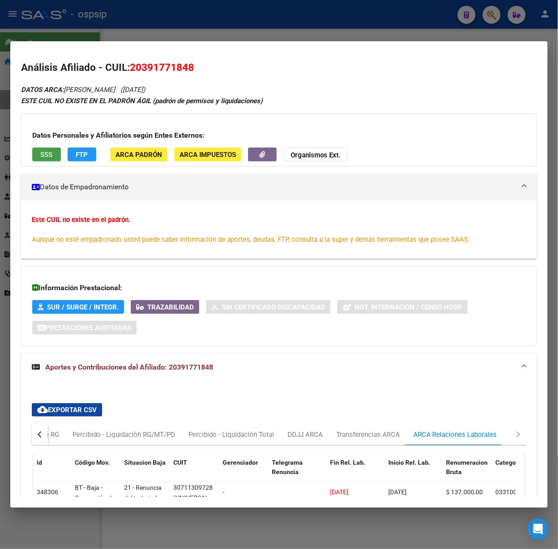
click at [33, 155] on button "SSS" at bounding box center [46, 154] width 29 height 14
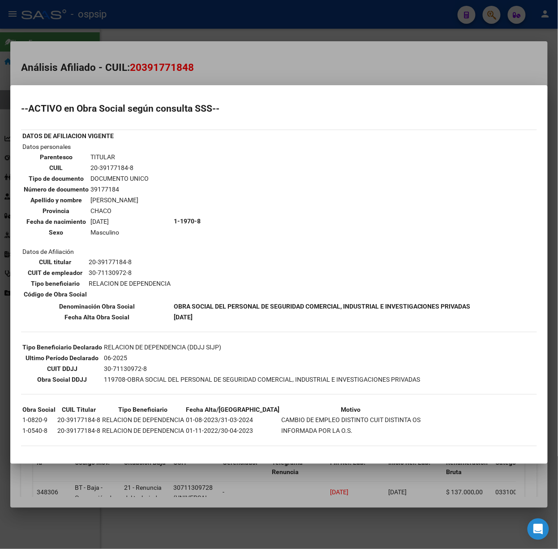
click at [196, 76] on div at bounding box center [279, 274] width 558 height 549
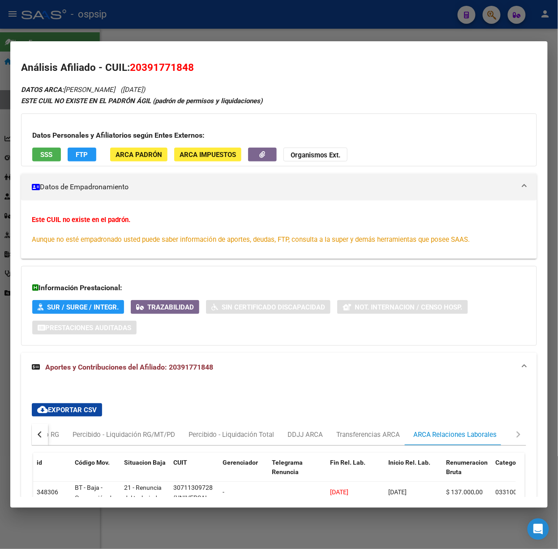
click at [188, 33] on div at bounding box center [279, 274] width 558 height 549
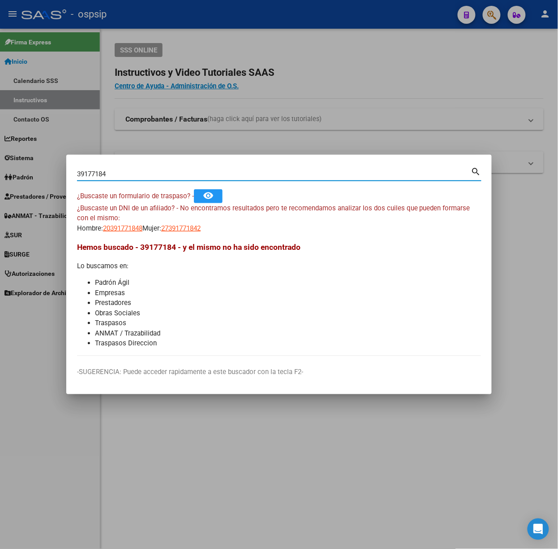
click at [196, 173] on input "39177184" at bounding box center [274, 174] width 394 height 8
type input "38968892"
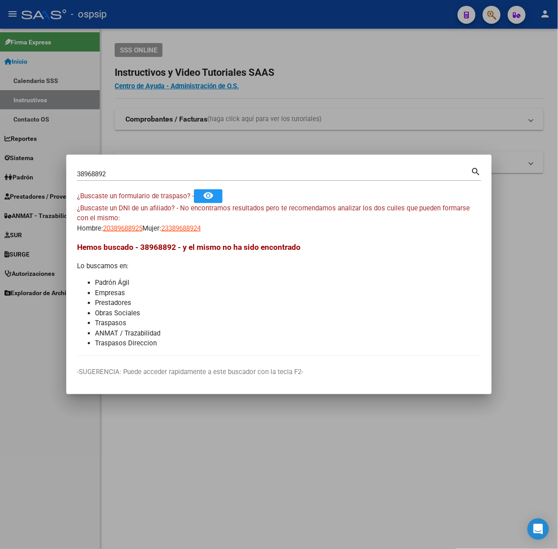
click at [137, 233] on mat-dialog-content "38968892 Buscar (apellido, dni, cuil, nro traspaso, cuit, obra social) search ¿…" at bounding box center [279, 260] width 426 height 190
click at [121, 231] on span "20389688925" at bounding box center [122, 228] width 39 height 8
type textarea "20389688925"
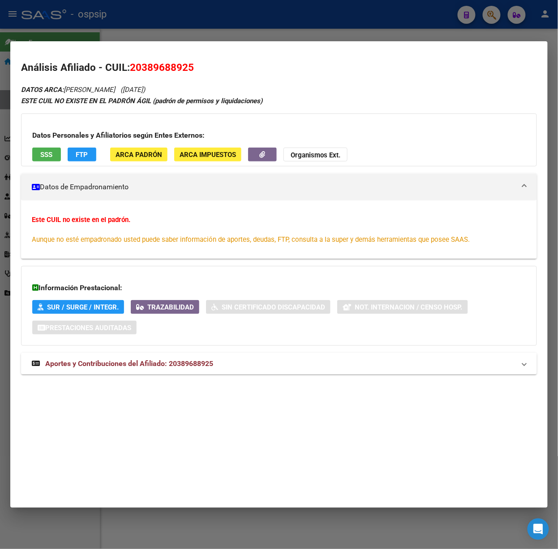
click at [251, 368] on mat-panel-title "Aportes y Contribuciones del Afiliado: 20389688925" at bounding box center [274, 363] width 484 height 11
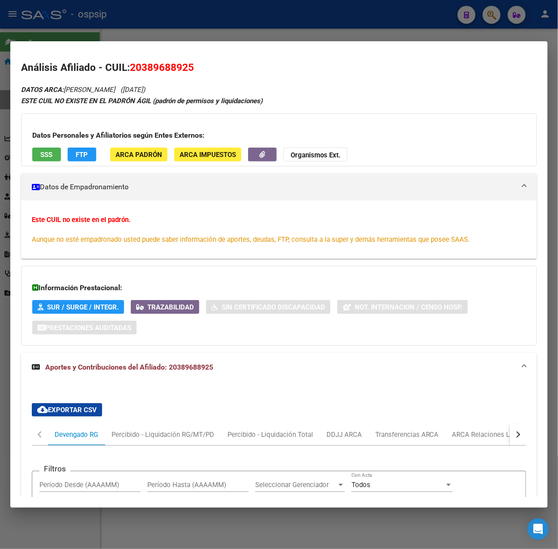
click at [48, 155] on span "SSS" at bounding box center [47, 155] width 12 height 8
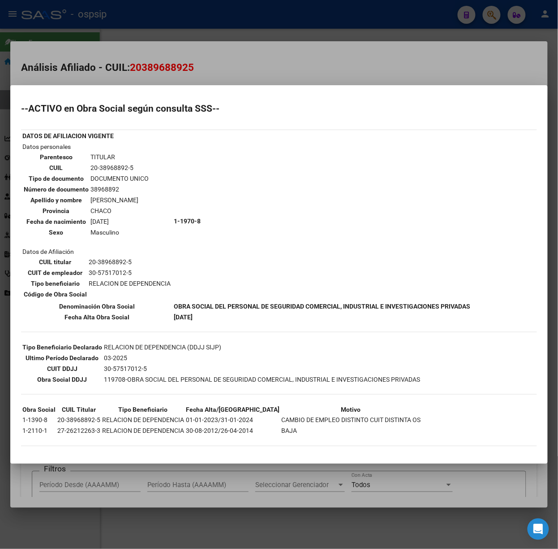
click at [160, 58] on div at bounding box center [279, 274] width 558 height 549
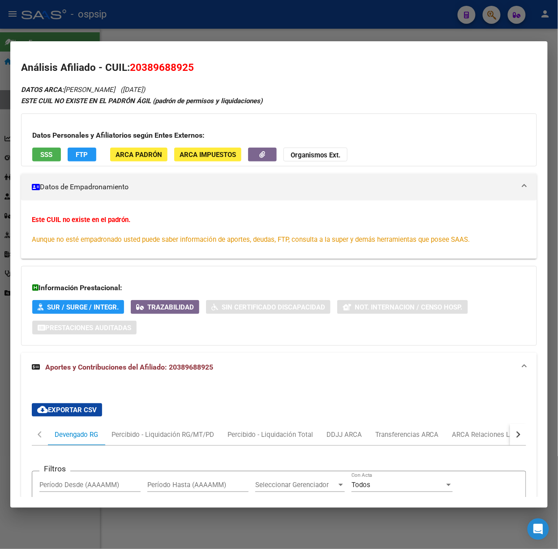
scroll to position [336, 0]
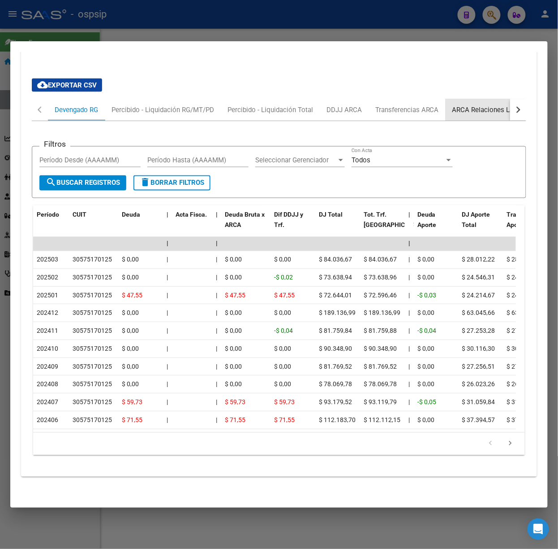
click at [478, 105] on div "ARCA Relaciones Laborales" at bounding box center [495, 110] width 84 height 10
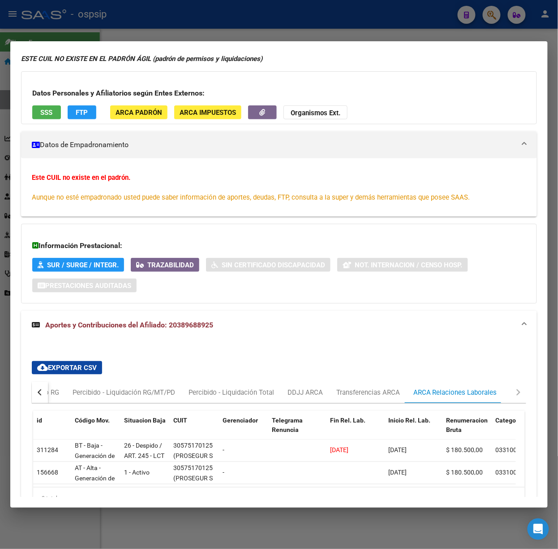
scroll to position [106, 0]
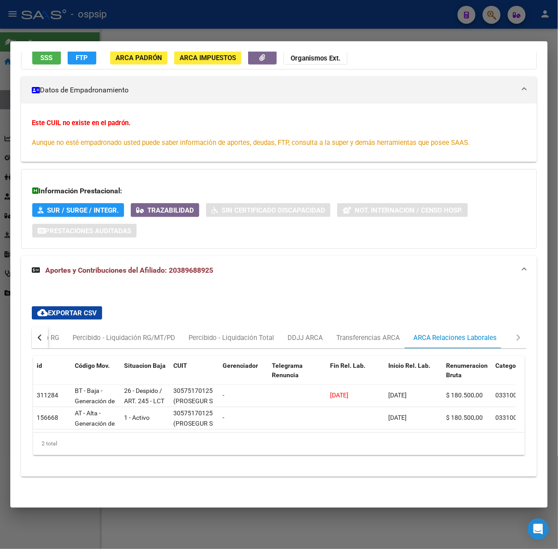
click at [132, 18] on div at bounding box center [279, 274] width 558 height 549
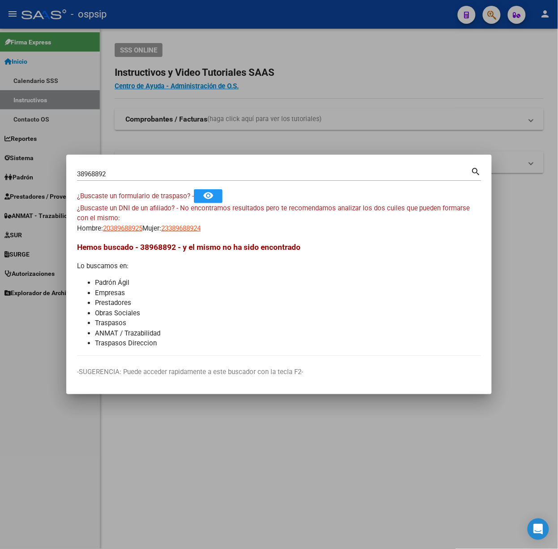
click at [125, 176] on input "38968892" at bounding box center [274, 174] width 394 height 8
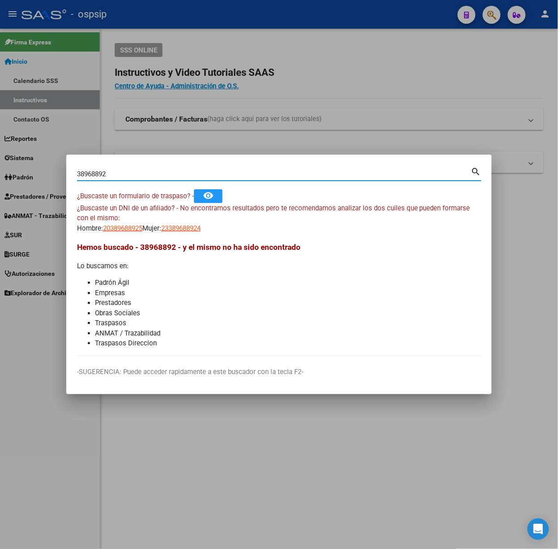
click at [125, 176] on input "38968892" at bounding box center [274, 174] width 394 height 8
type input "26852058"
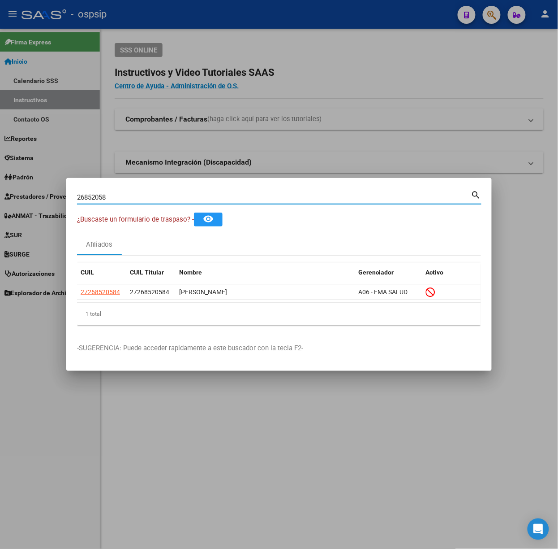
click at [99, 301] on datatable-body "27268520584 27268520584 [PERSON_NAME] A06 - [PERSON_NAME]" at bounding box center [279, 293] width 404 height 17
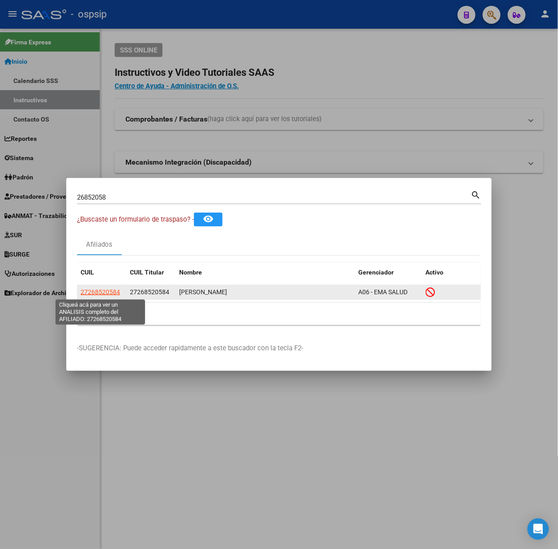
click at [99, 295] on span "27268520584" at bounding box center [100, 291] width 39 height 7
type textarea "27268520584"
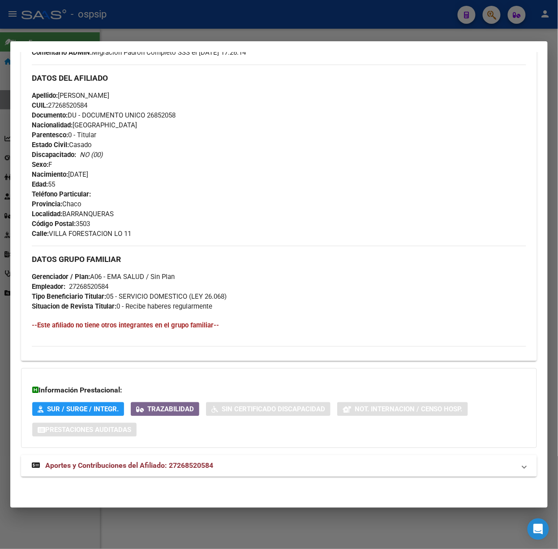
click at [208, 470] on strong "Aportes y Contribuciones del Afiliado: 27268520584" at bounding box center [123, 465] width 182 height 11
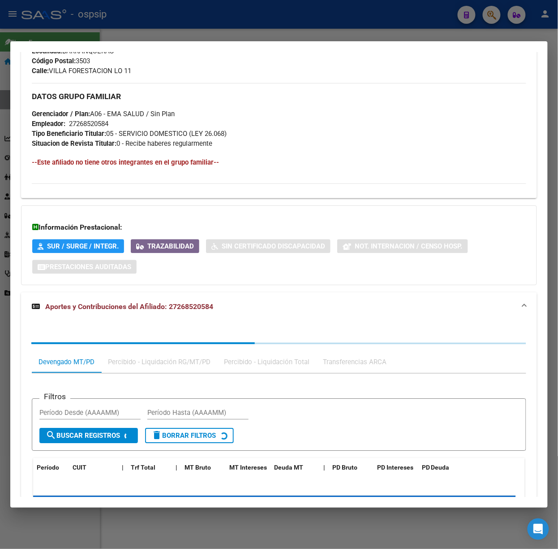
scroll to position [519, 0]
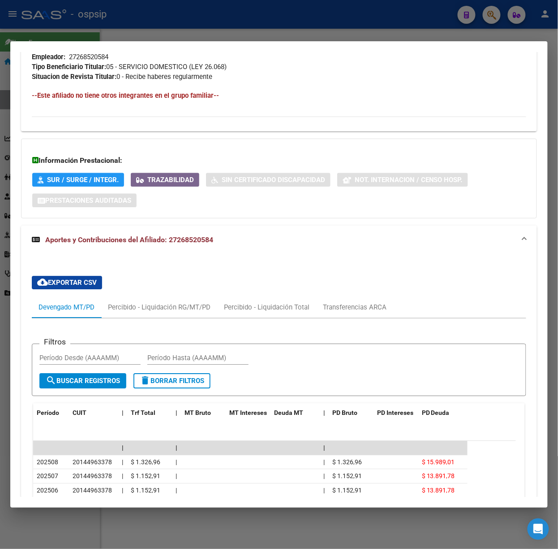
click at [115, 27] on div at bounding box center [279, 274] width 558 height 549
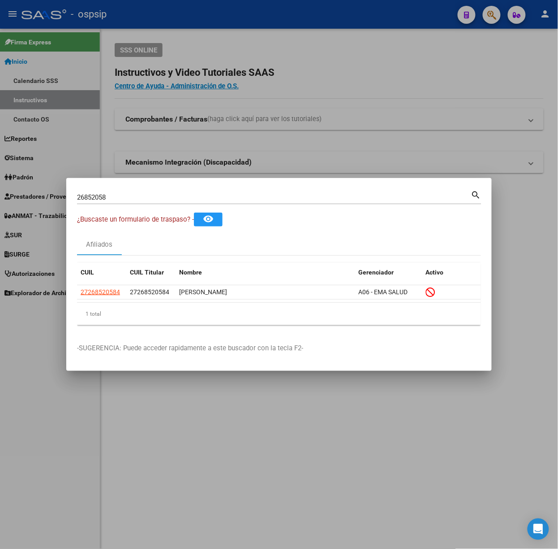
click at [128, 194] on input "26852058" at bounding box center [274, 197] width 394 height 8
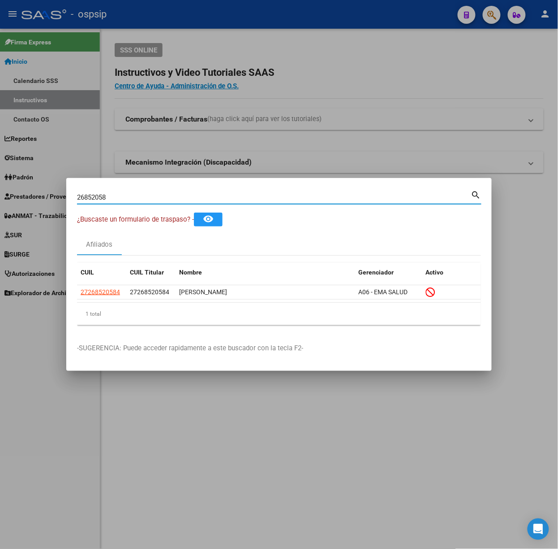
click at [128, 194] on input "26852058" at bounding box center [274, 197] width 394 height 8
type input "39177184"
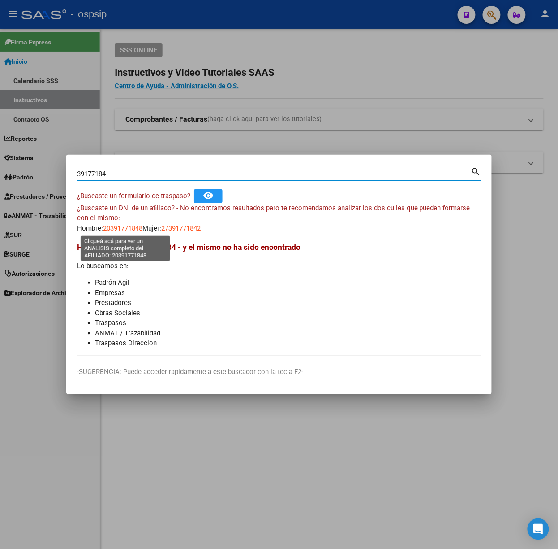
click at [127, 230] on span "20391771848" at bounding box center [122, 228] width 39 height 8
type textarea "20391771848"
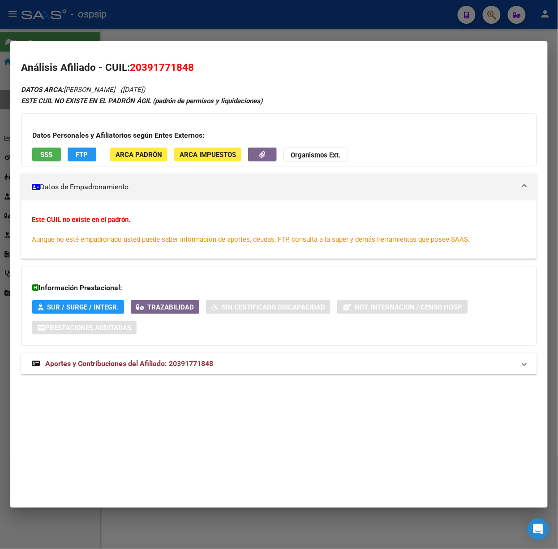
click at [246, 368] on mat-panel-title "Aportes y Contribuciones del Afiliado: 20391771848" at bounding box center [274, 363] width 484 height 11
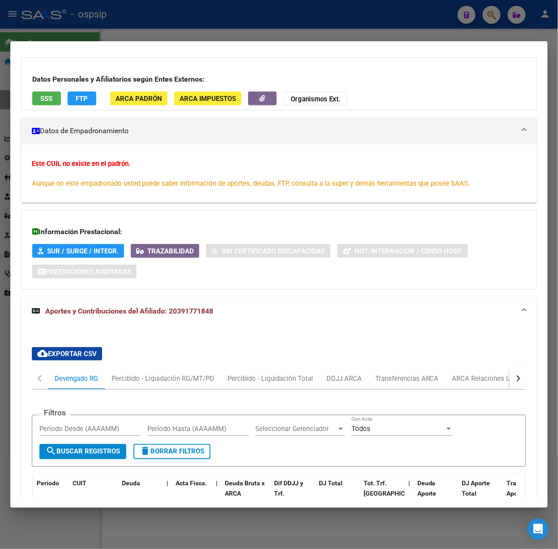
scroll to position [0, 0]
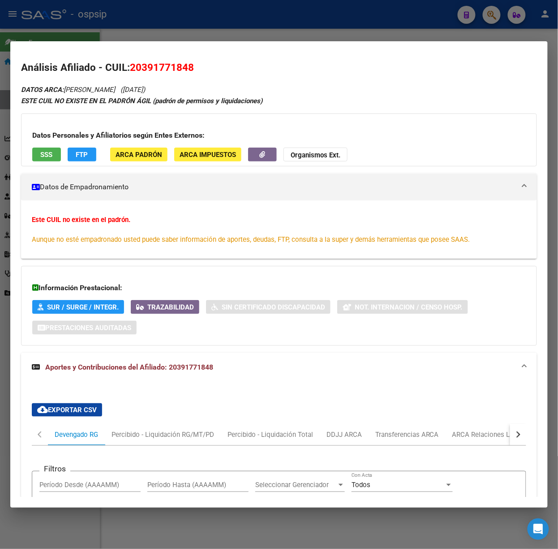
click at [37, 152] on button "SSS" at bounding box center [46, 154] width 29 height 14
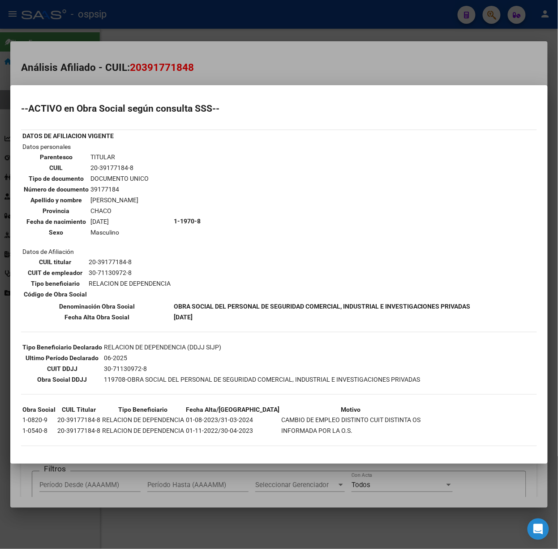
click at [121, 68] on div at bounding box center [279, 274] width 558 height 549
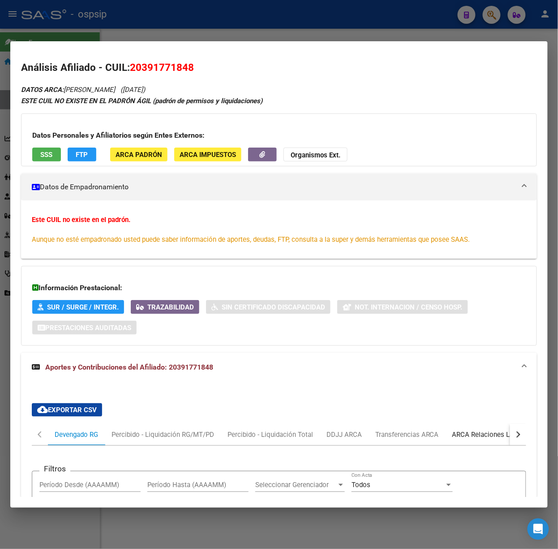
click at [481, 431] on div "ARCA Relaciones Laborales" at bounding box center [495, 434] width 84 height 10
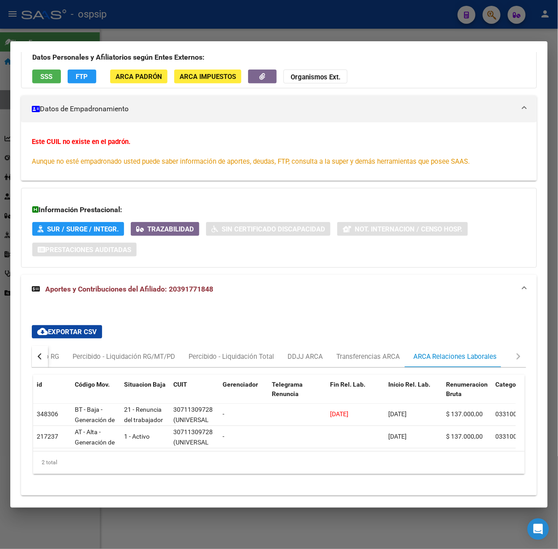
scroll to position [106, 0]
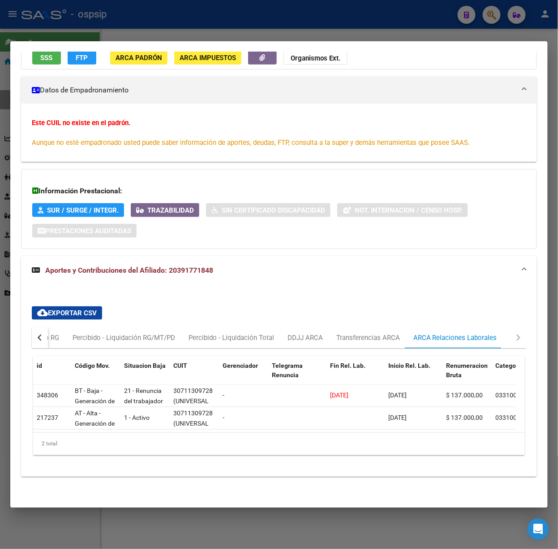
click at [139, 21] on div at bounding box center [279, 274] width 558 height 549
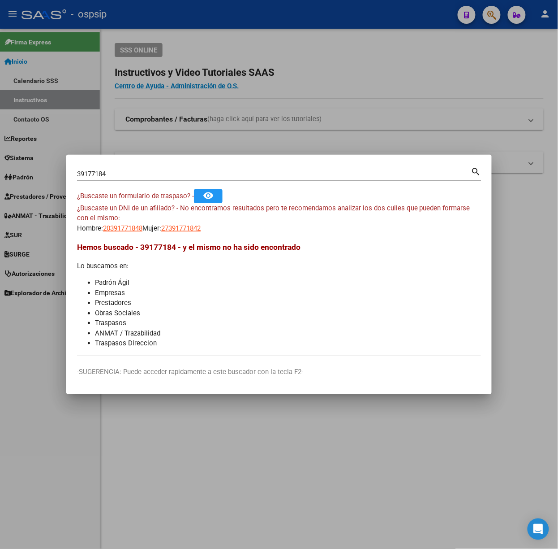
click at [140, 178] on div "39177184 Buscar (apellido, dni, cuil, [PERSON_NAME], cuit, obra social)" at bounding box center [274, 173] width 394 height 13
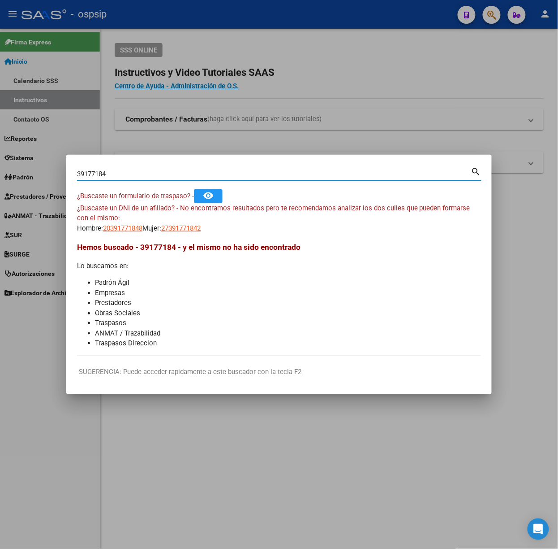
click at [136, 176] on input "39177184" at bounding box center [274, 174] width 394 height 8
type input "35495838"
click at [126, 229] on span "20354958385" at bounding box center [122, 228] width 39 height 8
type textarea "20354958385"
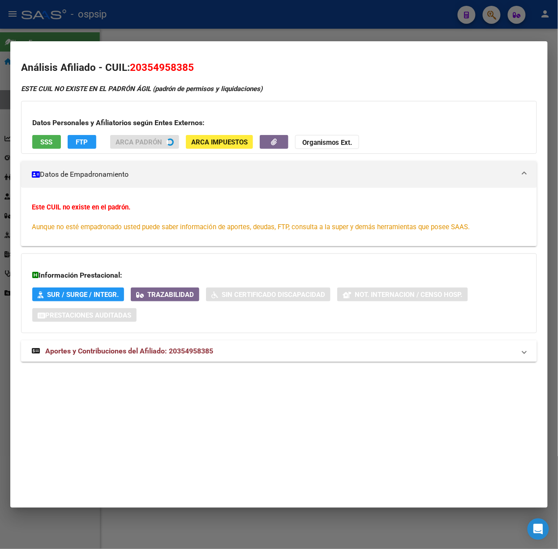
click at [178, 355] on span "Aportes y Contribuciones del Afiliado: 20354958385" at bounding box center [129, 350] width 168 height 9
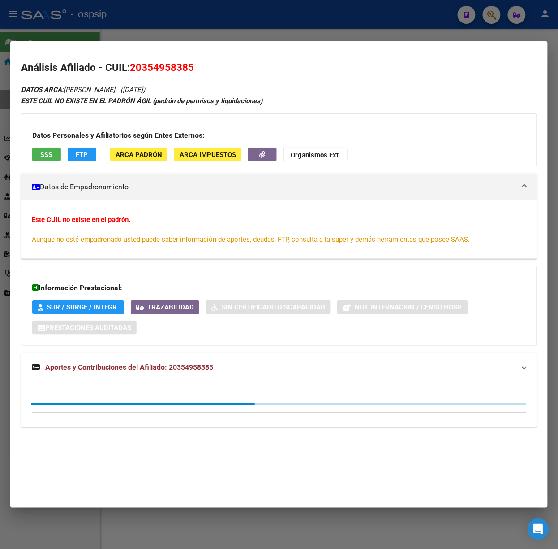
click at [174, 356] on mat-expansion-panel-header "Aportes y Contribuciones del Afiliado: 20354958385" at bounding box center [279, 367] width 516 height 29
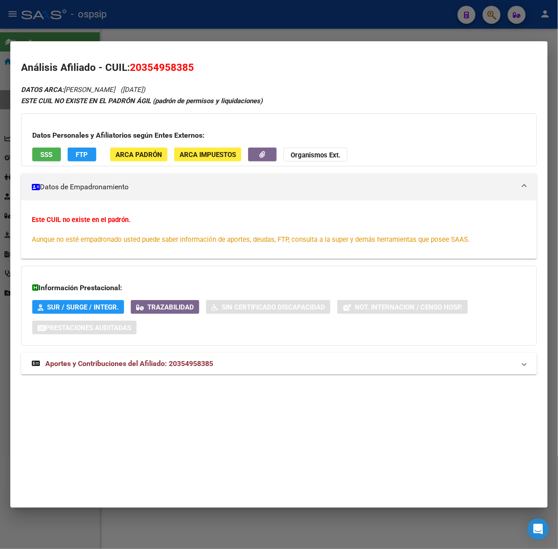
click at [174, 356] on mat-expansion-panel-header "Aportes y Contribuciones del Afiliado: 20354958385" at bounding box center [279, 364] width 516 height 22
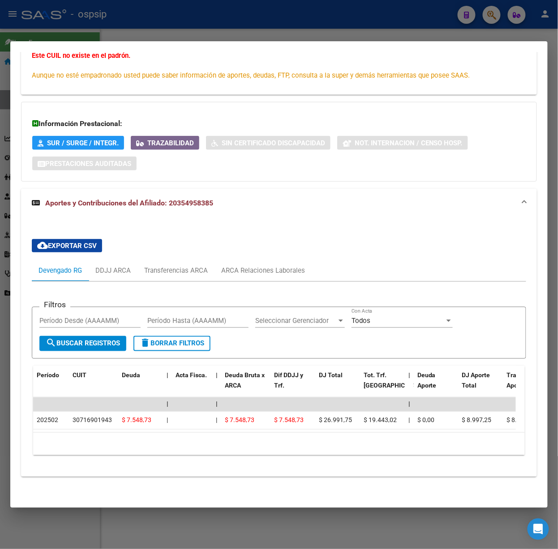
scroll to position [174, 0]
click at [189, 265] on div "Transferencias ARCA" at bounding box center [176, 270] width 64 height 10
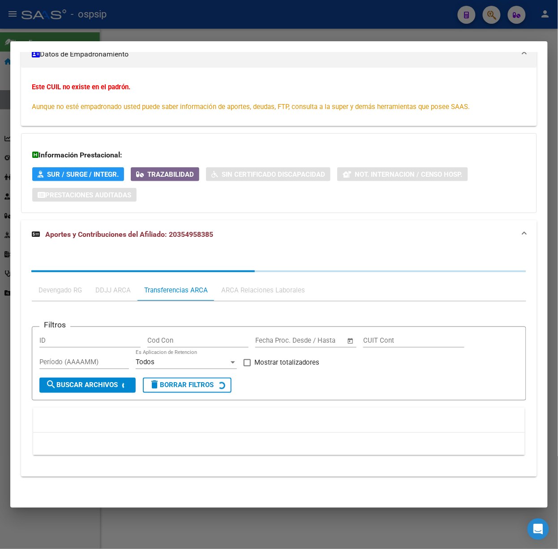
scroll to position [0, 0]
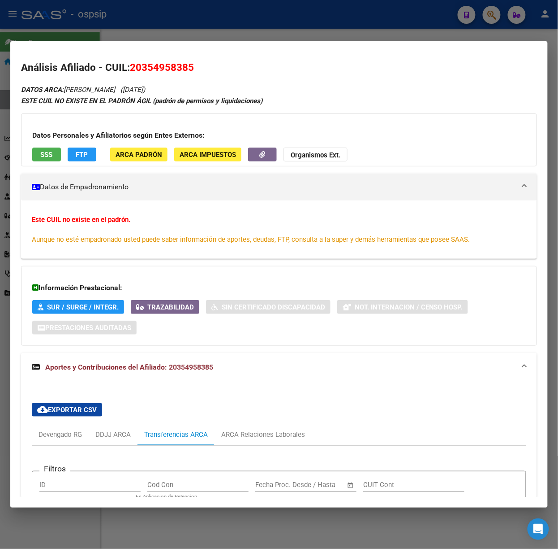
click at [282, 445] on div "Filtros ID Cod Con Fecha inicio – Fecha fin Fecha Proc. Desde / Hasta CUIT Cont…" at bounding box center [279, 535] width 495 height 180
click at [281, 438] on div "ARCA Relaciones Laborales" at bounding box center [263, 434] width 84 height 10
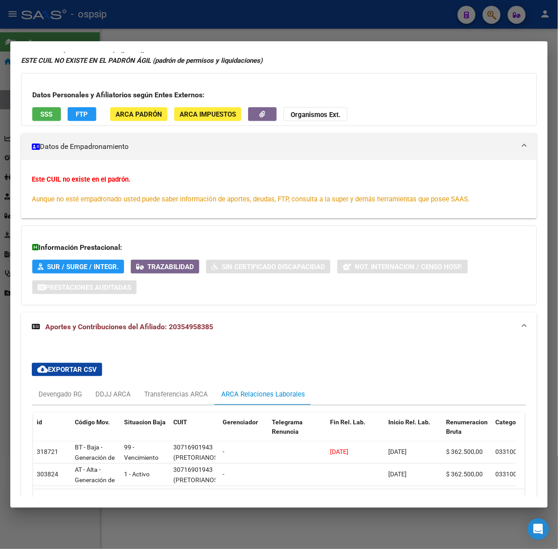
scroll to position [106, 0]
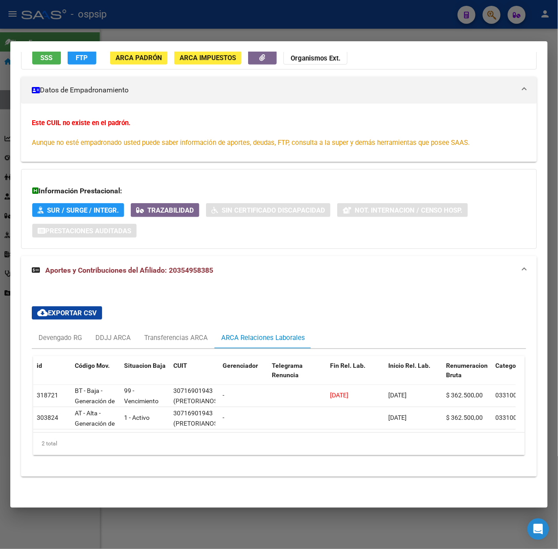
click at [151, 13] on div at bounding box center [279, 274] width 558 height 549
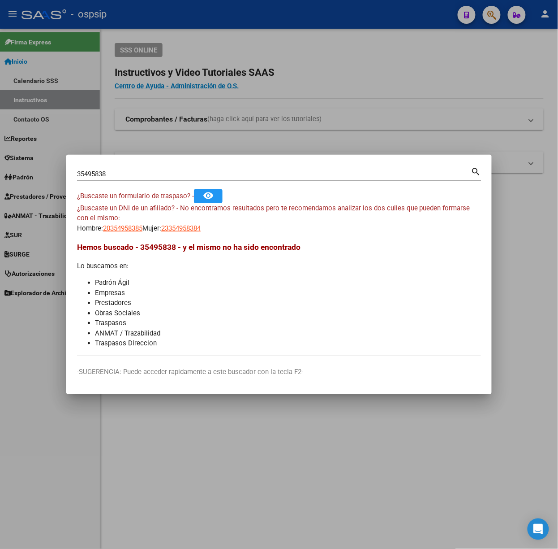
click at [147, 173] on input "35495838" at bounding box center [274, 174] width 394 height 8
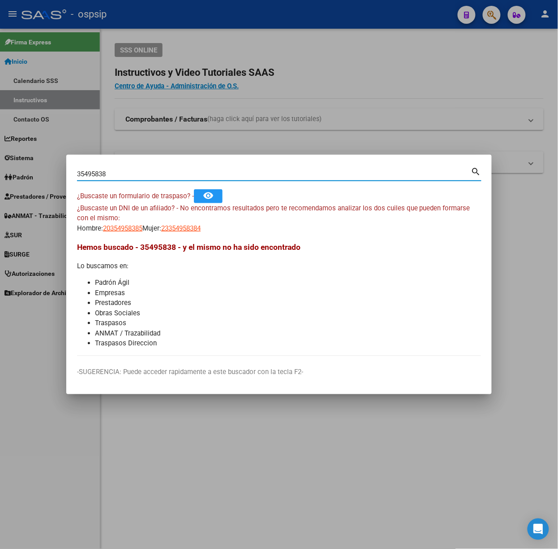
click at [147, 173] on input "35495838" at bounding box center [274, 174] width 394 height 8
type input "52239643"
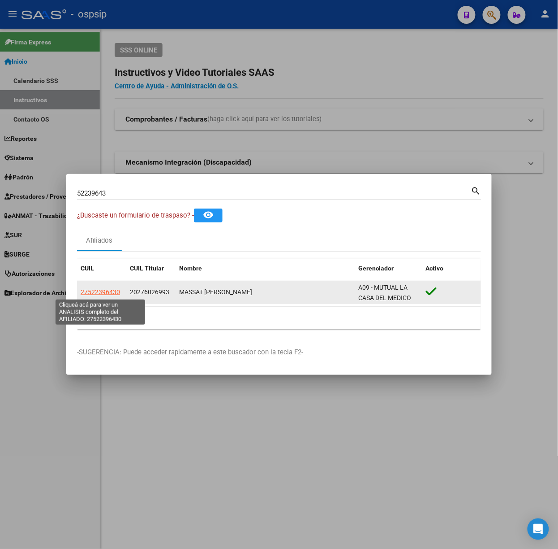
click at [117, 288] on span "27522396430" at bounding box center [100, 291] width 39 height 7
type textarea "27522396430"
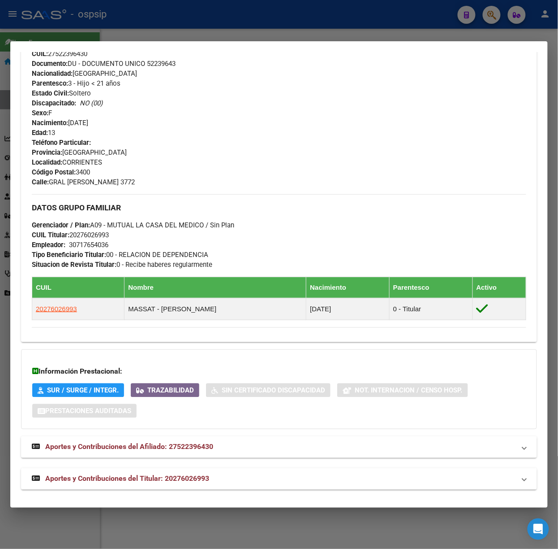
scroll to position [345, 0]
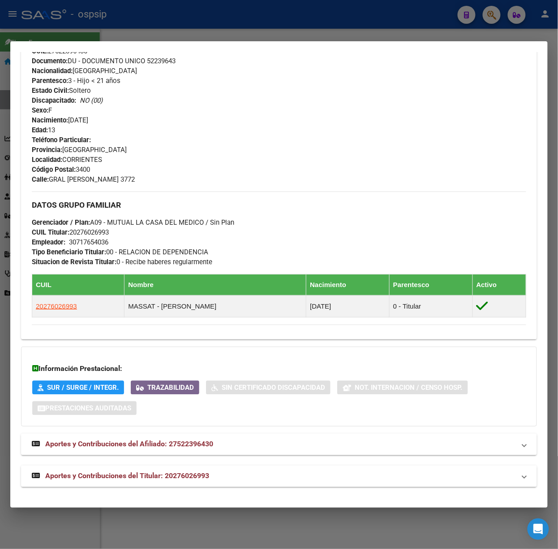
click at [247, 462] on div "DATOS PADRÓN ÁGIL: MASSAT [PERSON_NAME] | ACTIVO | FAMILIAR DE: 20276026993 Dat…" at bounding box center [279, 114] width 516 height 746
click at [248, 467] on mat-expansion-panel-header "Aportes y Contribuciones del Titular: 20276026993" at bounding box center [279, 476] width 516 height 22
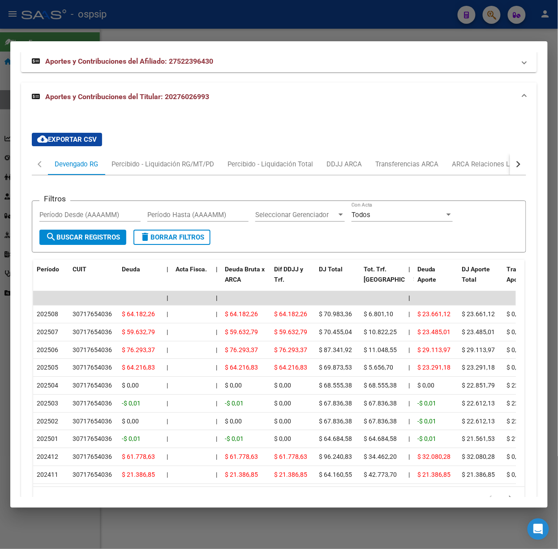
scroll to position [782, 0]
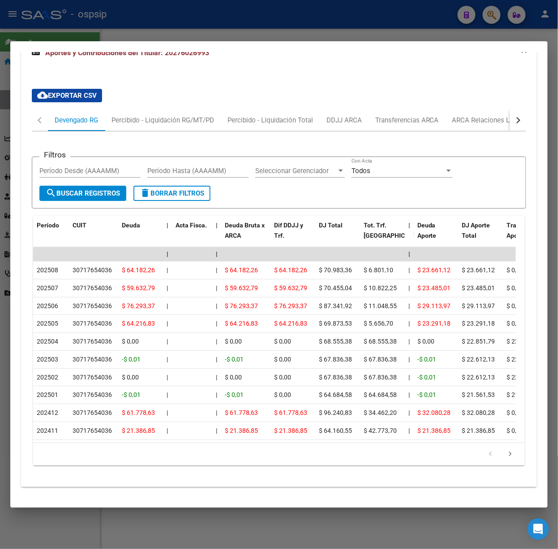
drag, startPoint x: 112, startPoint y: 33, endPoint x: 134, endPoint y: 90, distance: 60.6
click at [112, 35] on div at bounding box center [279, 274] width 558 height 549
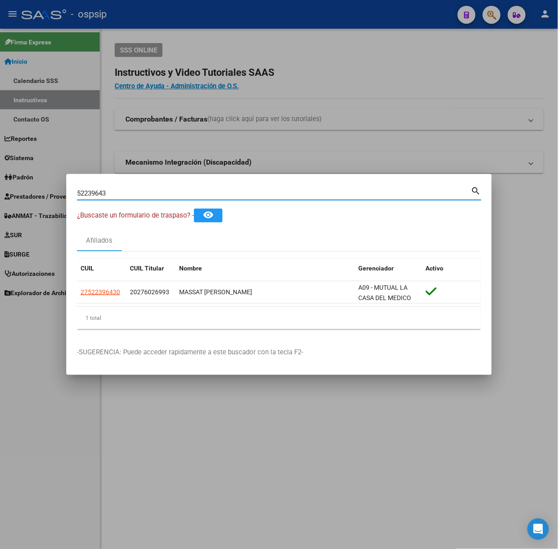
click at [149, 192] on input "52239643" at bounding box center [274, 193] width 394 height 8
type input "33669359"
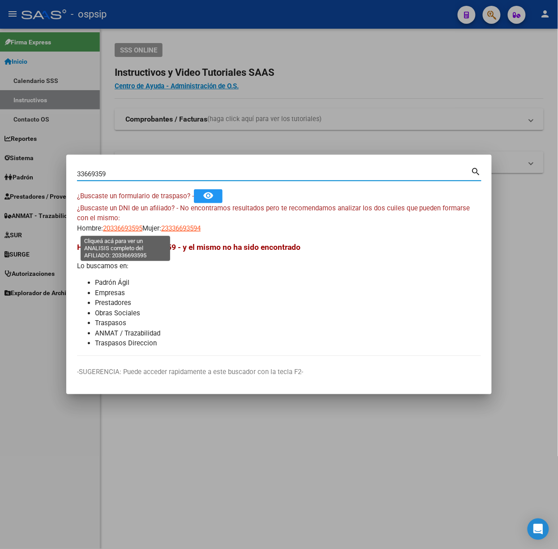
click at [125, 225] on span "20336693595" at bounding box center [122, 228] width 39 height 8
type textarea "20336693595"
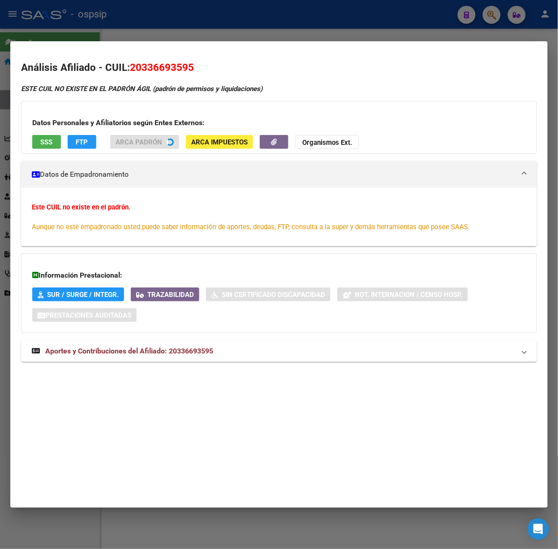
click at [204, 366] on div "ESTE CUIL NO EXISTE EN EL PADRÓN ÁGIL (padrón de permisos y liquidaciones) Dato…" at bounding box center [279, 228] width 516 height 288
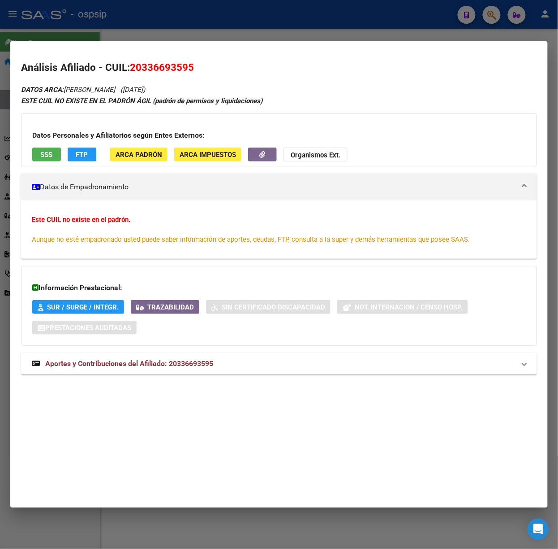
click at [201, 361] on span "Aportes y Contribuciones del Afiliado: 20336693595" at bounding box center [129, 363] width 168 height 9
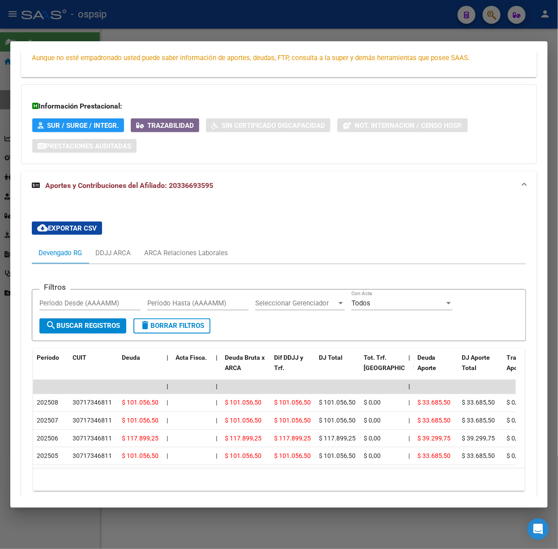
scroll to position [228, 0]
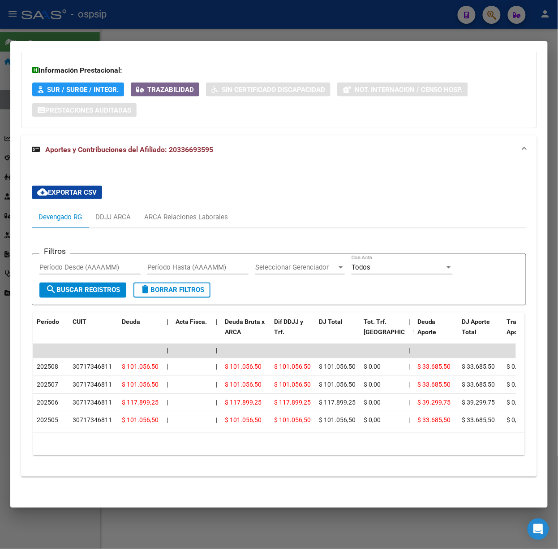
click at [173, 7] on div at bounding box center [279, 274] width 558 height 549
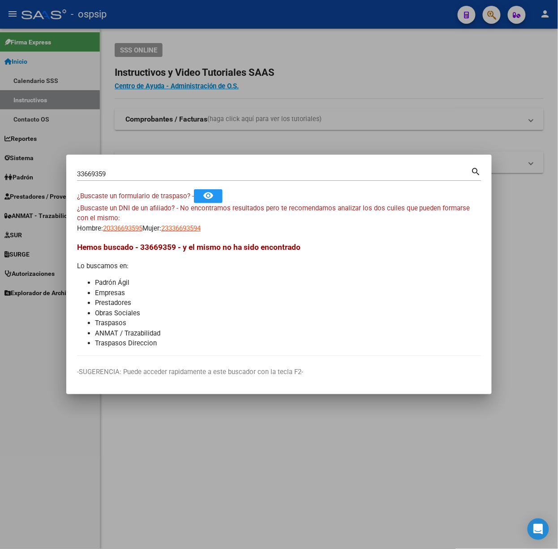
click at [220, 181] on div "33669359 Buscar (apellido, dni, cuil, nro traspaso, cuit, obra social) search" at bounding box center [279, 177] width 405 height 24
click at [219, 179] on div "33669359 Buscar (apellido, dni, [PERSON_NAME], nro traspaso, cuit, obra social)" at bounding box center [274, 173] width 394 height 13
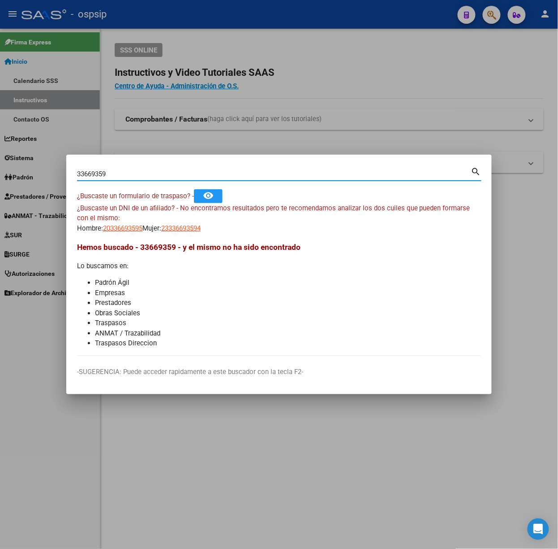
click at [214, 174] on input "33669359" at bounding box center [274, 174] width 394 height 8
type input "41016729"
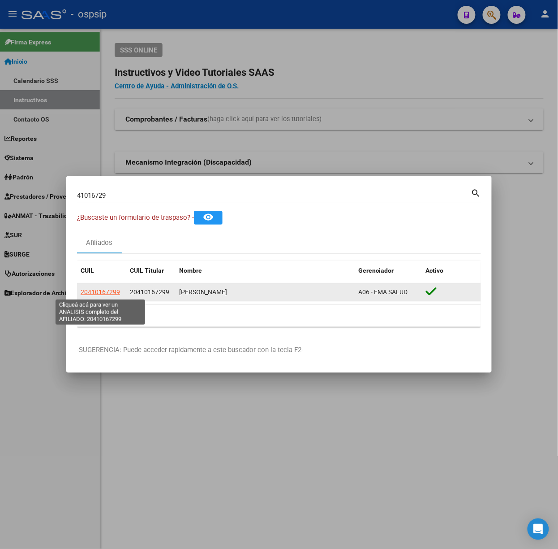
click at [109, 294] on span "20410167299" at bounding box center [100, 291] width 39 height 7
type textarea "20410167299"
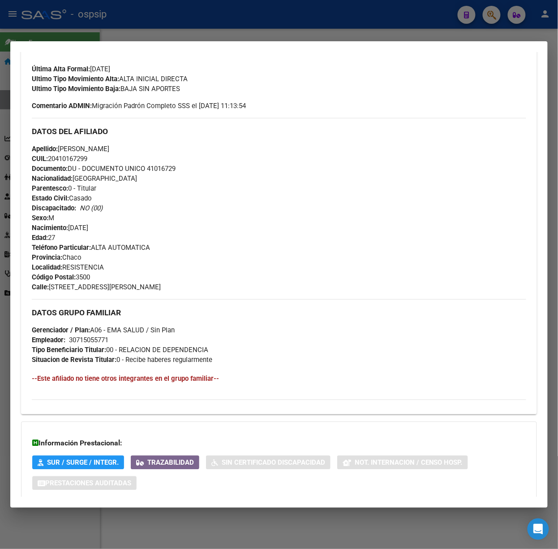
scroll to position [290, 0]
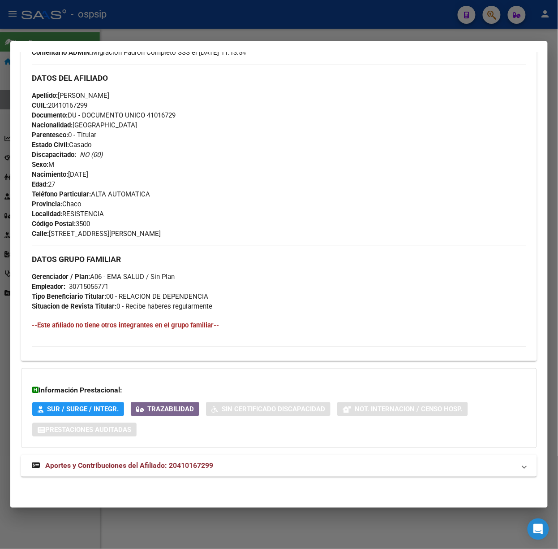
click at [196, 465] on span "Aportes y Contribuciones del Afiliado: 20410167299" at bounding box center [129, 465] width 168 height 9
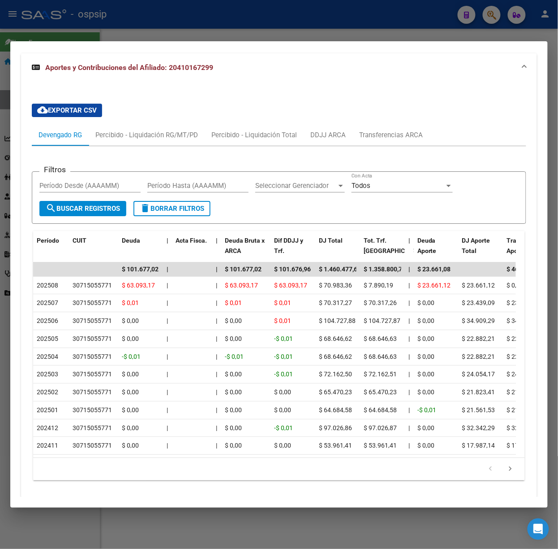
scroll to position [691, 0]
click at [159, 31] on div at bounding box center [279, 274] width 558 height 549
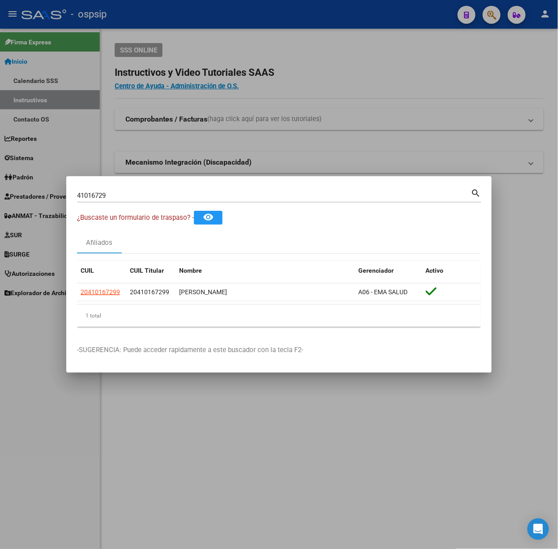
click at [169, 192] on input "41016729" at bounding box center [274, 195] width 394 height 8
type input "28318322"
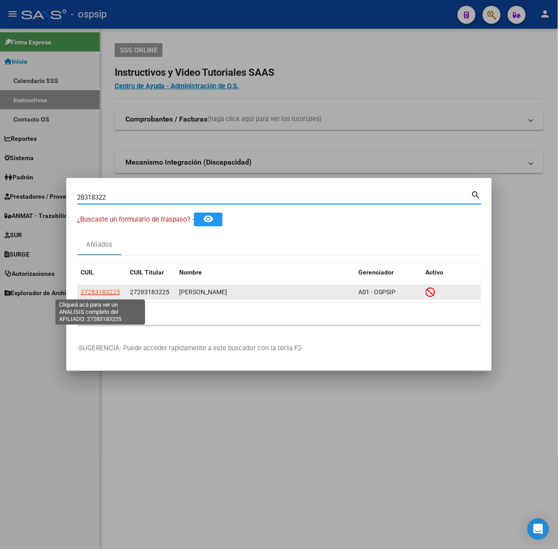
click at [106, 294] on span "27283183225" at bounding box center [100, 291] width 39 height 7
type textarea "27283183225"
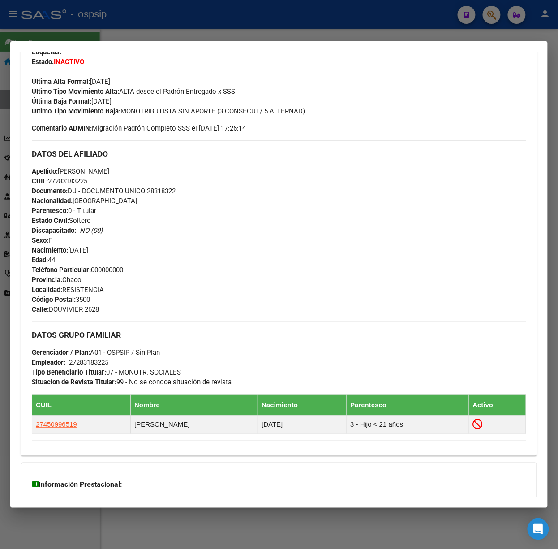
scroll to position [320, 0]
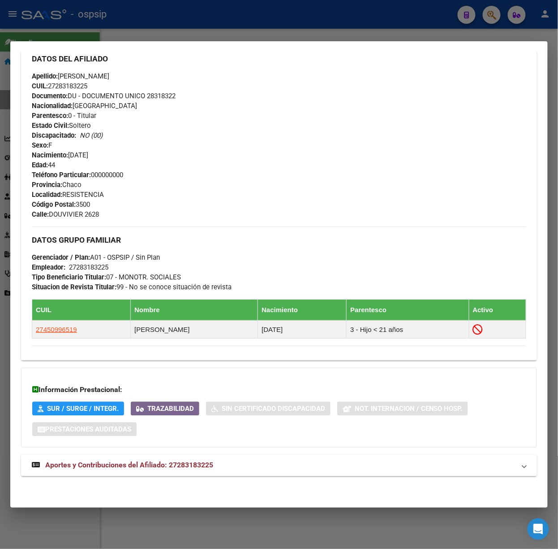
click at [141, 481] on div "DATOS PADRÓN ÁGIL: [PERSON_NAME] | INACTIVO | AFILIADO TITULAR Datos Personales…" at bounding box center [279, 126] width 516 height 721
click at [140, 479] on div "DATOS PADRÓN ÁGIL: [PERSON_NAME] | INACTIVO | AFILIADO TITULAR Datos Personales…" at bounding box center [279, 126] width 516 height 721
click at [140, 473] on mat-expansion-panel-header "Aportes y Contribuciones del Afiliado: 27283183225" at bounding box center [279, 465] width 516 height 22
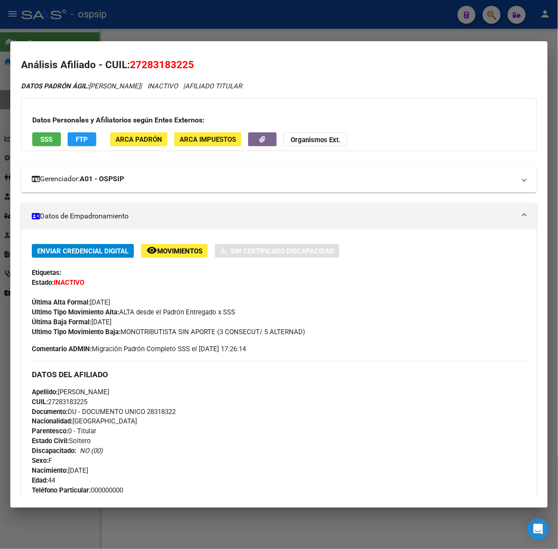
scroll to position [0, 0]
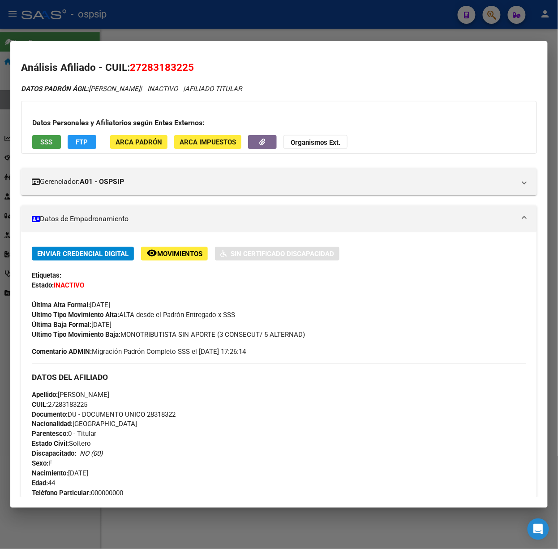
click at [45, 141] on span "SSS" at bounding box center [47, 142] width 12 height 8
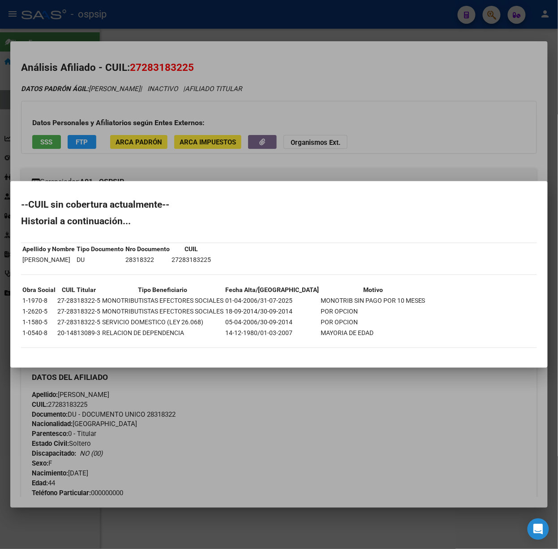
click at [151, 140] on div at bounding box center [279, 274] width 558 height 549
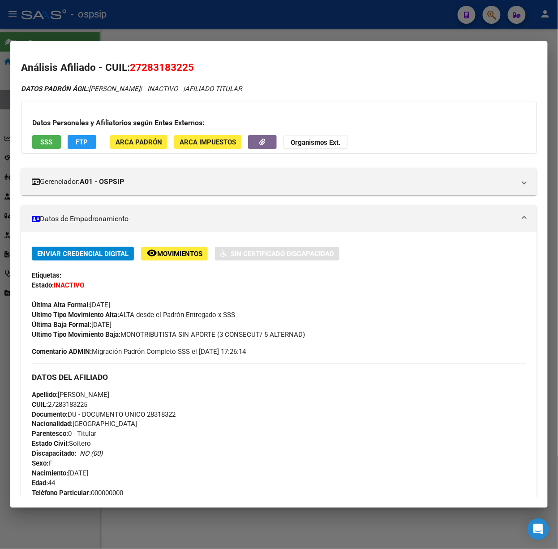
click at [52, 143] on span "SSS" at bounding box center [47, 142] width 12 height 8
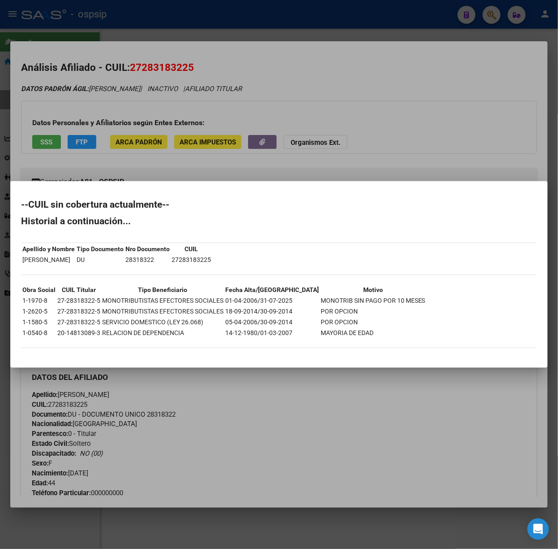
click at [172, 122] on div at bounding box center [279, 274] width 558 height 549
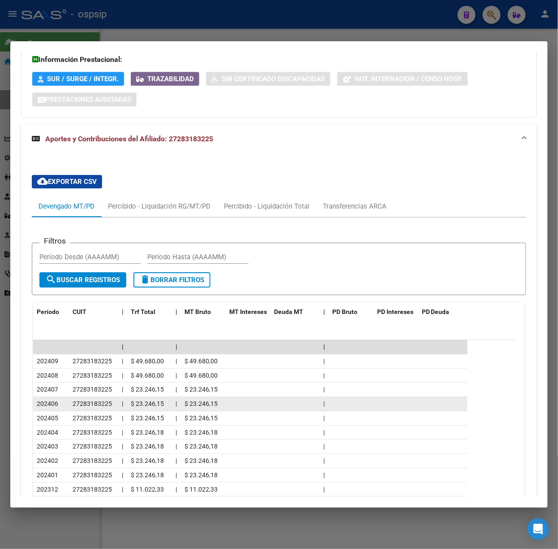
scroll to position [718, 0]
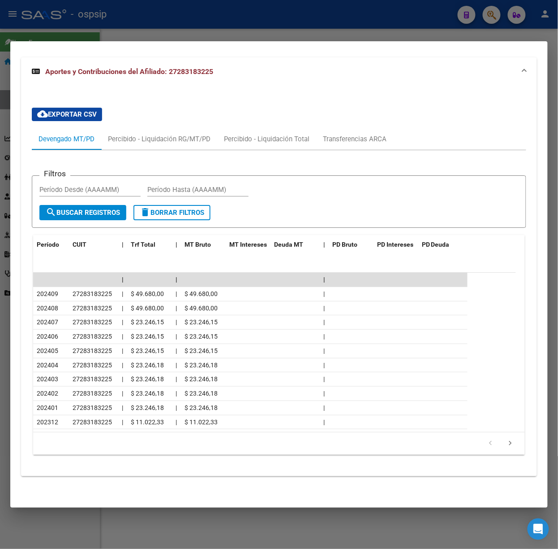
click at [176, 32] on div at bounding box center [279, 274] width 558 height 549
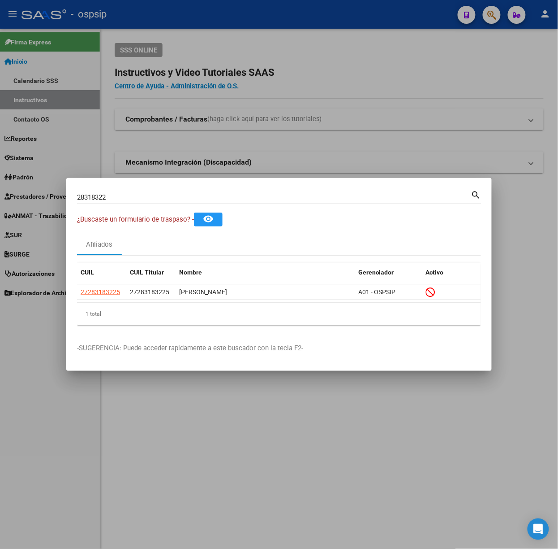
click at [151, 196] on input "28318322" at bounding box center [274, 197] width 394 height 8
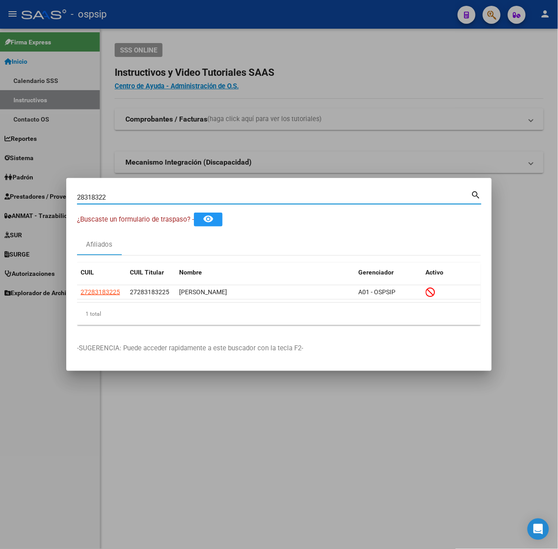
click at [151, 196] on input "28318322" at bounding box center [274, 197] width 394 height 8
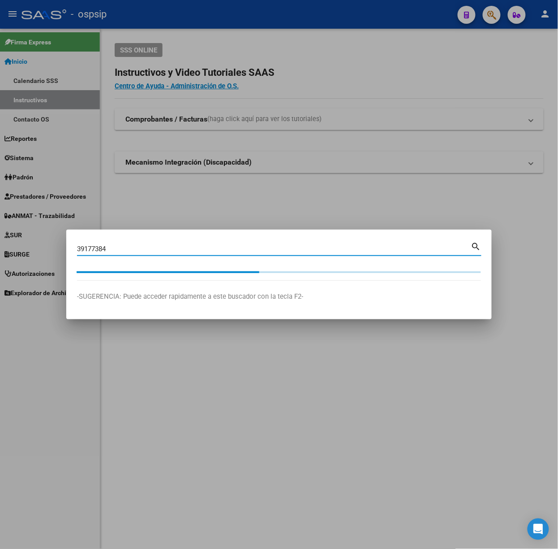
type input "39177384"
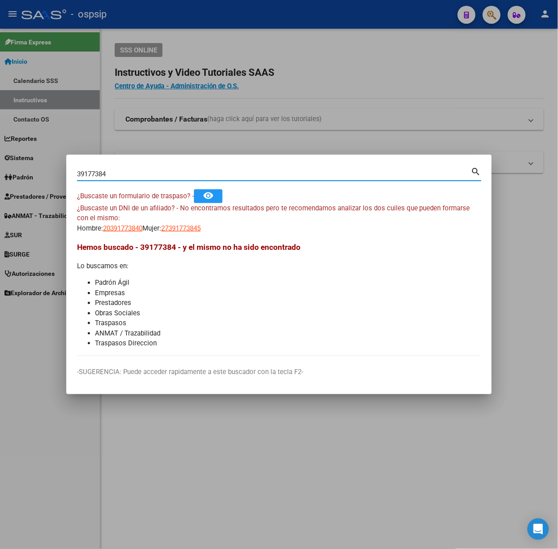
click at [121, 235] on mat-dialog-content "39177384 Buscar (apellido, dni, cuil, nro traspaso, cuit, obra social) search ¿…" at bounding box center [279, 260] width 426 height 190
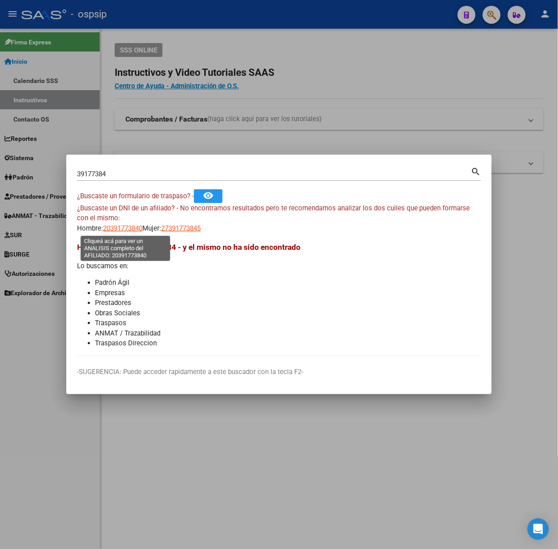
click at [121, 229] on span "20391773840" at bounding box center [122, 228] width 39 height 8
type textarea "20391773840"
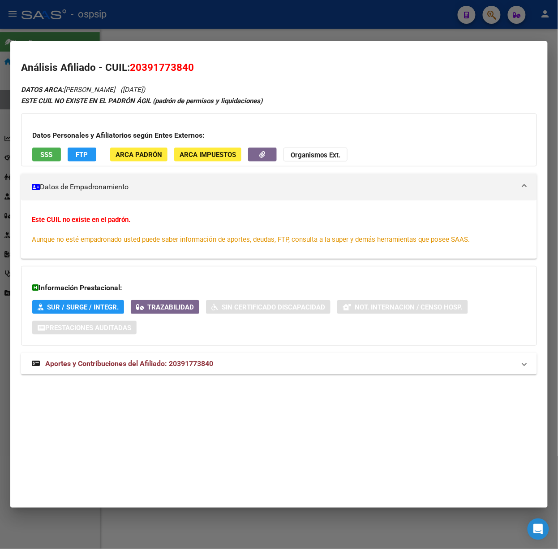
click at [212, 366] on span "Aportes y Contribuciones del Afiliado: 20391773840" at bounding box center [129, 363] width 168 height 9
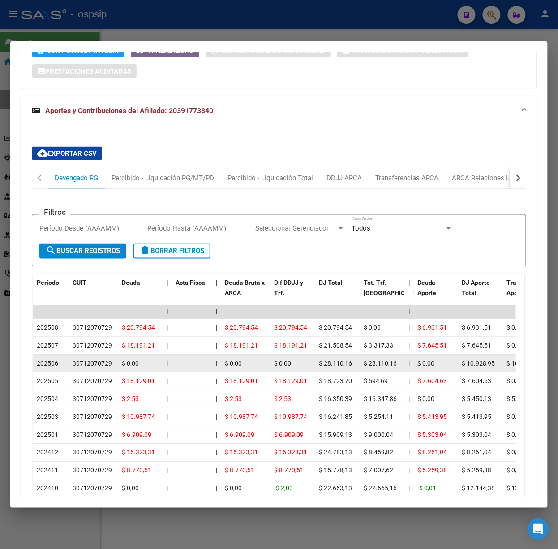
scroll to position [336, 0]
